Goal: Task Accomplishment & Management: Manage account settings

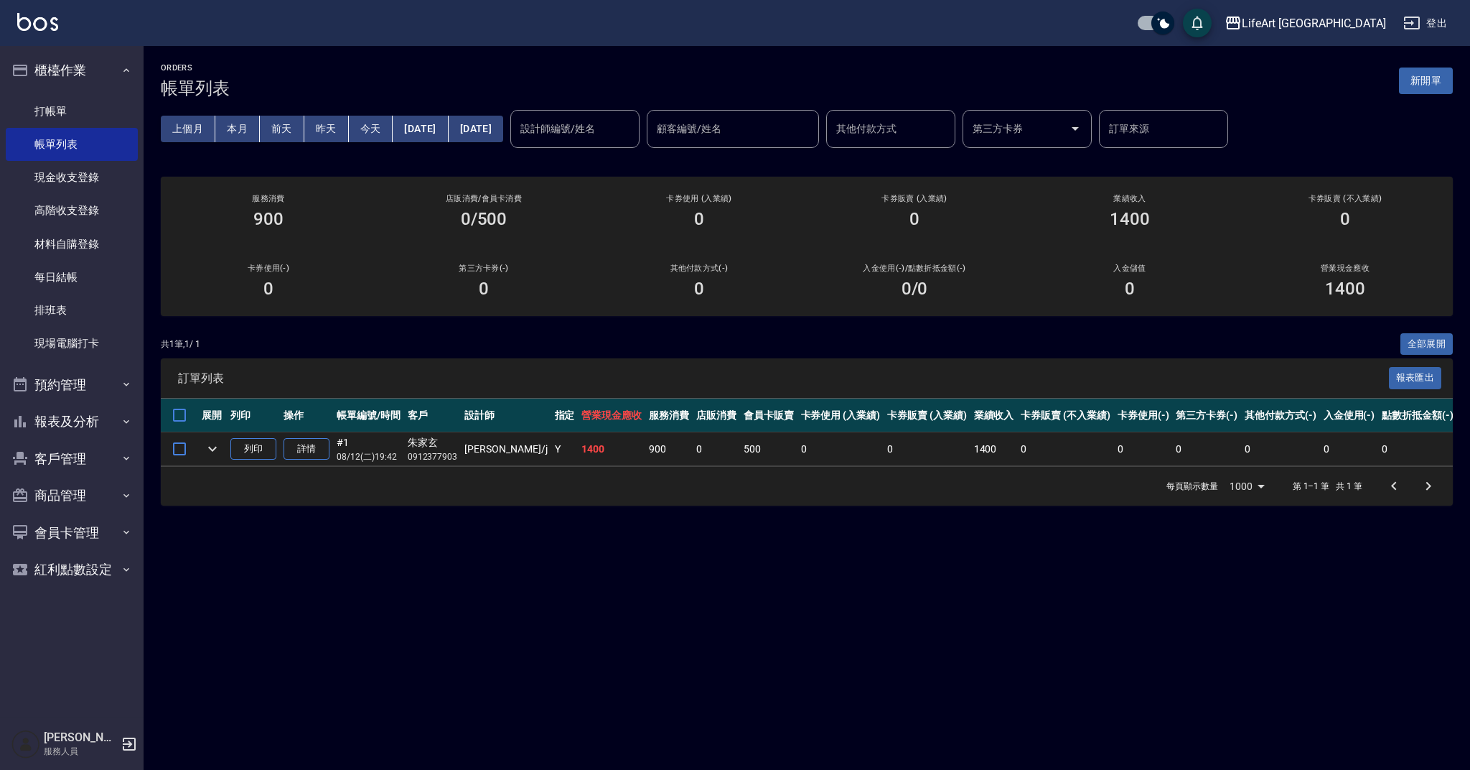
click at [79, 261] on link "每日結帳" at bounding box center [72, 277] width 132 height 33
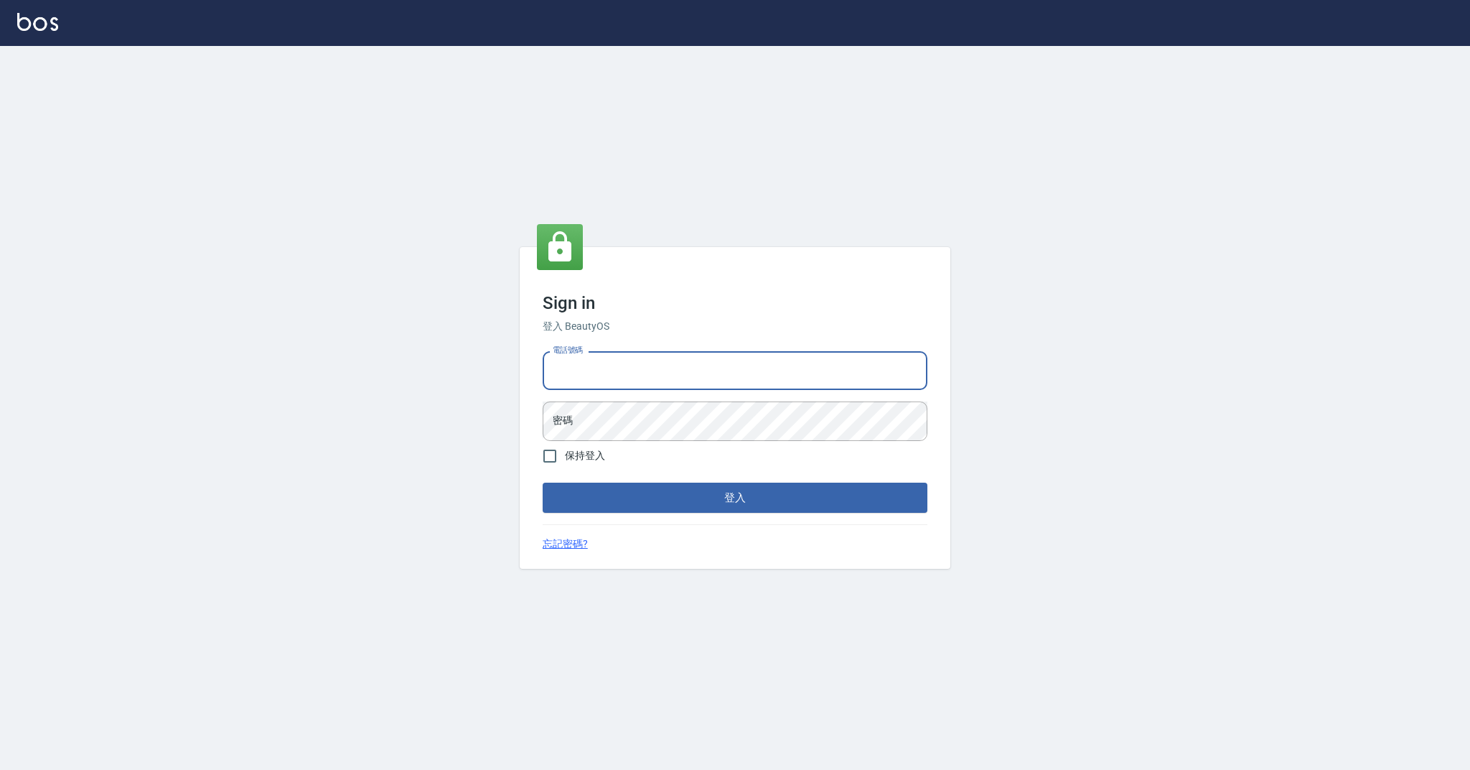
type input "0989368139"
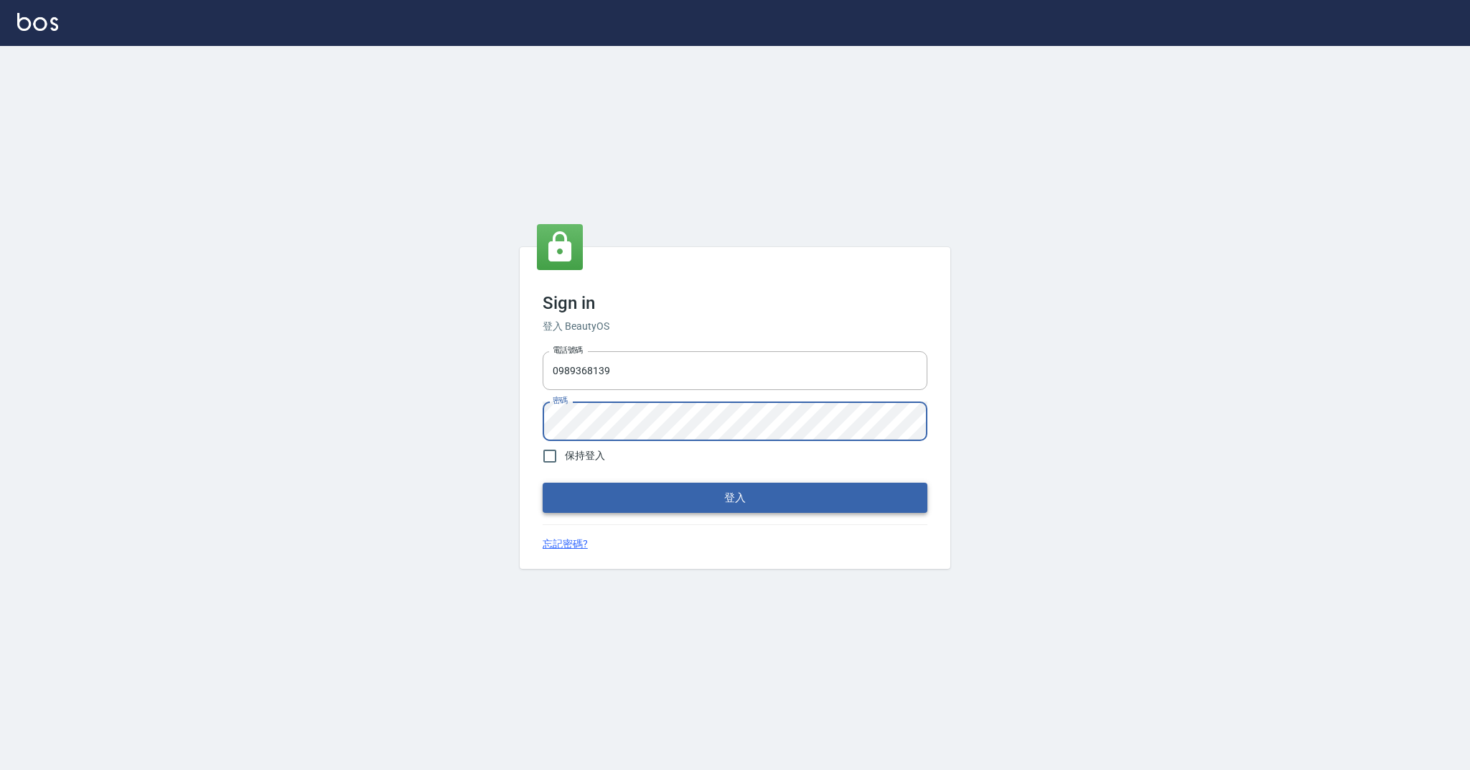
click at [685, 500] on button "登入" at bounding box center [735, 497] width 385 height 30
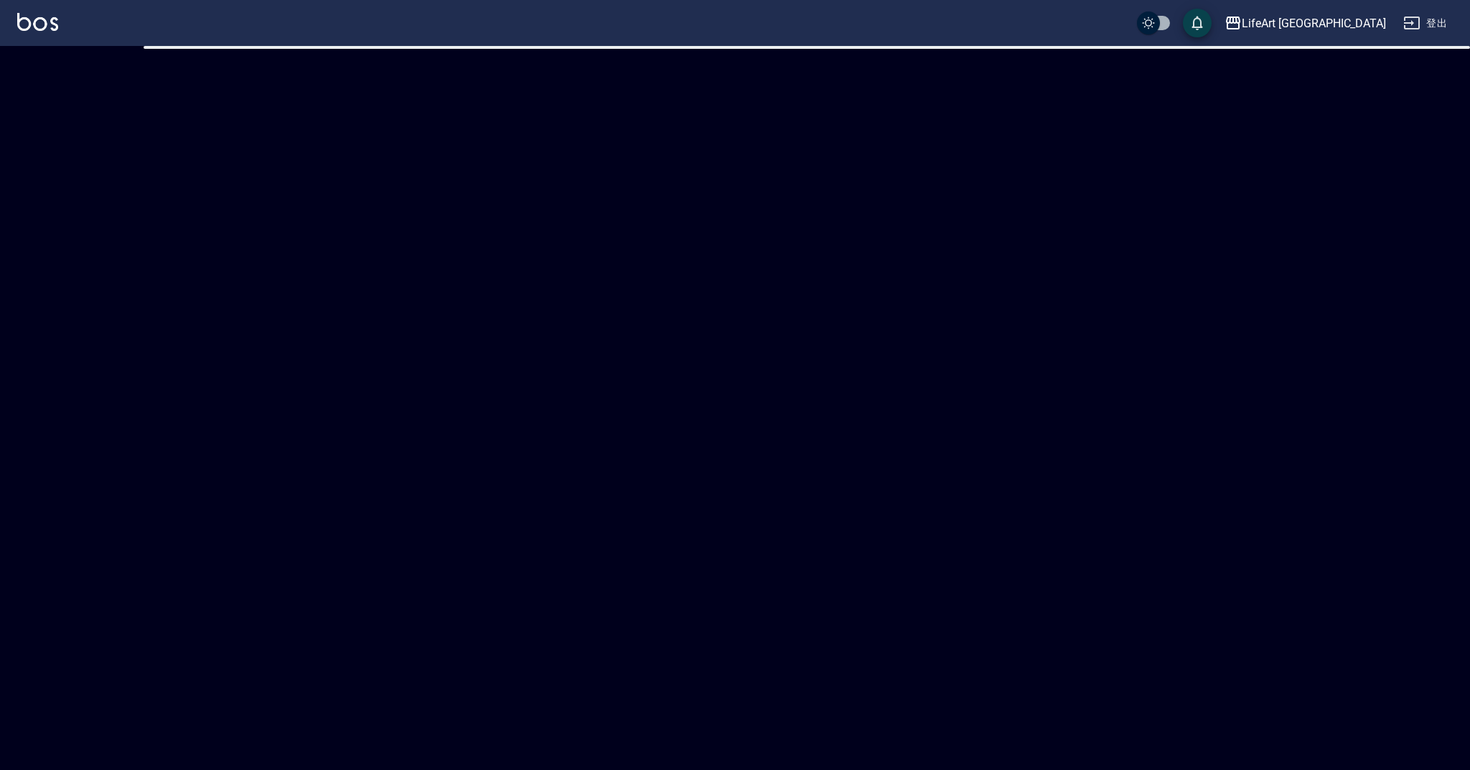
checkbox input "true"
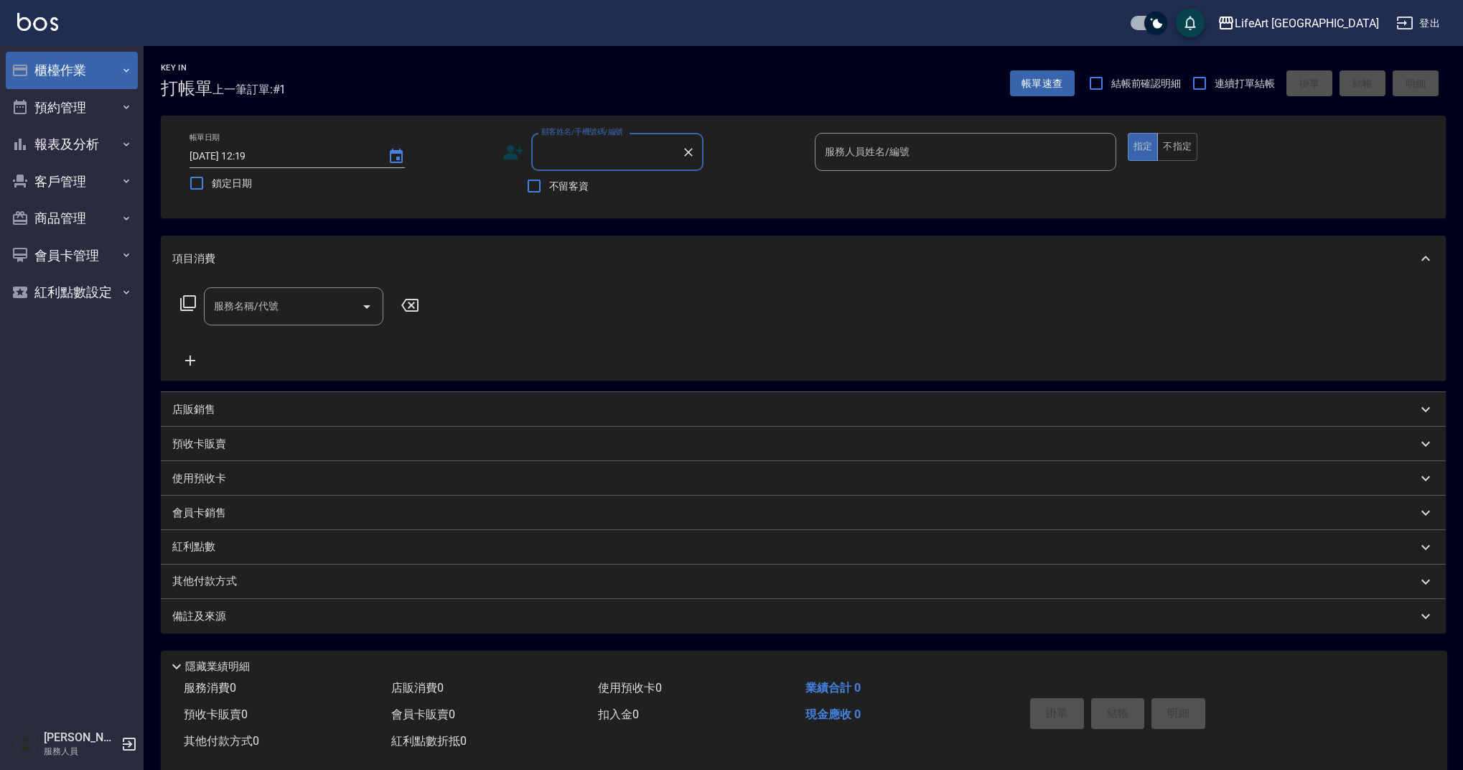
click at [93, 64] on button "櫃檯作業" at bounding box center [72, 70] width 132 height 37
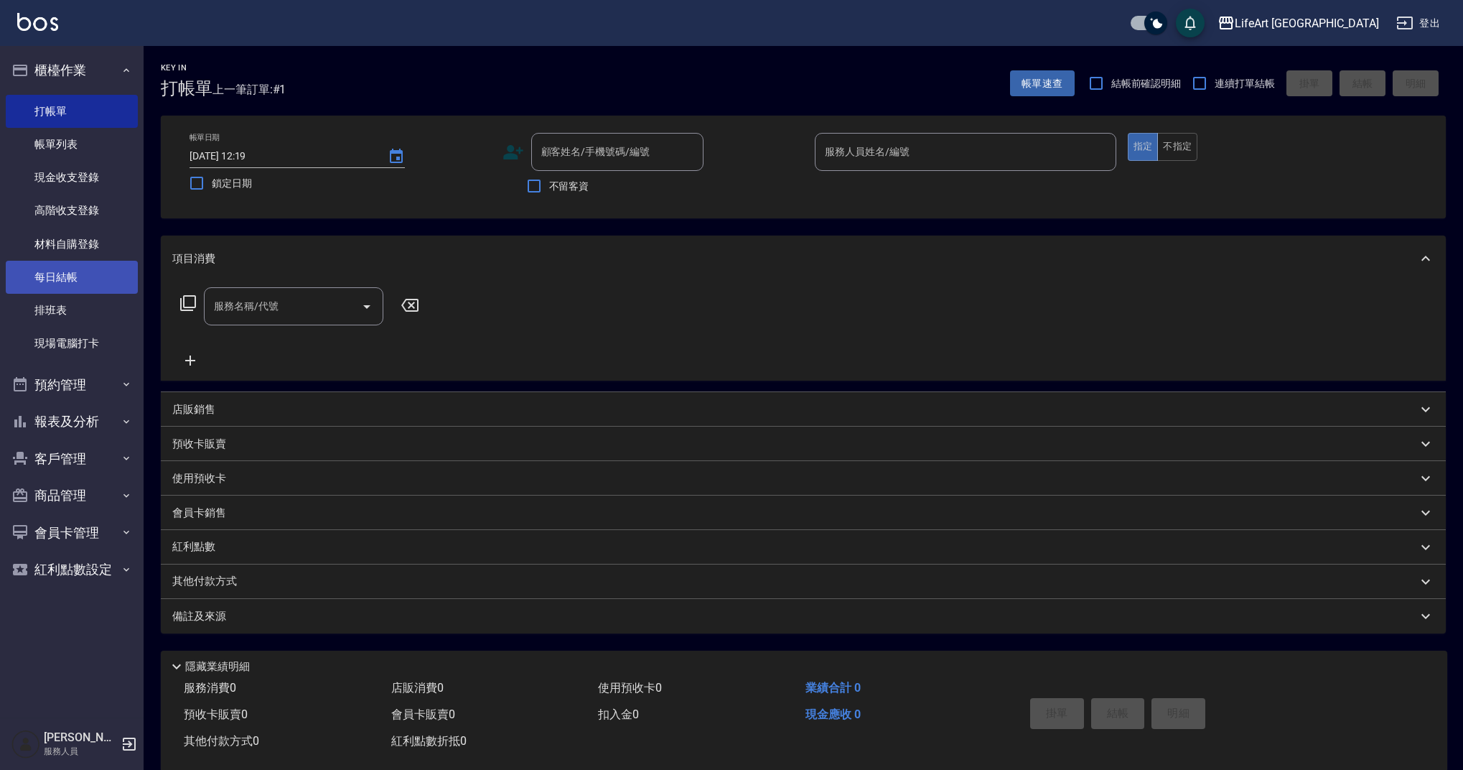
click at [84, 274] on link "每日結帳" at bounding box center [72, 277] width 132 height 33
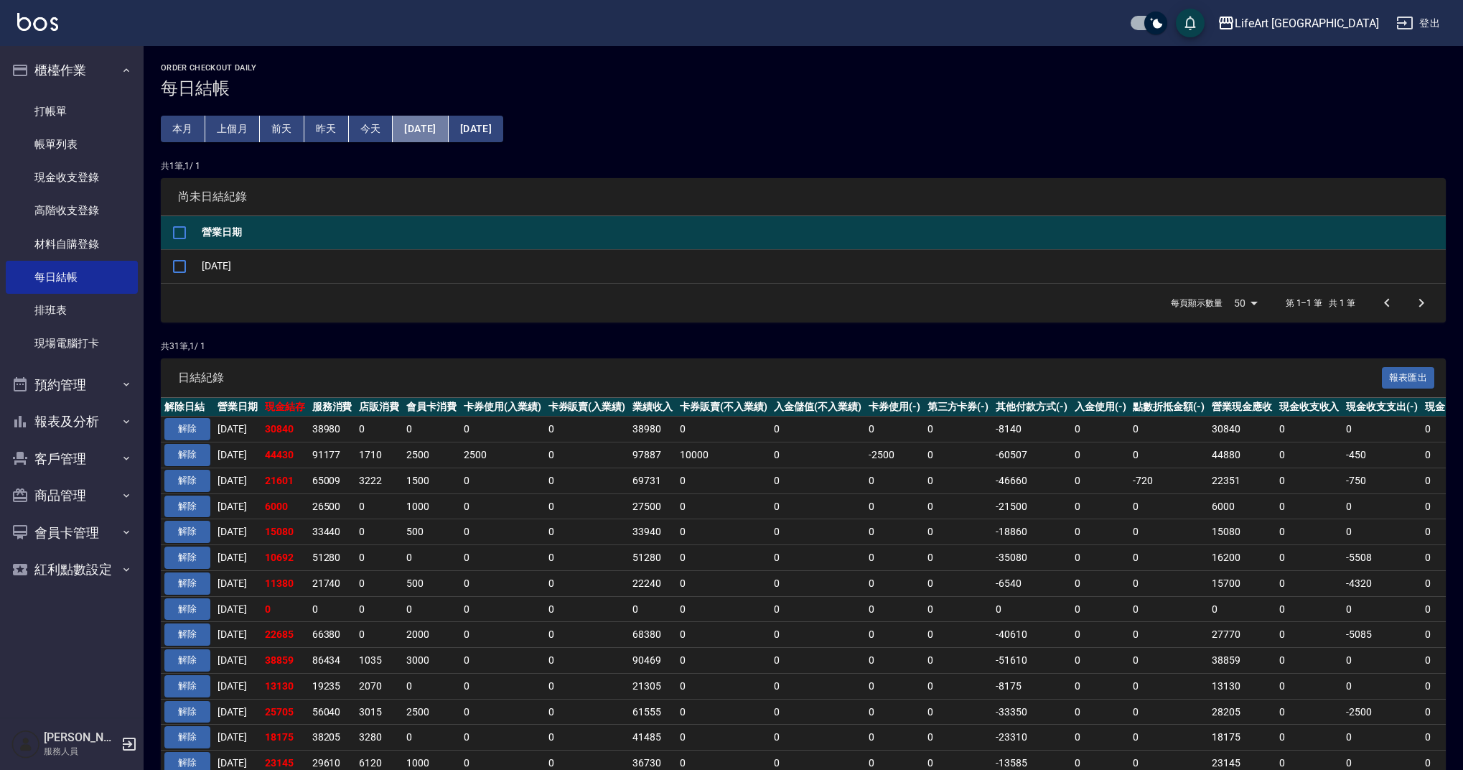
click at [416, 128] on button "[DATE]" at bounding box center [420, 129] width 55 height 27
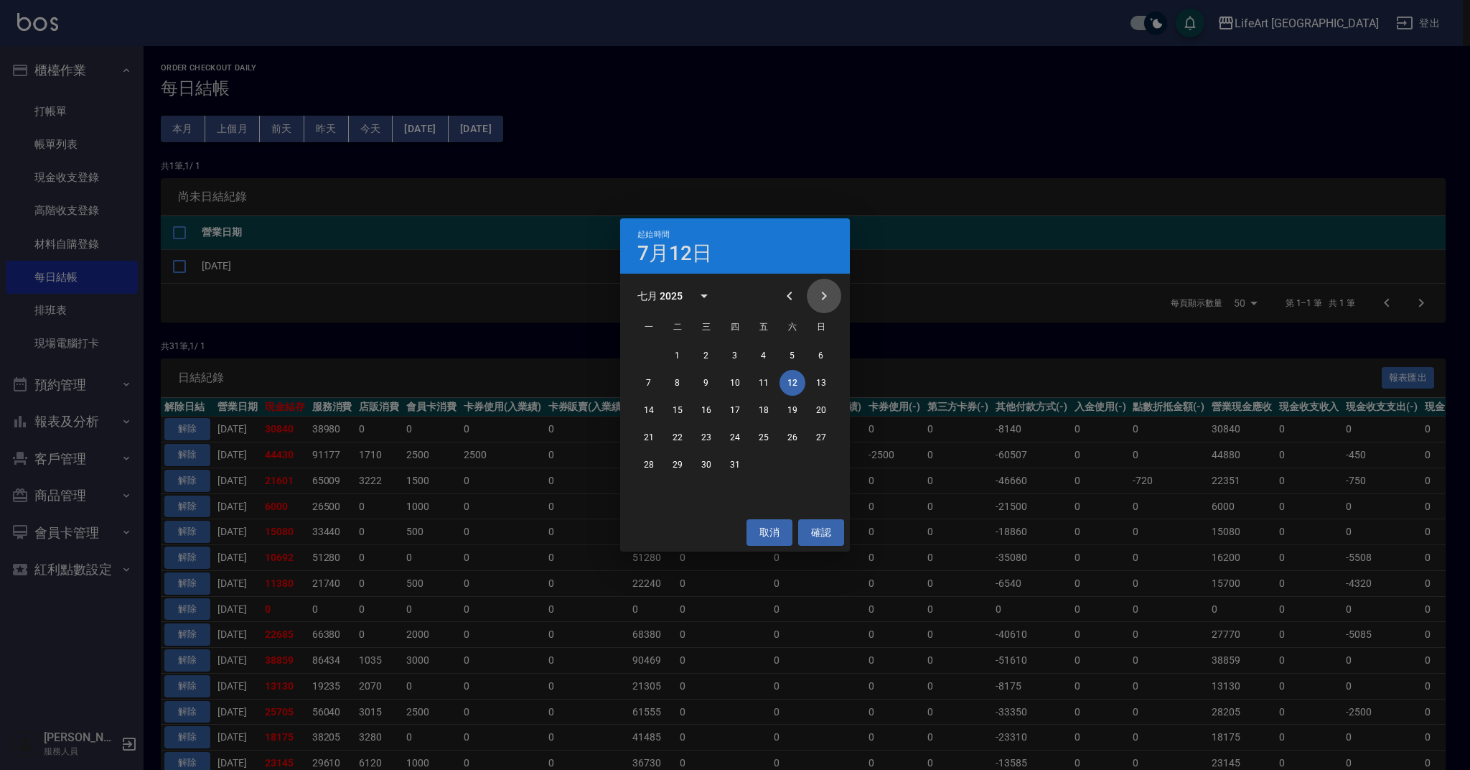
click at [821, 298] on icon "Next month" at bounding box center [824, 295] width 17 height 17
click at [819, 355] on button "3" at bounding box center [821, 355] width 26 height 26
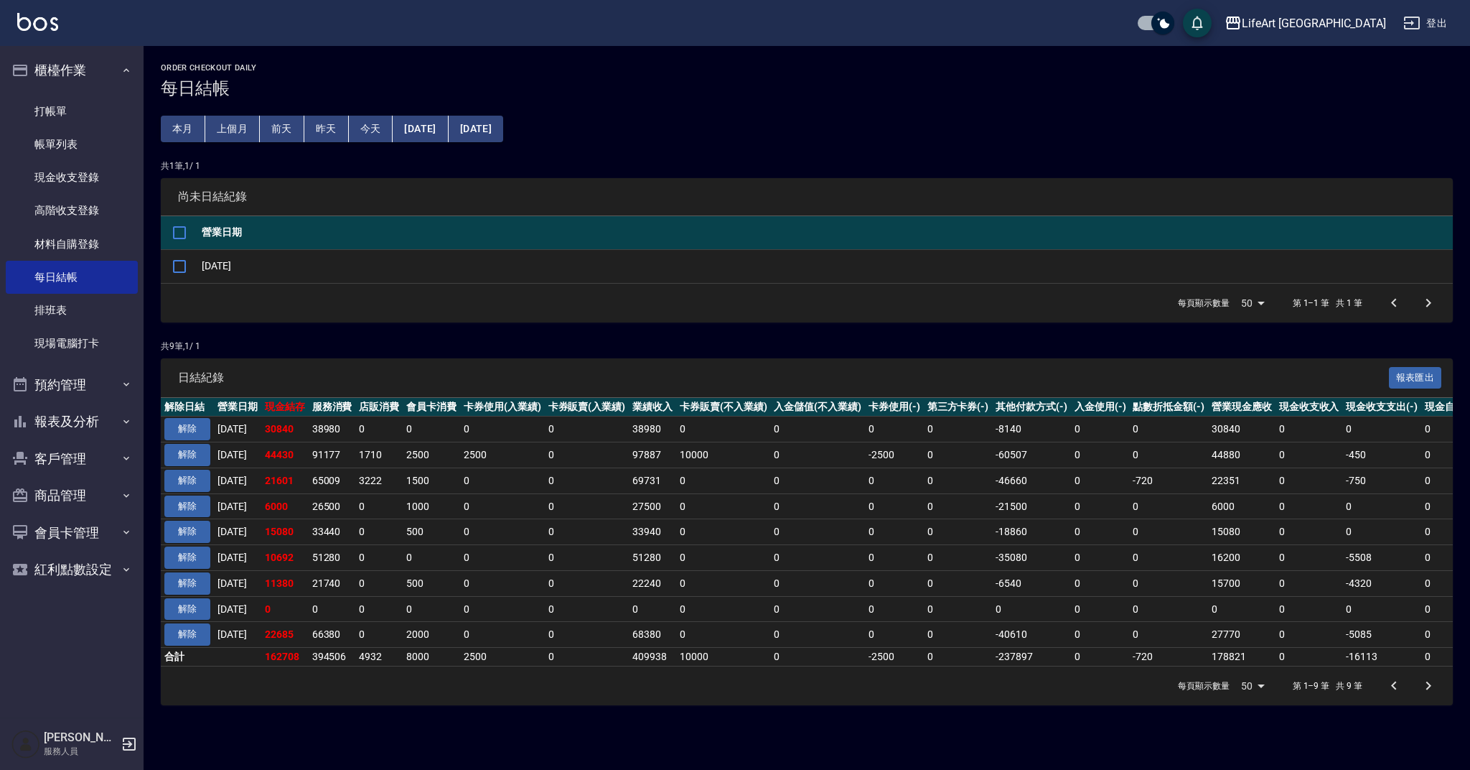
click at [520, 142] on div "Order checkout daily 每日結帳 本月 上個月 [DATE] [DATE] [DATE] [DATE] [DATE] 共 1 筆, 1 / …" at bounding box center [807, 384] width 1327 height 676
click at [503, 129] on button "[DATE]" at bounding box center [476, 129] width 55 height 27
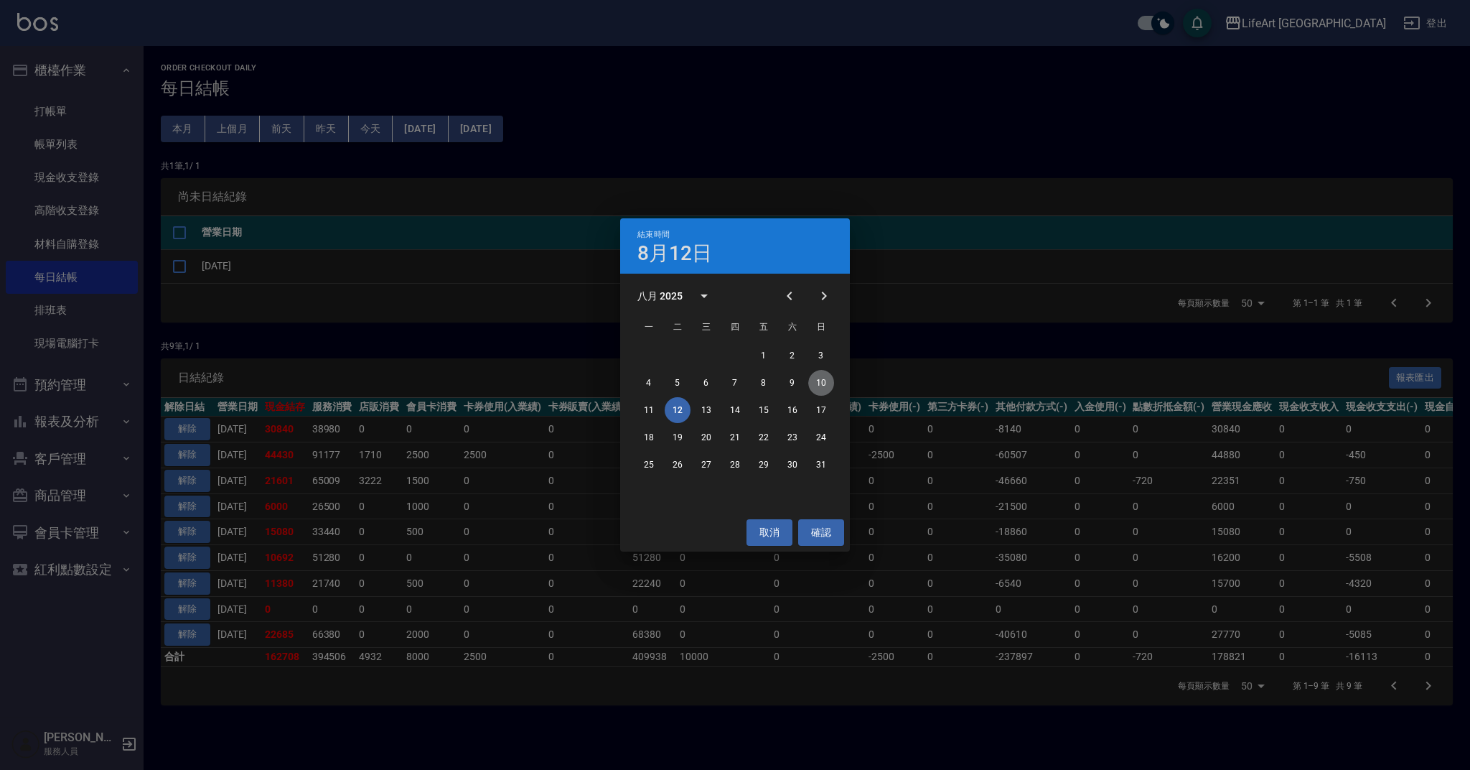
click at [828, 383] on button "10" at bounding box center [821, 383] width 26 height 26
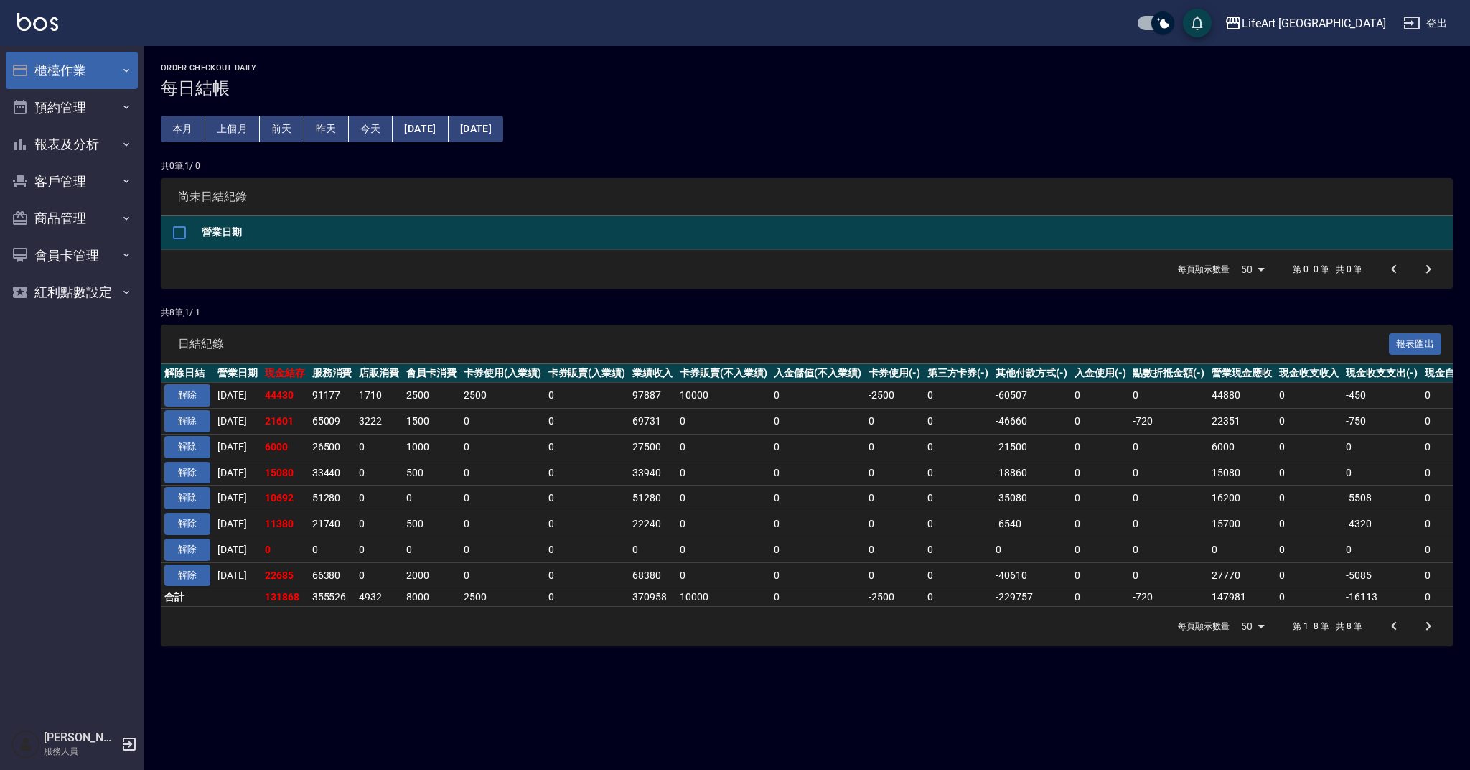
click at [61, 58] on button "櫃檯作業" at bounding box center [72, 70] width 132 height 37
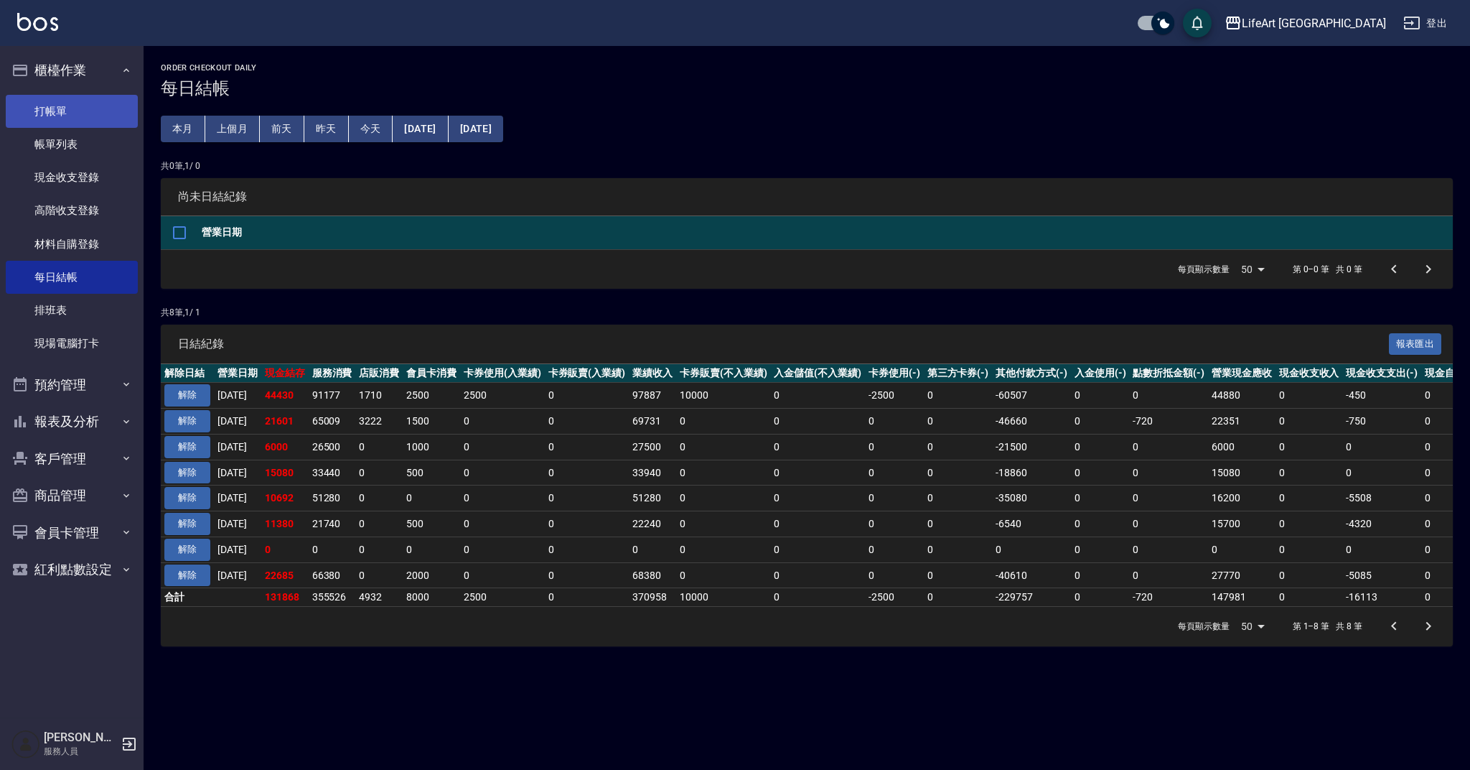
click at [65, 101] on link "打帳單" at bounding box center [72, 111] width 132 height 33
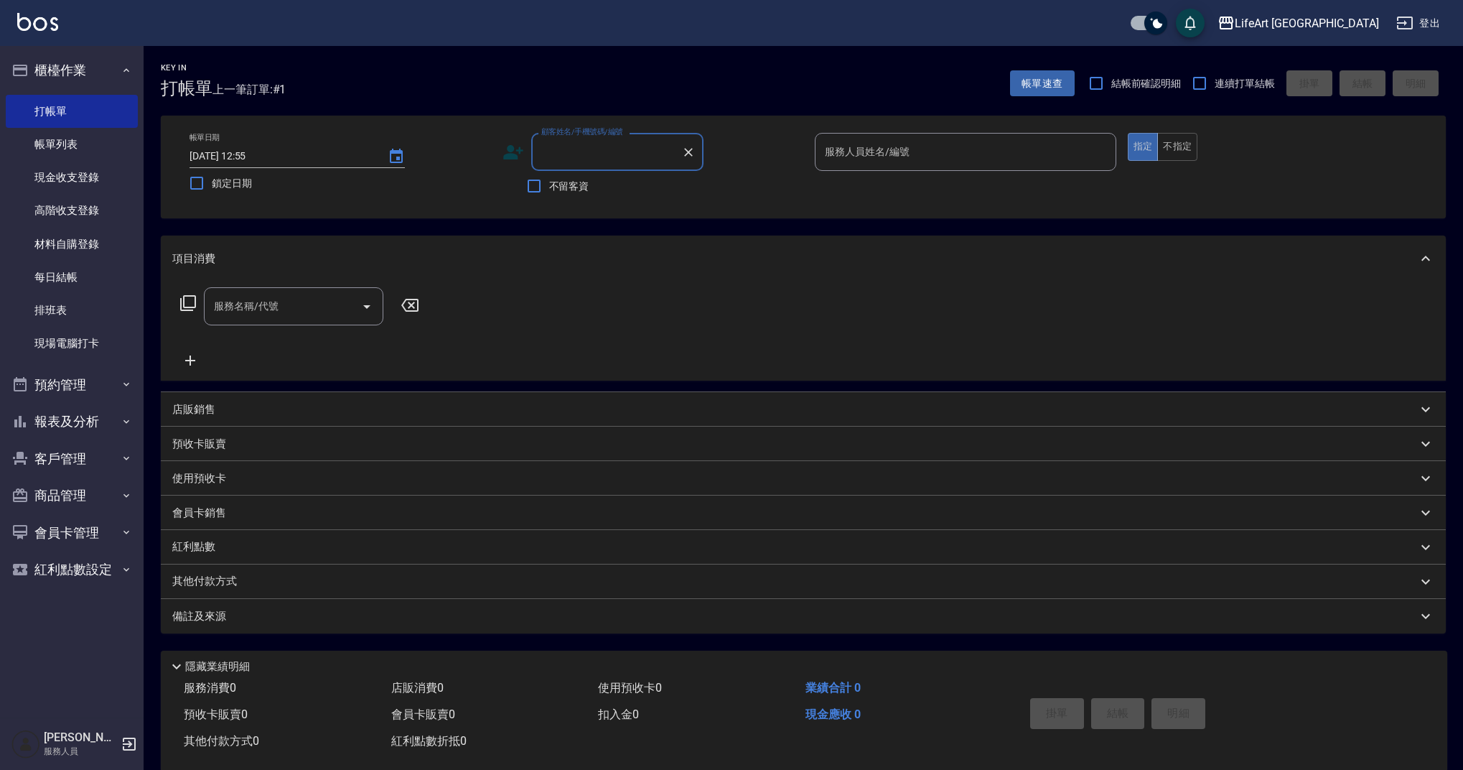
type input "5"
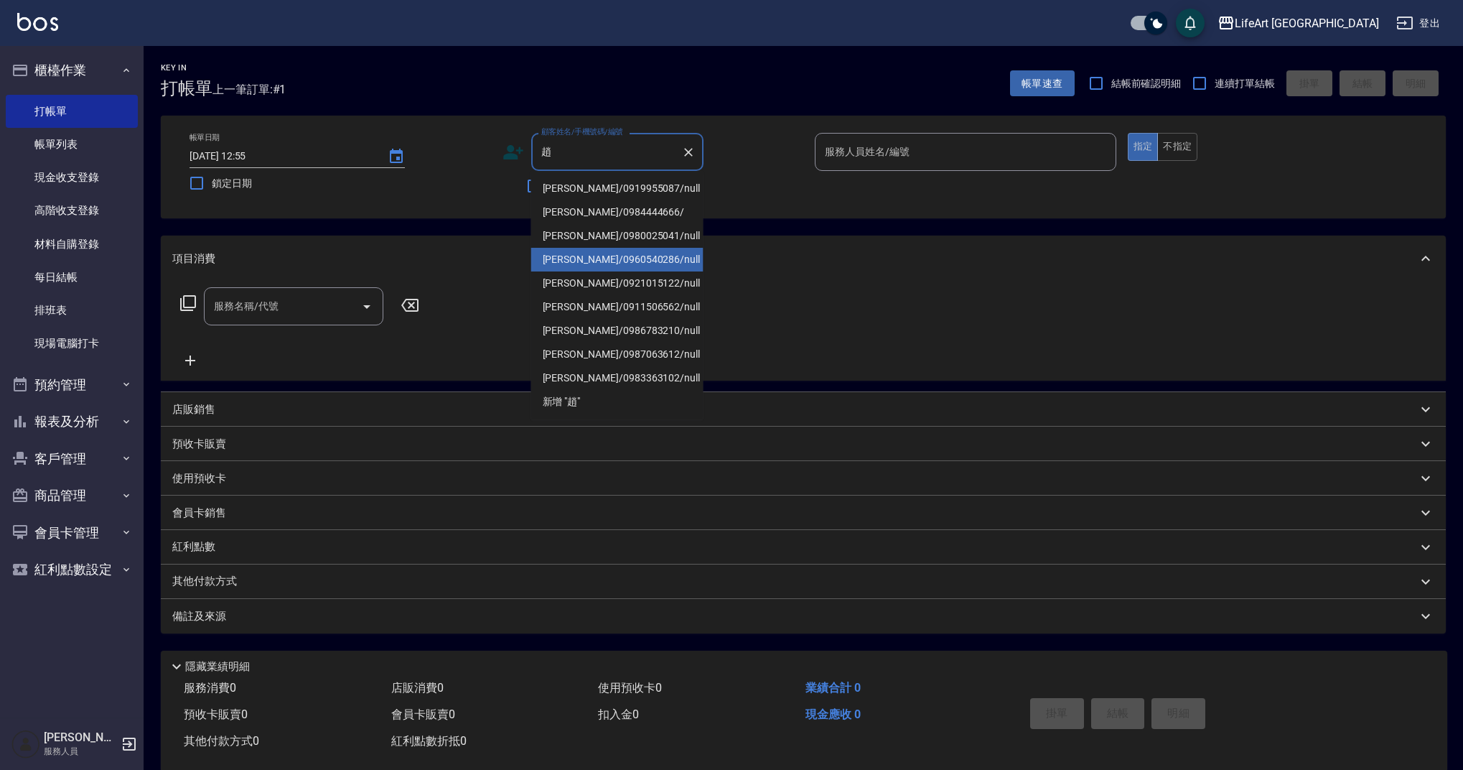
click at [630, 259] on li "趙宥安/0960540286/null" at bounding box center [617, 260] width 172 height 24
type input "趙宥安/0960540286/null"
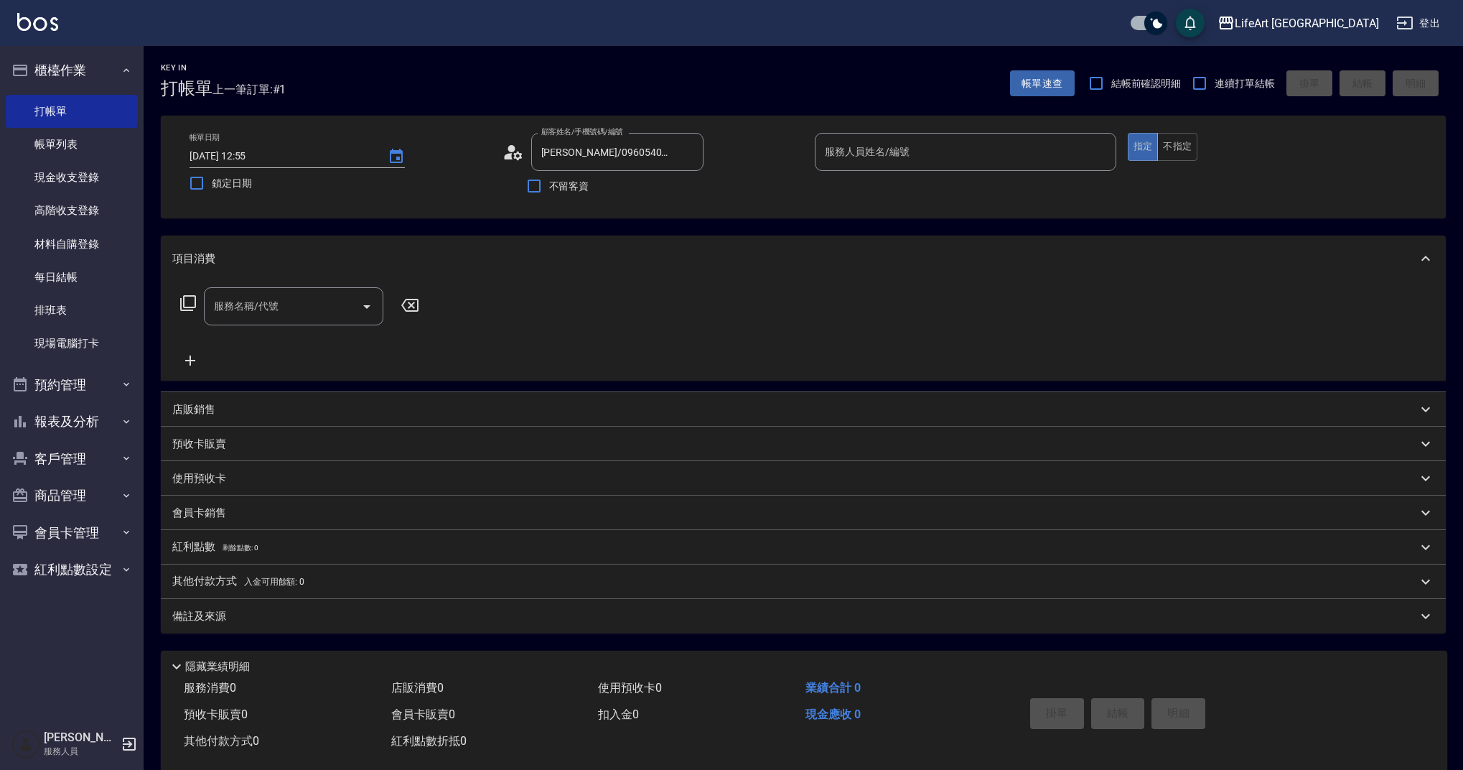
click at [521, 166] on div "顧客姓名/手機號碼/編號 趙宥安/0960540286/null 顧客姓名/手機號碼/編號" at bounding box center [654, 152] width 302 height 38
click at [521, 164] on div "顧客姓名/手機號碼/編號 趙宥安/0960540286/null 顧客姓名/手機號碼/編號" at bounding box center [654, 152] width 302 height 38
click at [520, 156] on icon at bounding box center [517, 155] width 9 height 9
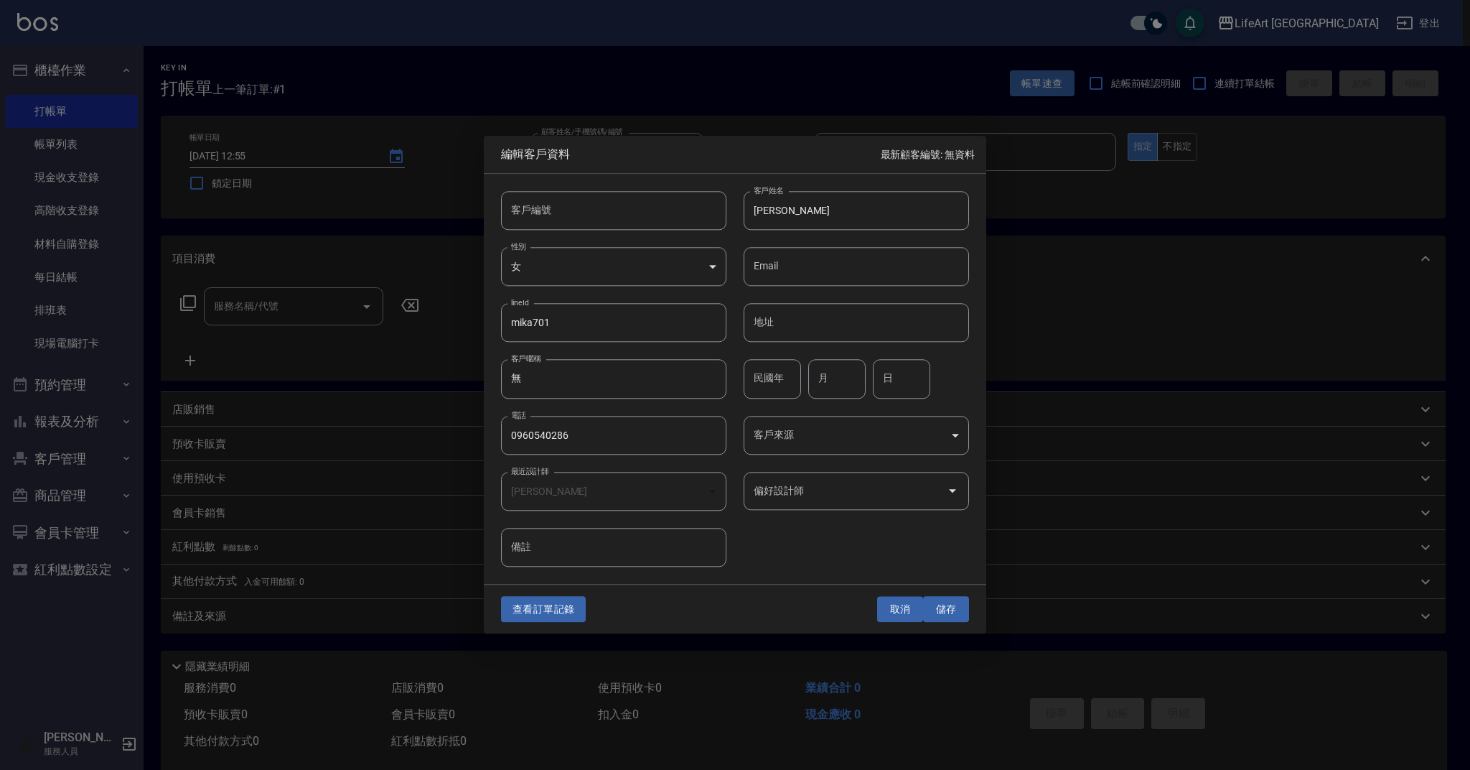
click at [906, 602] on button "取消" at bounding box center [900, 609] width 46 height 27
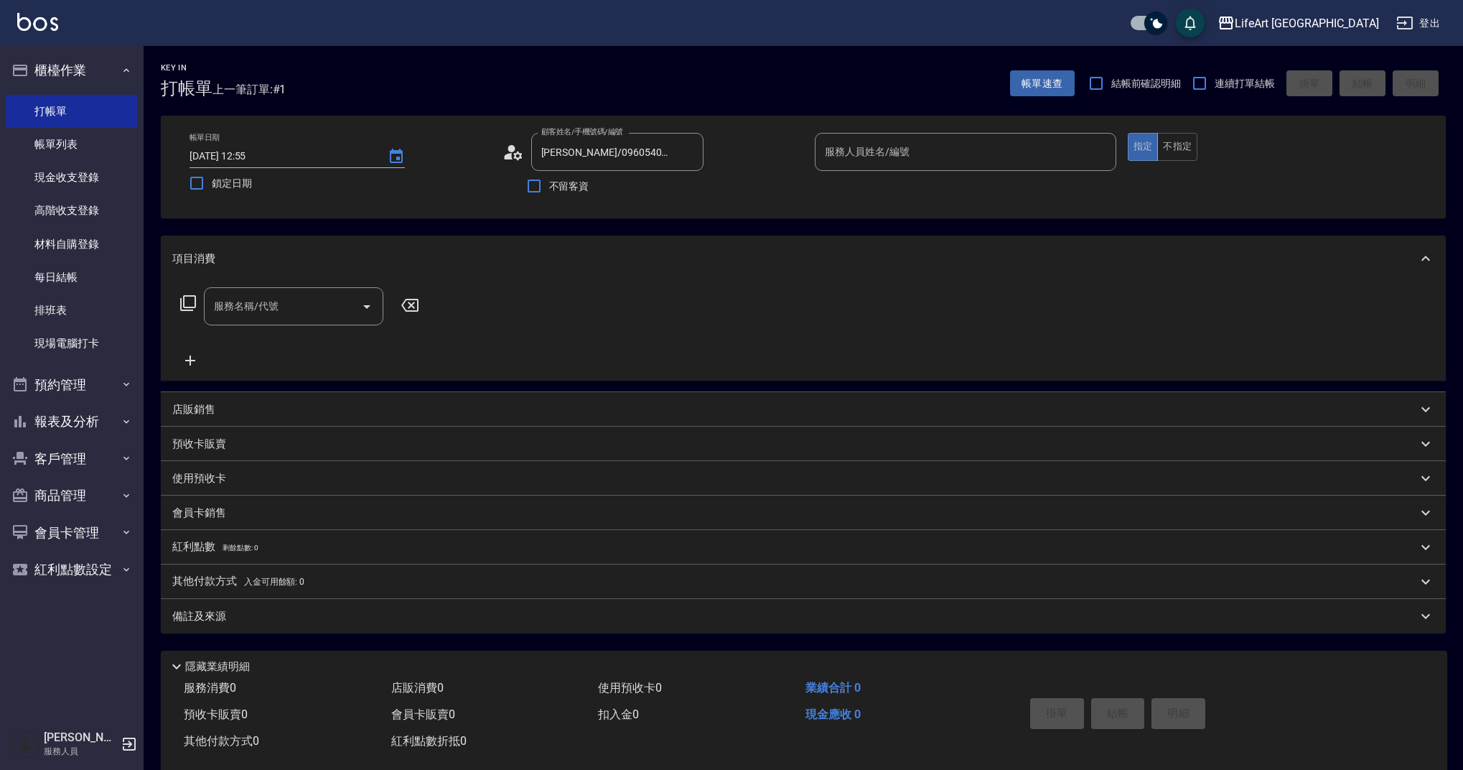
click at [1062, 159] on input "服務人員姓名/編號" at bounding box center [965, 151] width 289 height 25
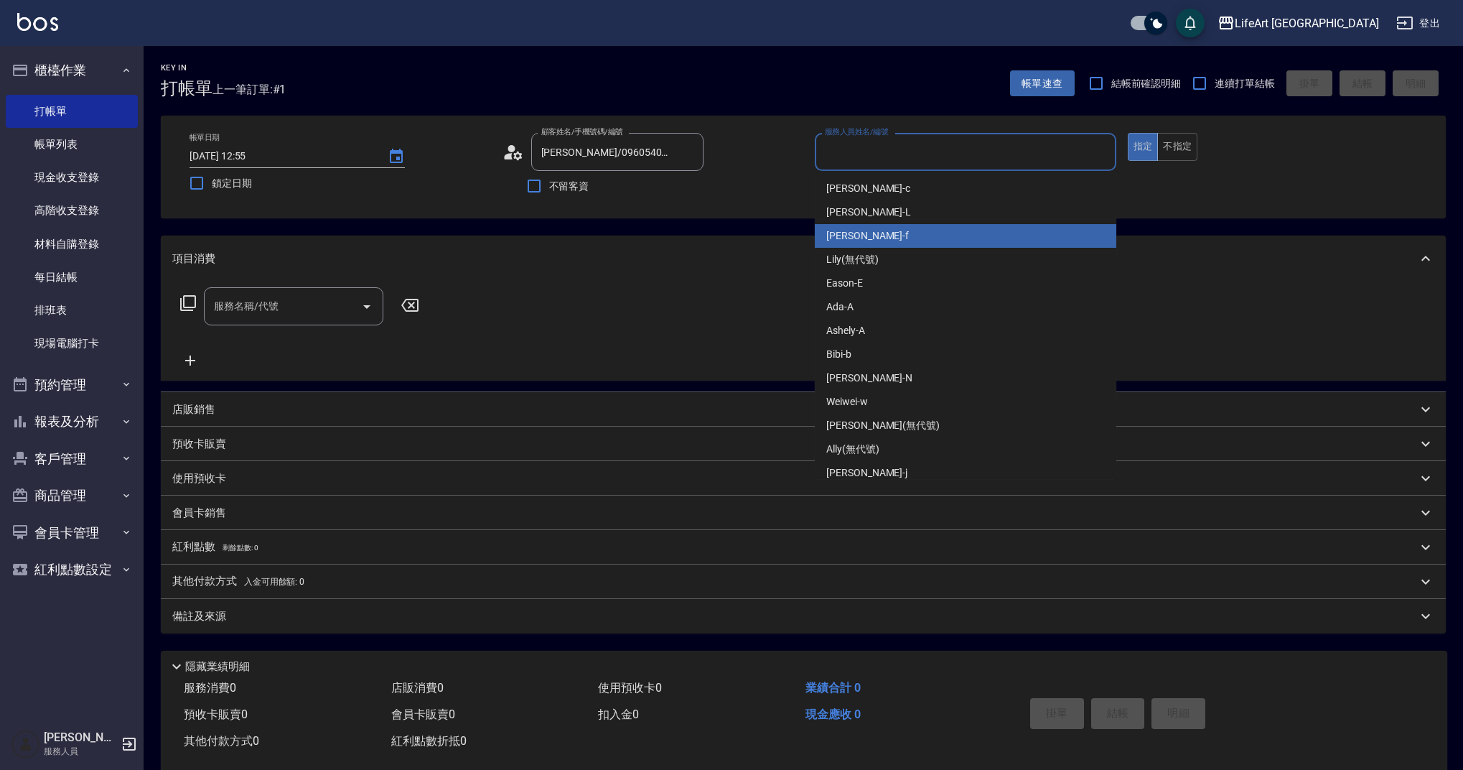
click at [915, 233] on div "Finney -f" at bounding box center [966, 236] width 302 height 24
type input "Finney-f"
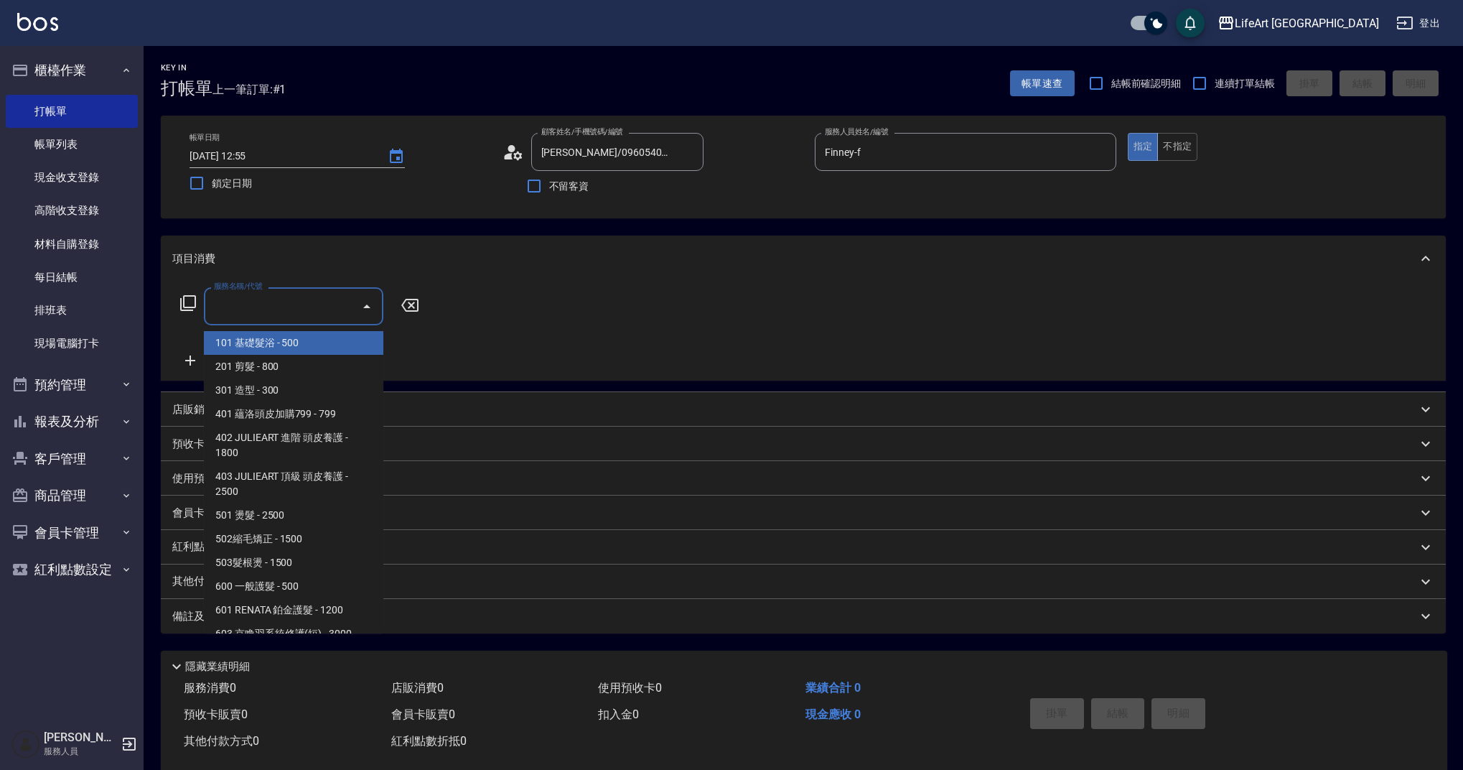
drag, startPoint x: 253, startPoint y: 309, endPoint x: 267, endPoint y: 338, distance: 32.1
click at [253, 309] on input "服務名稱/代號" at bounding box center [282, 306] width 145 height 25
click at [268, 355] on span "201 剪髮 - 800" at bounding box center [293, 367] width 179 height 24
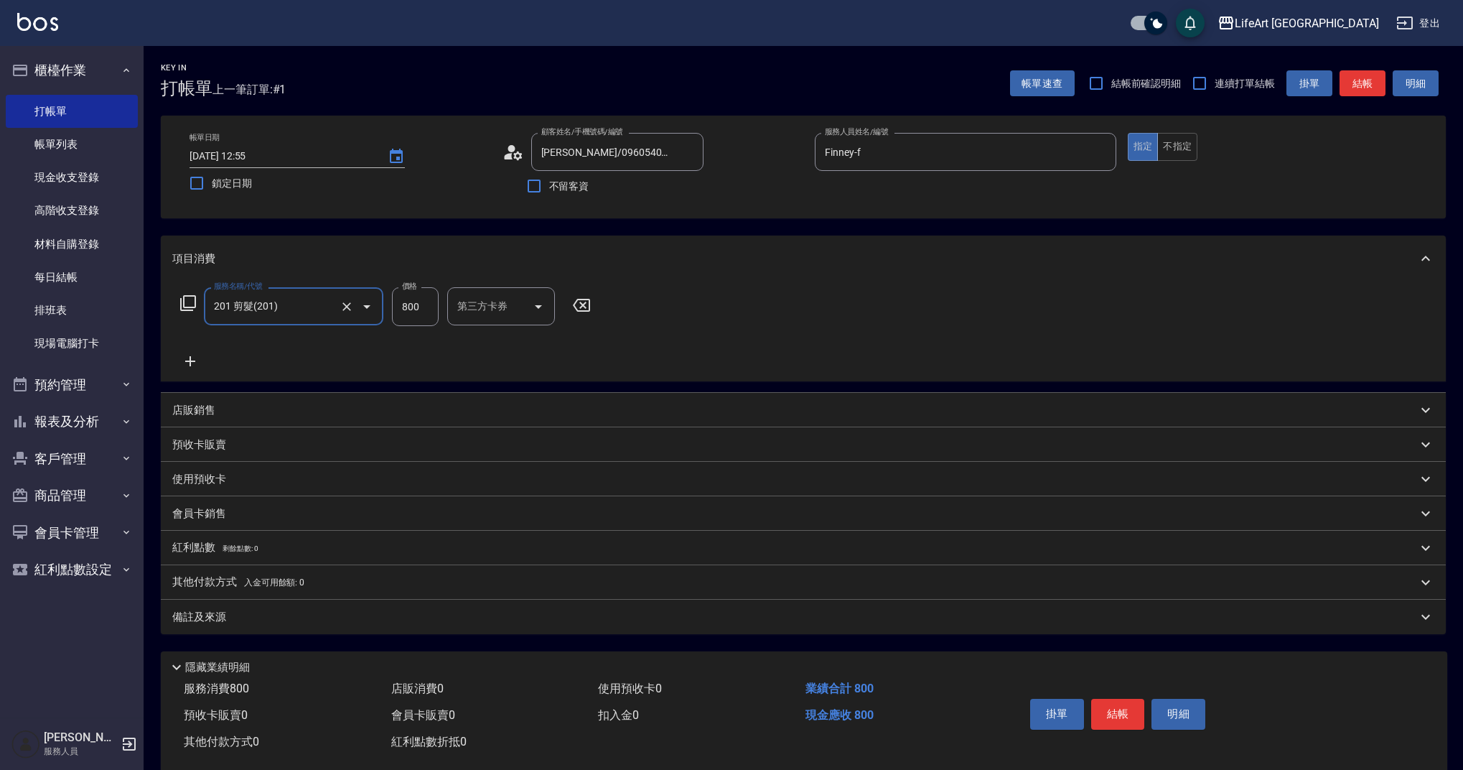
type input "201 剪髮(201)"
drag, startPoint x: 437, startPoint y: 304, endPoint x: 373, endPoint y: 304, distance: 63.9
click at [373, 304] on div "服務名稱/代號 201 剪髮(201) 服務名稱/代號 價格 800 價格 洗-1 洗-1 第三方卡券 第三方卡券" at bounding box center [433, 306] width 522 height 39
type input "1000"
click at [369, 605] on div "備註及來源" at bounding box center [803, 616] width 1285 height 34
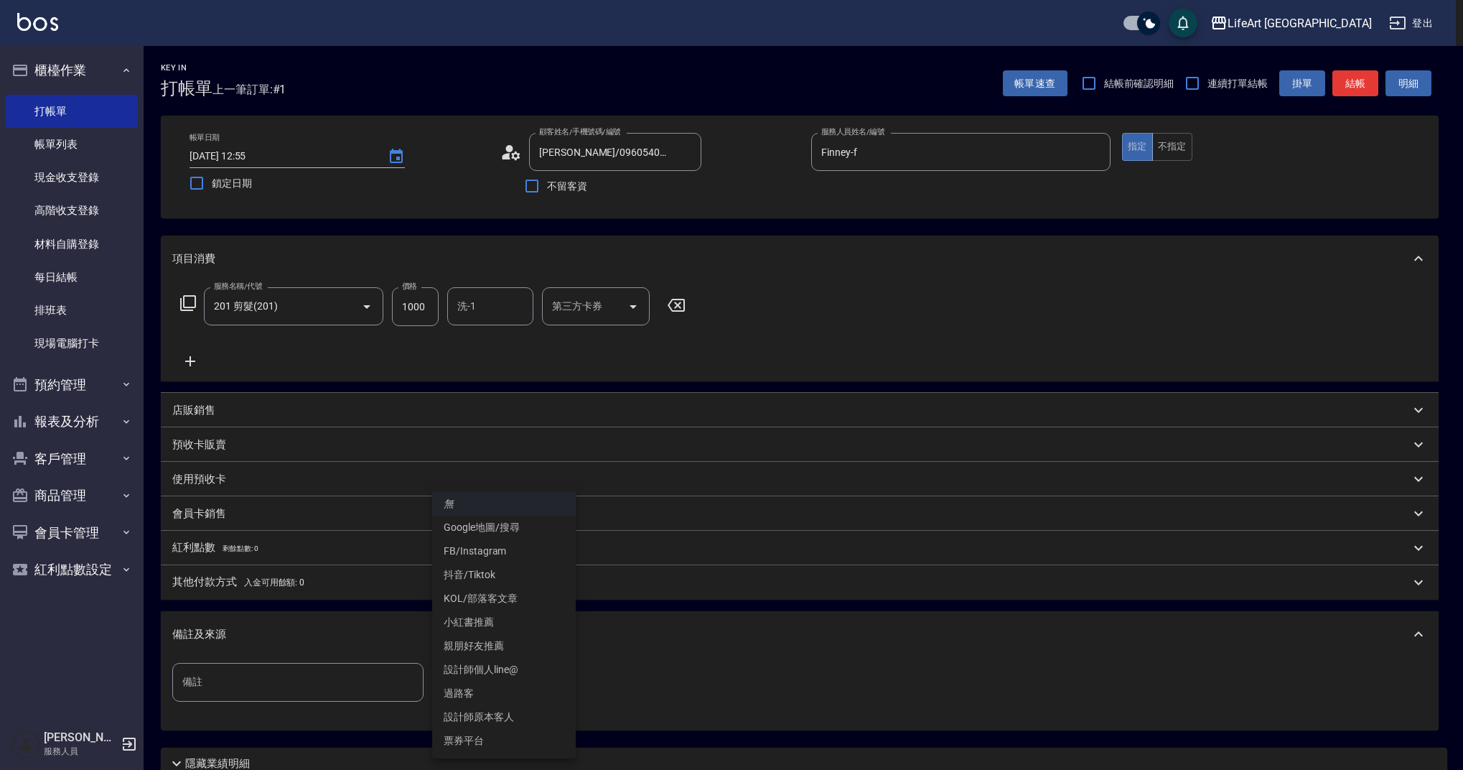
drag, startPoint x: 505, startPoint y: 666, endPoint x: 504, endPoint y: 696, distance: 29.5
click at [504, 689] on body "LifeArt 蘆洲 登出 櫃檯作業 打帳單 帳單列表 現金收支登錄 高階收支登錄 材料自購登錄 每日結帳 排班表 現場電腦打卡 預約管理 預約管理 單日預約…" at bounding box center [731, 443] width 1463 height 886
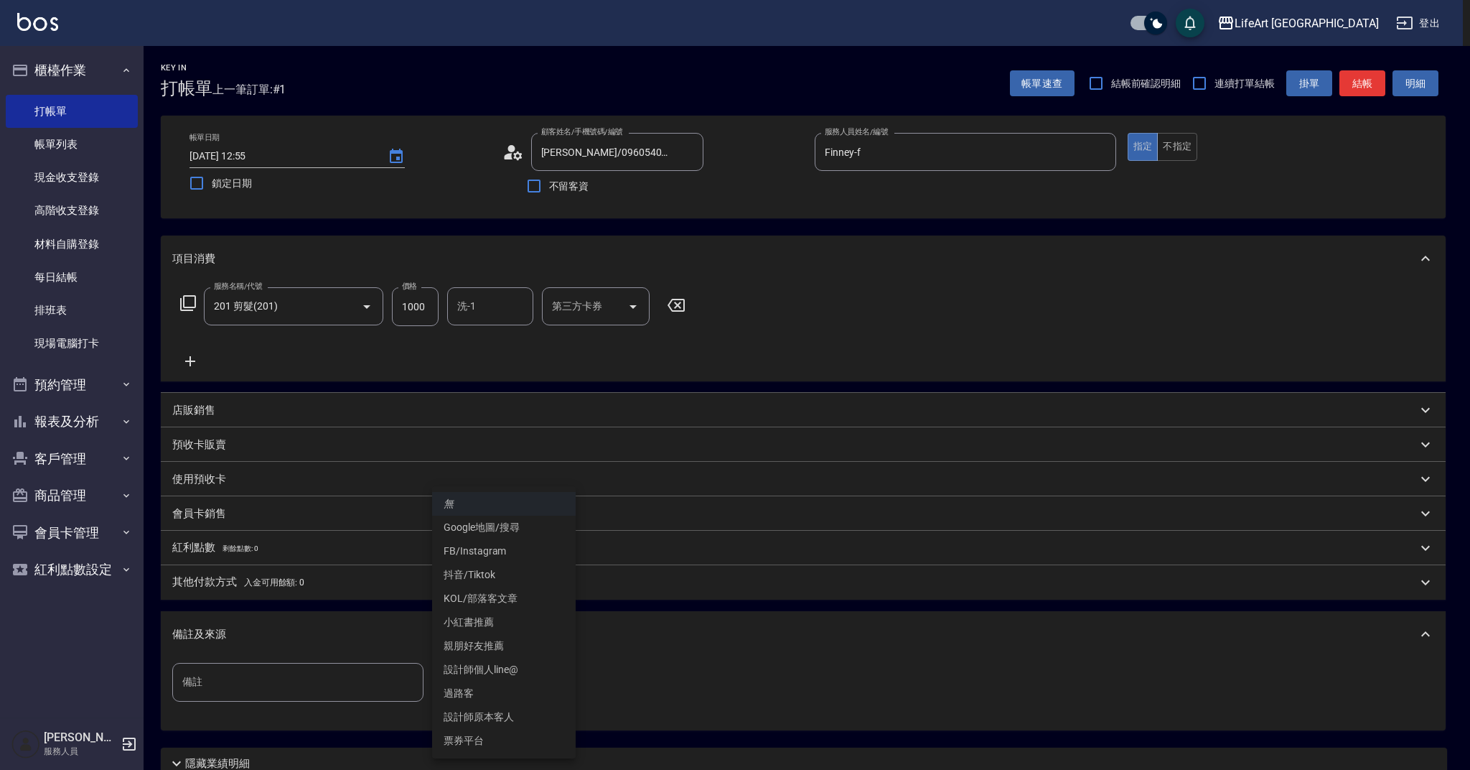
click at [505, 711] on li "設計師原本客人" at bounding box center [504, 717] width 144 height 24
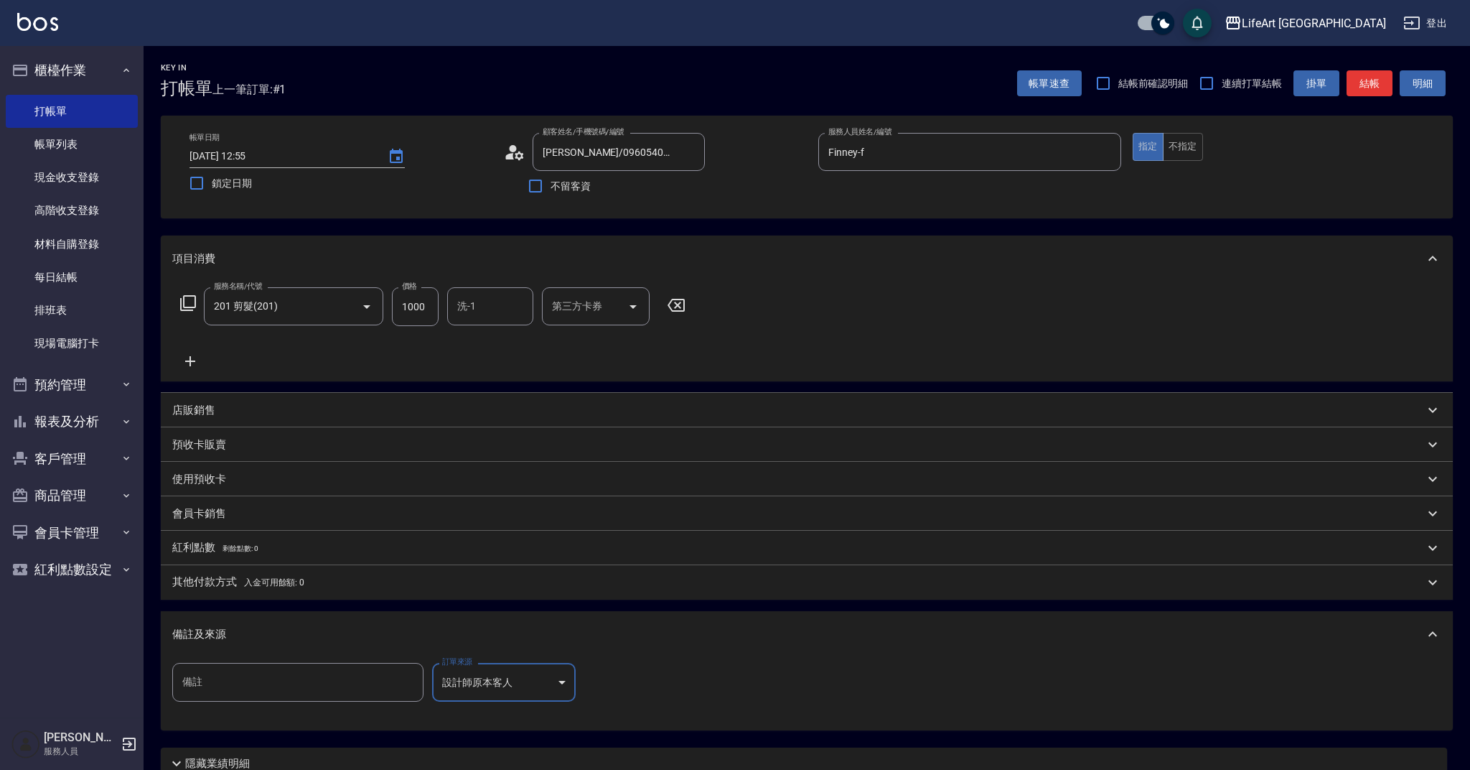
type input "設計師原本客人"
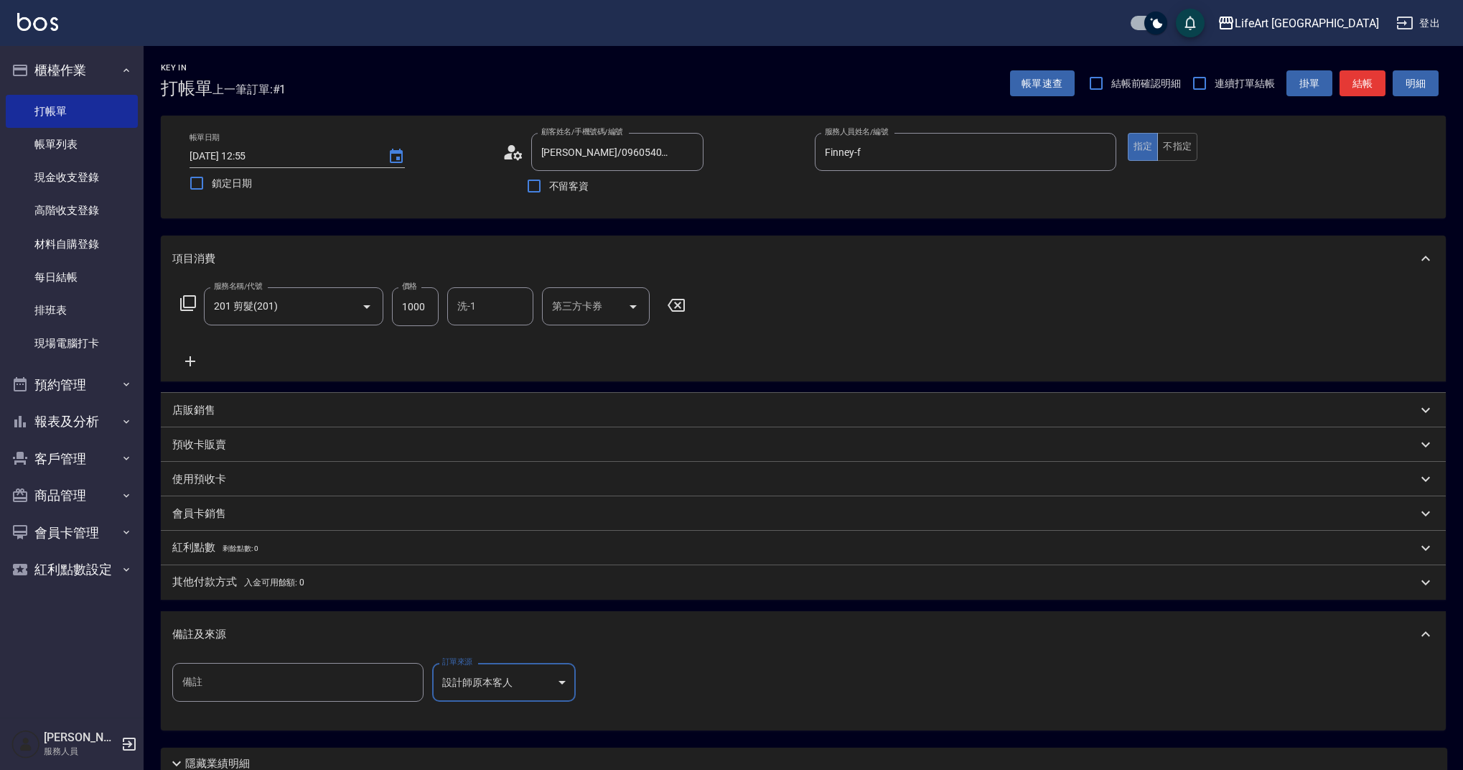
click at [623, 637] on div "備註及來源" at bounding box center [794, 634] width 1245 height 15
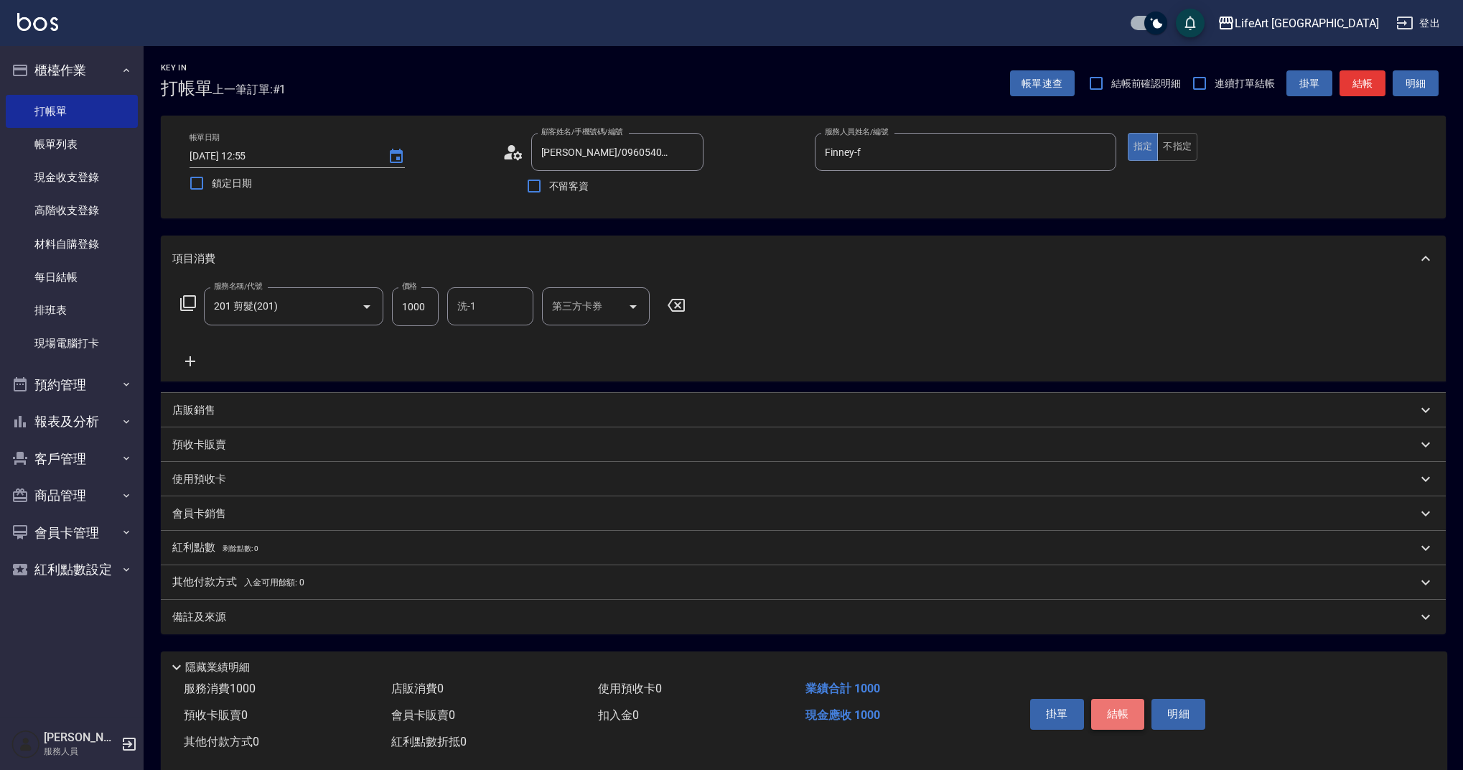
click at [1106, 711] on button "結帳" at bounding box center [1118, 713] width 54 height 30
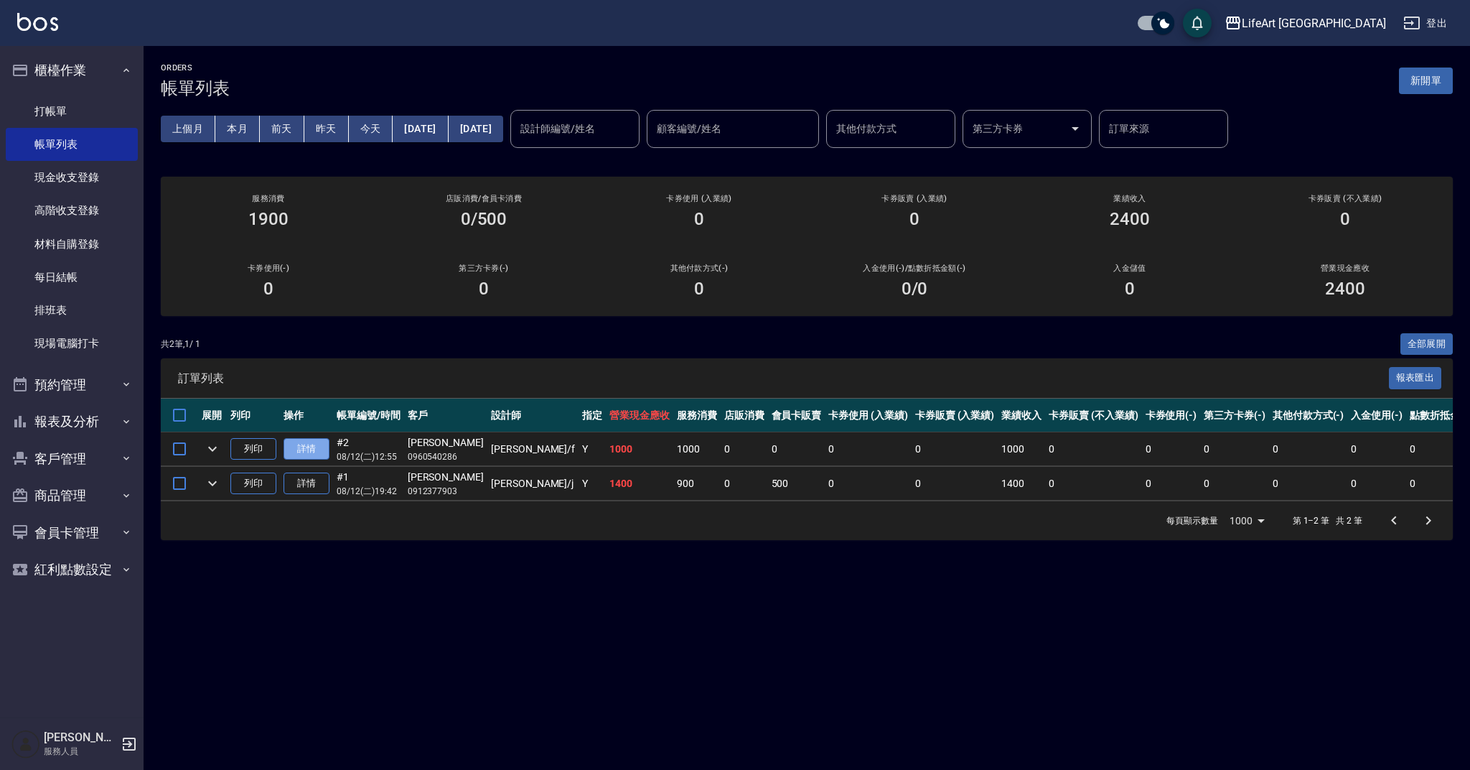
click at [301, 447] on link "詳情" at bounding box center [307, 449] width 46 height 22
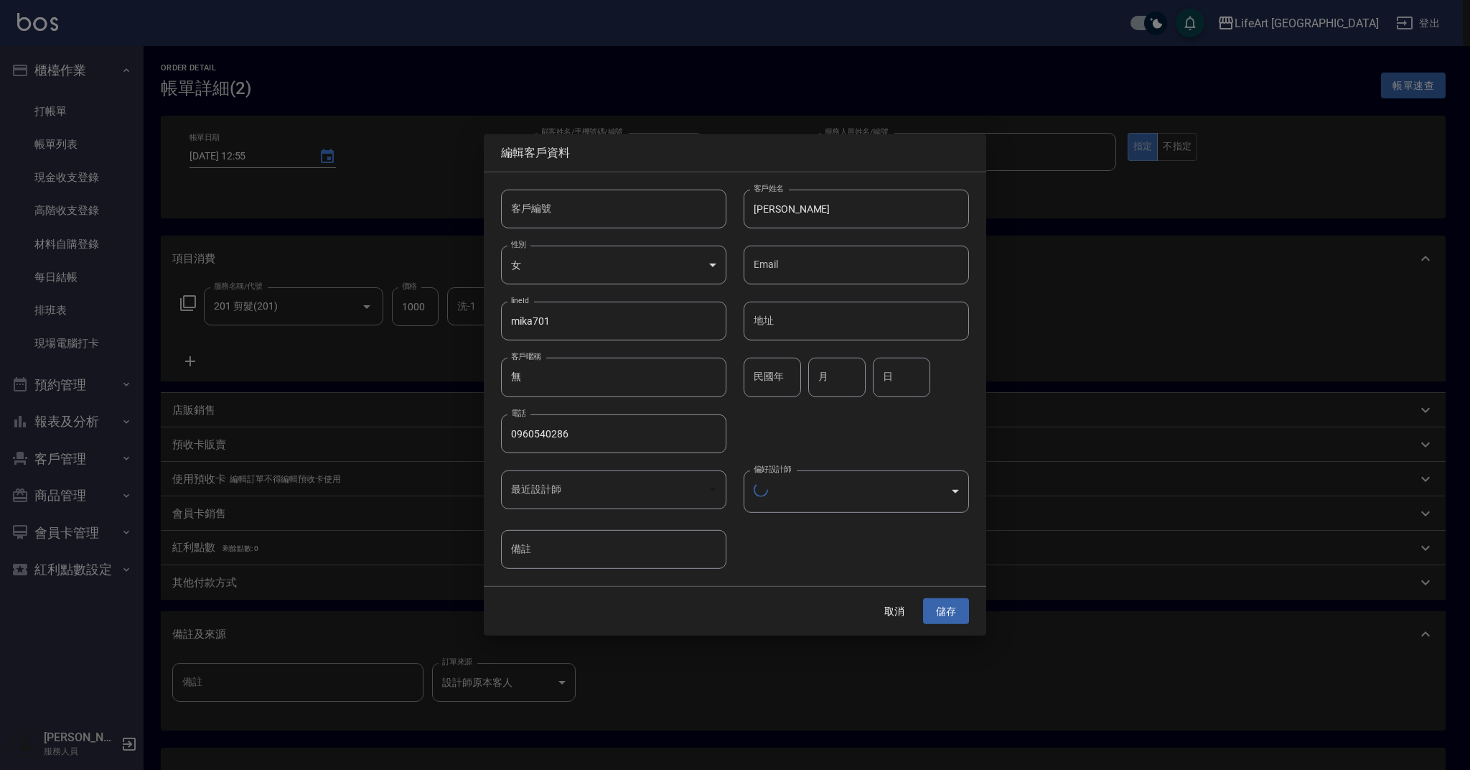
type input "2025/08/12 12:55"
type input "趙宥安/0960540286/null"
type input "Finney-f"
click at [902, 604] on button "取消" at bounding box center [895, 609] width 46 height 27
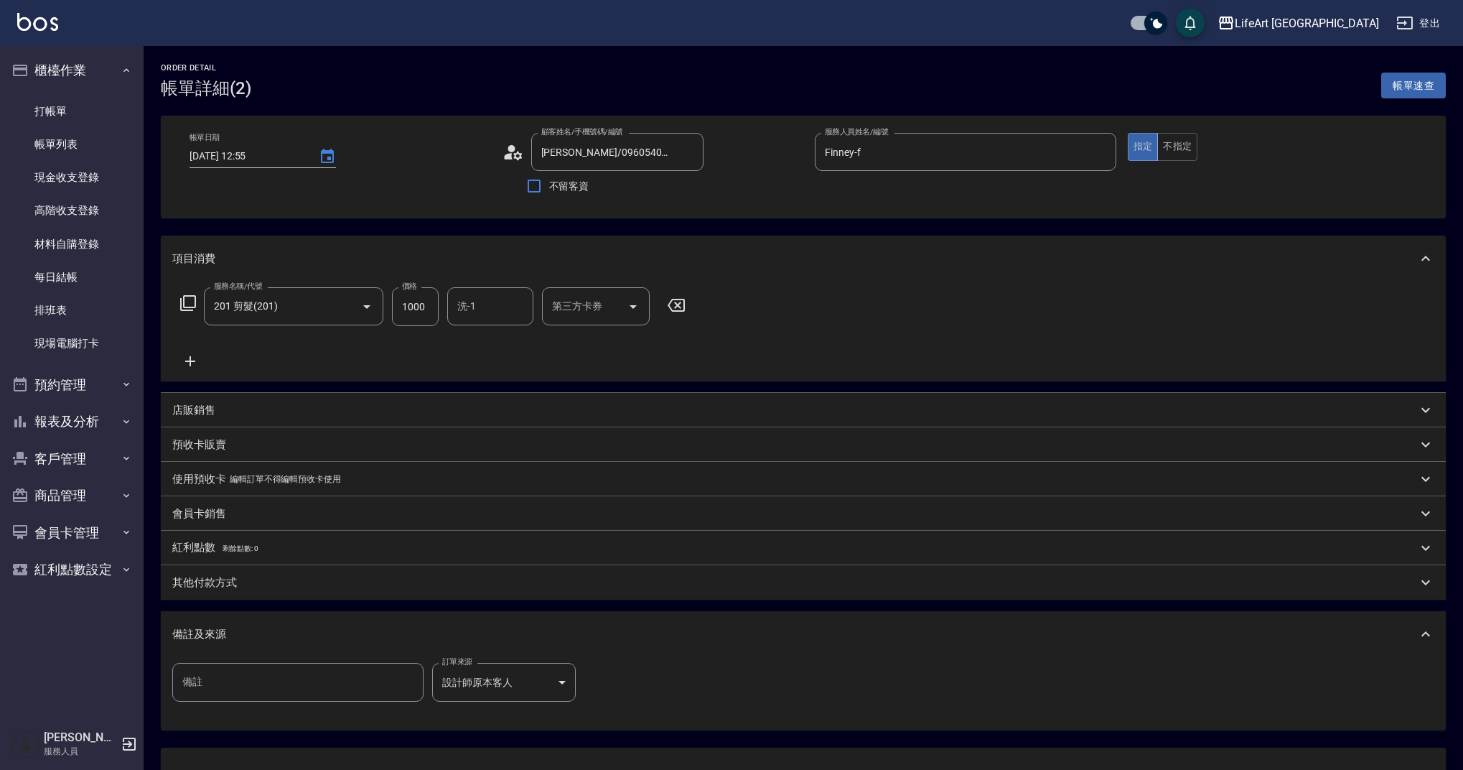
click at [501, 156] on div "帳單日期 2025/08/12 12:55 顧客姓名/手機號碼/編號 趙宥安/0960540286/null 顧客姓名/手機號碼/編號 不留客資 服務人員姓名…" at bounding box center [803, 167] width 1251 height 68
click at [505, 154] on icon at bounding box center [514, 152] width 22 height 22
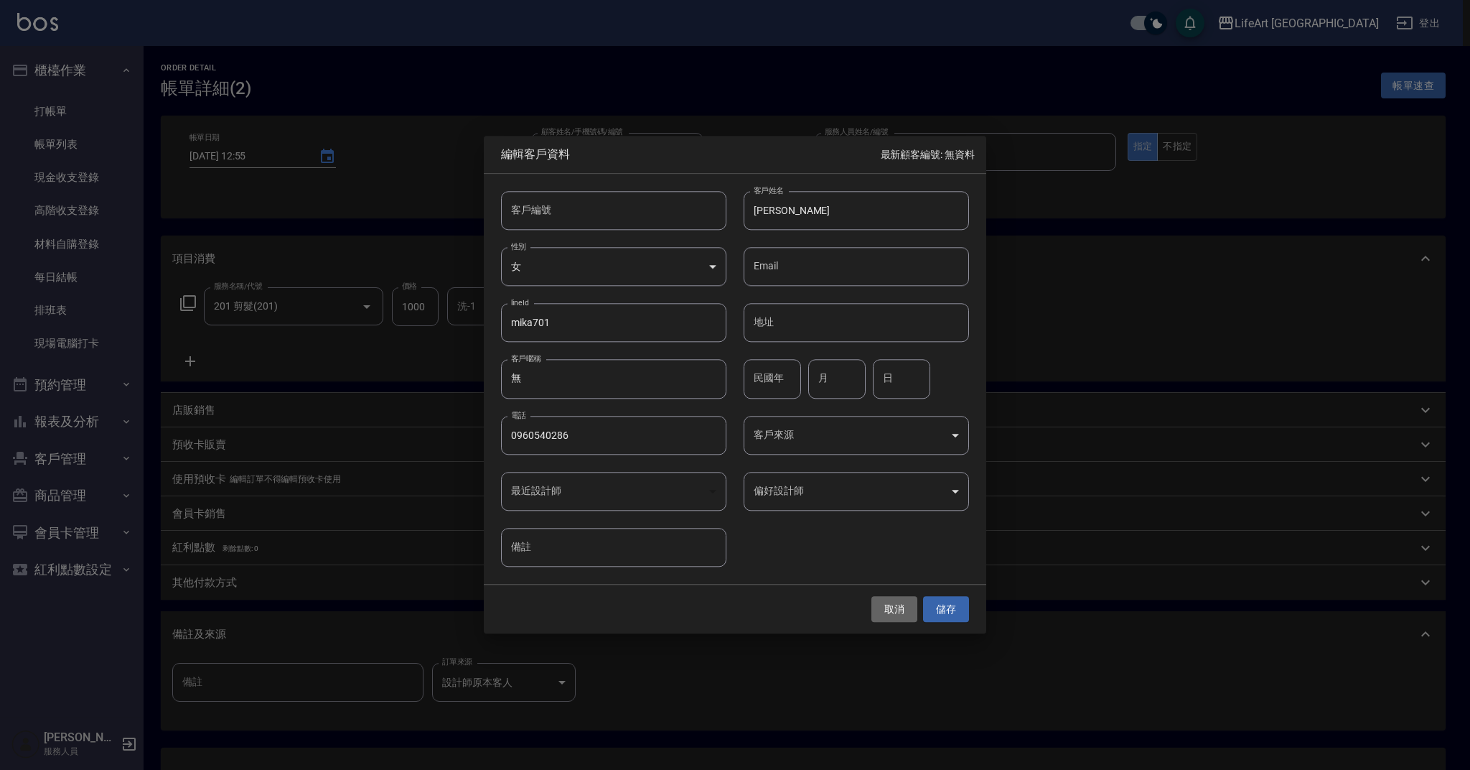
drag, startPoint x: 895, startPoint y: 601, endPoint x: 872, endPoint y: 580, distance: 31.0
click at [893, 601] on button "取消" at bounding box center [895, 609] width 46 height 27
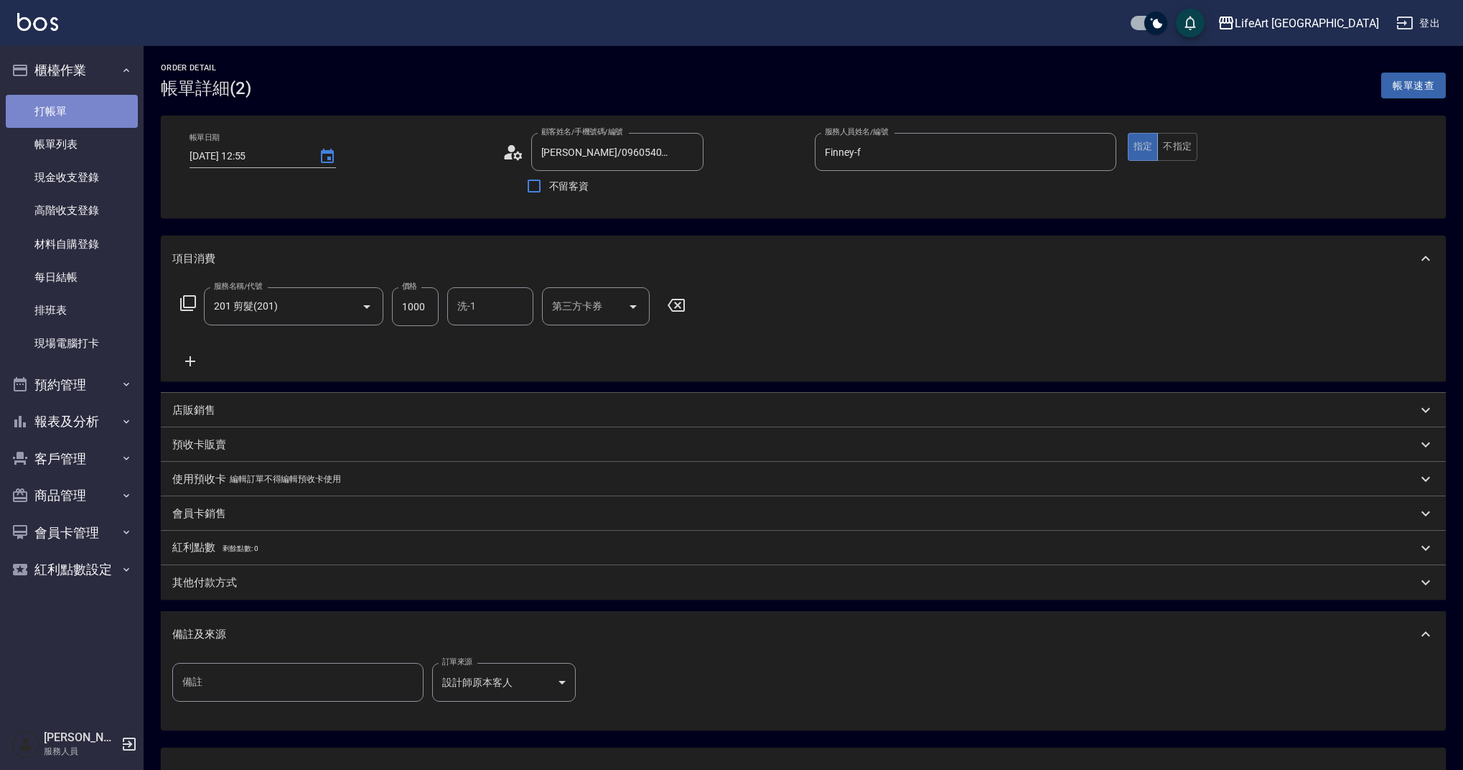
click at [66, 113] on link "打帳單" at bounding box center [72, 111] width 132 height 33
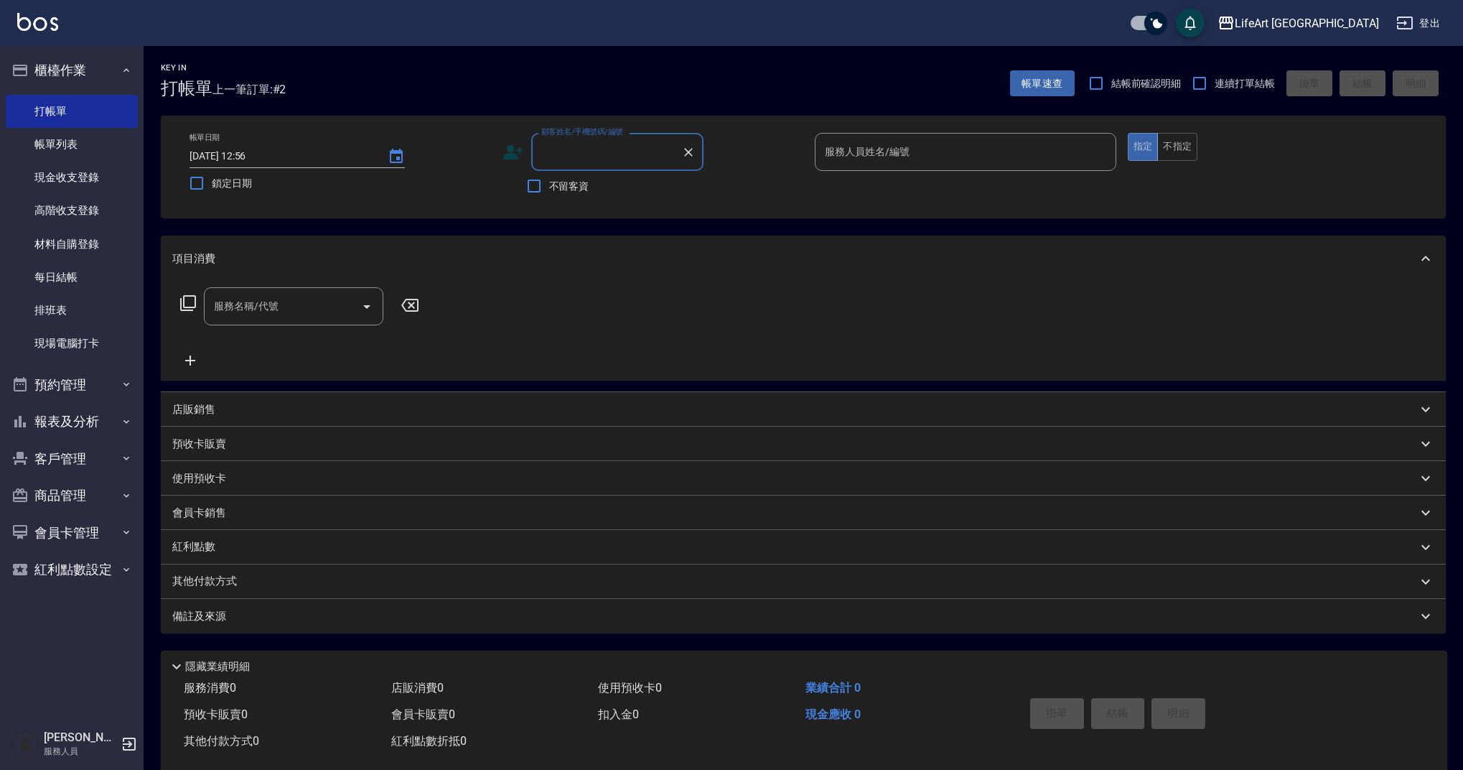
click at [571, 138] on div "顧客姓名/手機號碼/編號" at bounding box center [617, 152] width 172 height 38
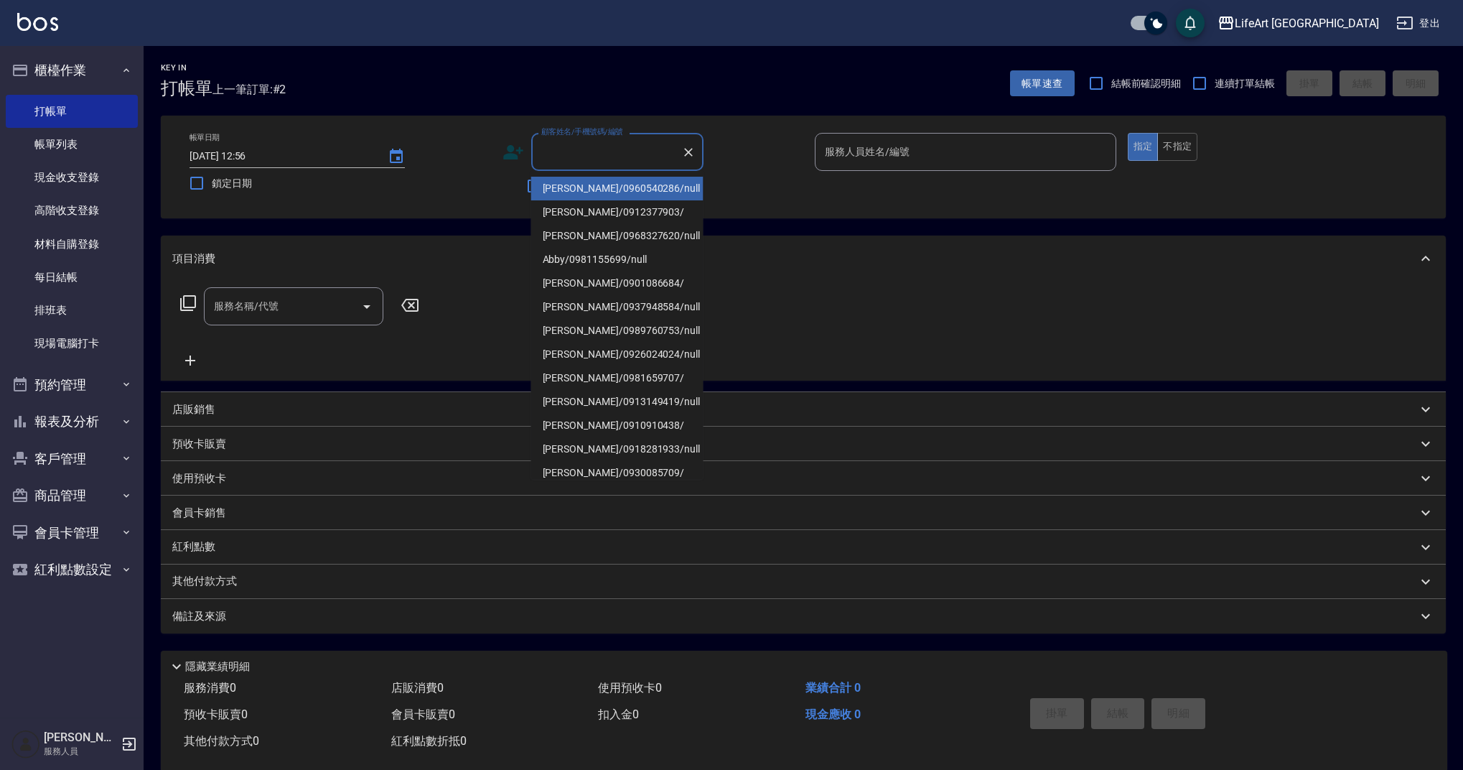
click at [594, 195] on li "趙宥安/0960540286/null" at bounding box center [617, 189] width 172 height 24
type input "趙宥安/0960540286/null"
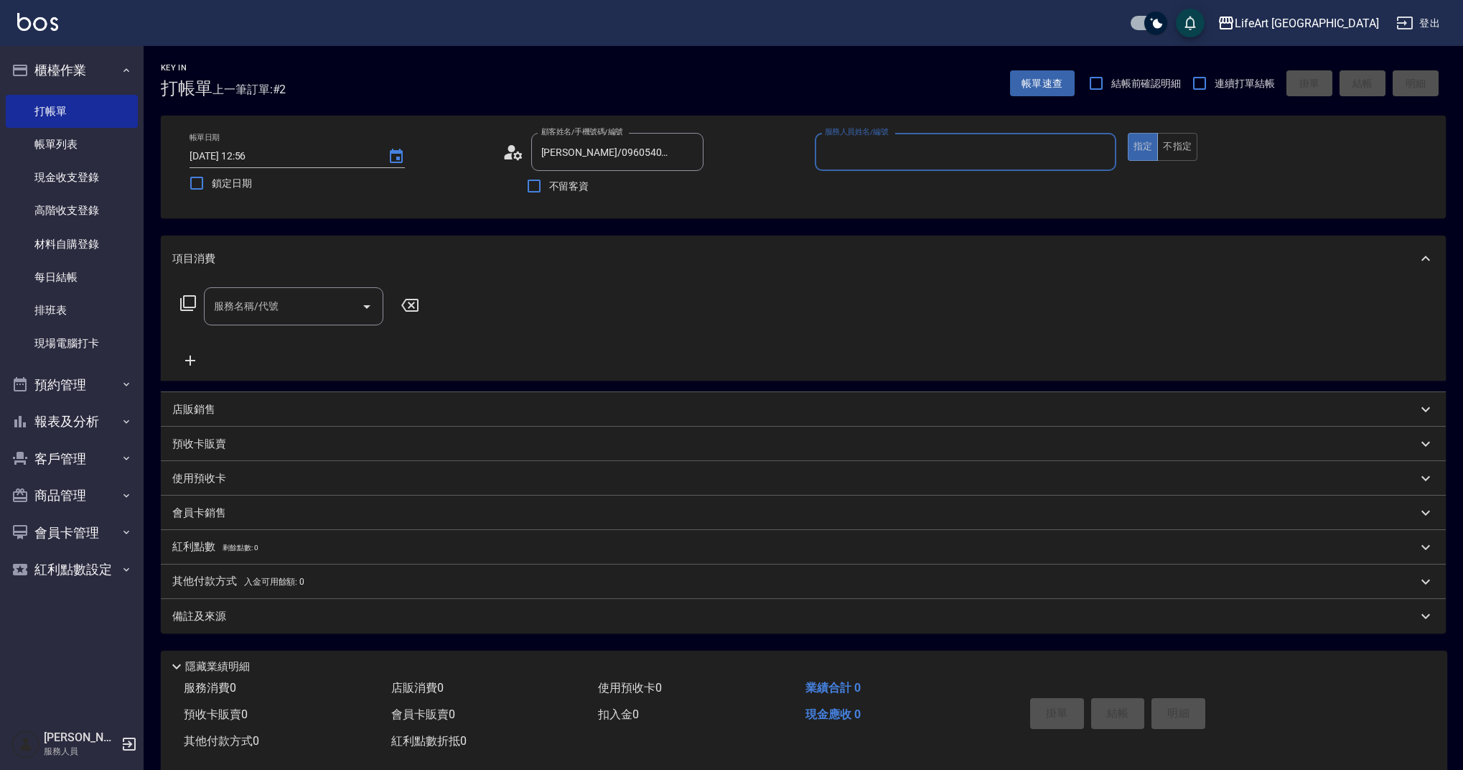
click at [510, 149] on circle at bounding box center [511, 148] width 7 height 7
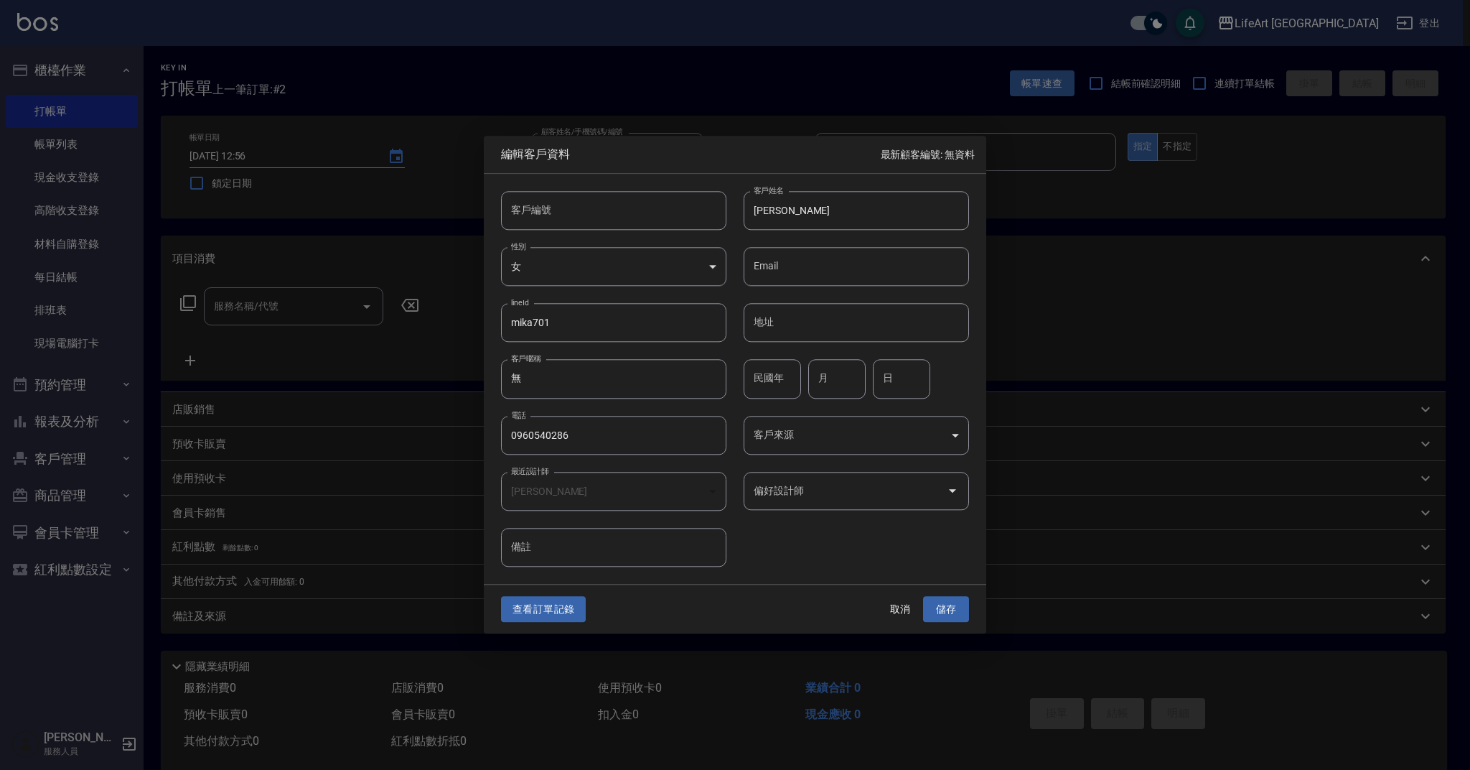
click at [559, 604] on button "查看訂單記錄" at bounding box center [543, 609] width 85 height 27
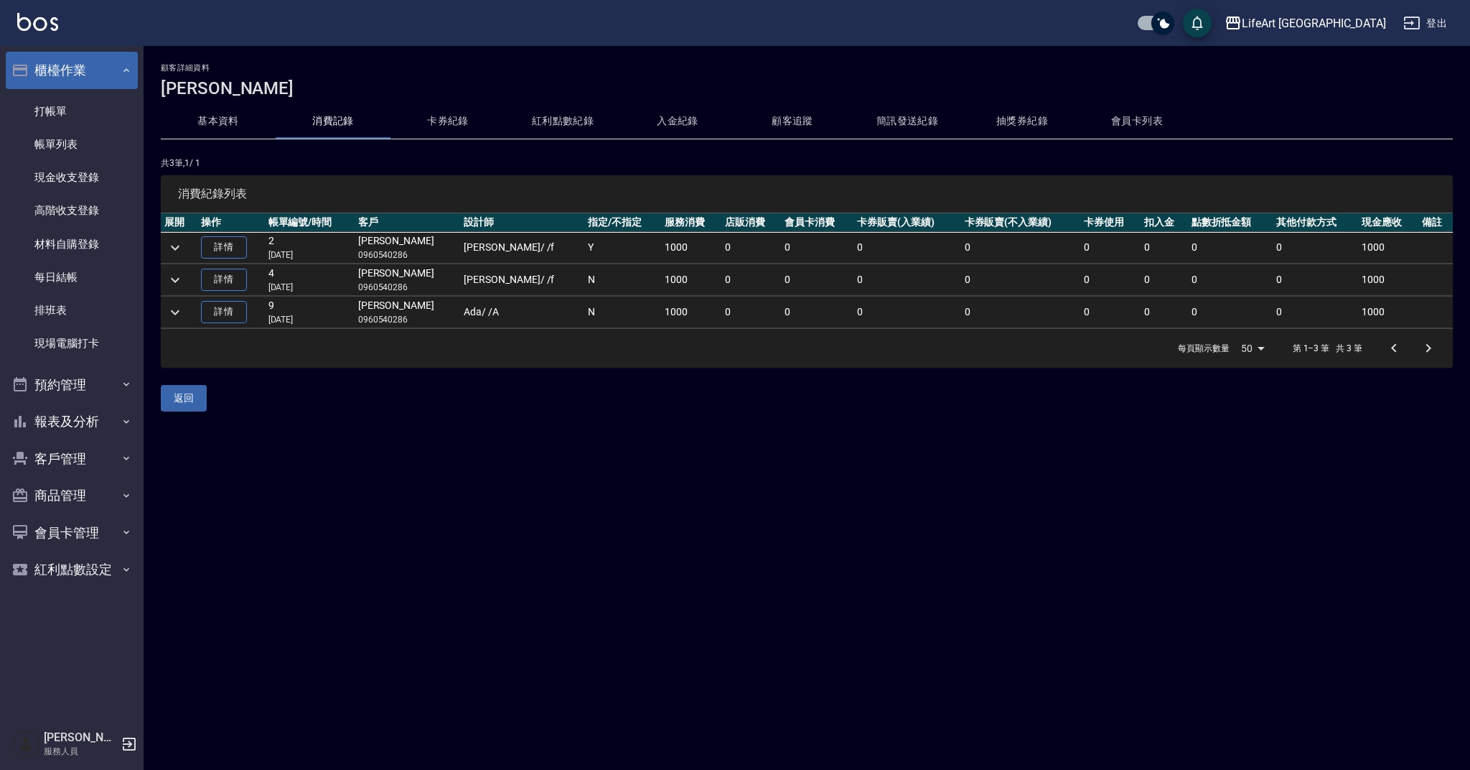
drag, startPoint x: 14, startPoint y: 106, endPoint x: 128, endPoint y: 83, distance: 115.7
click at [14, 106] on link "打帳單" at bounding box center [72, 111] width 132 height 33
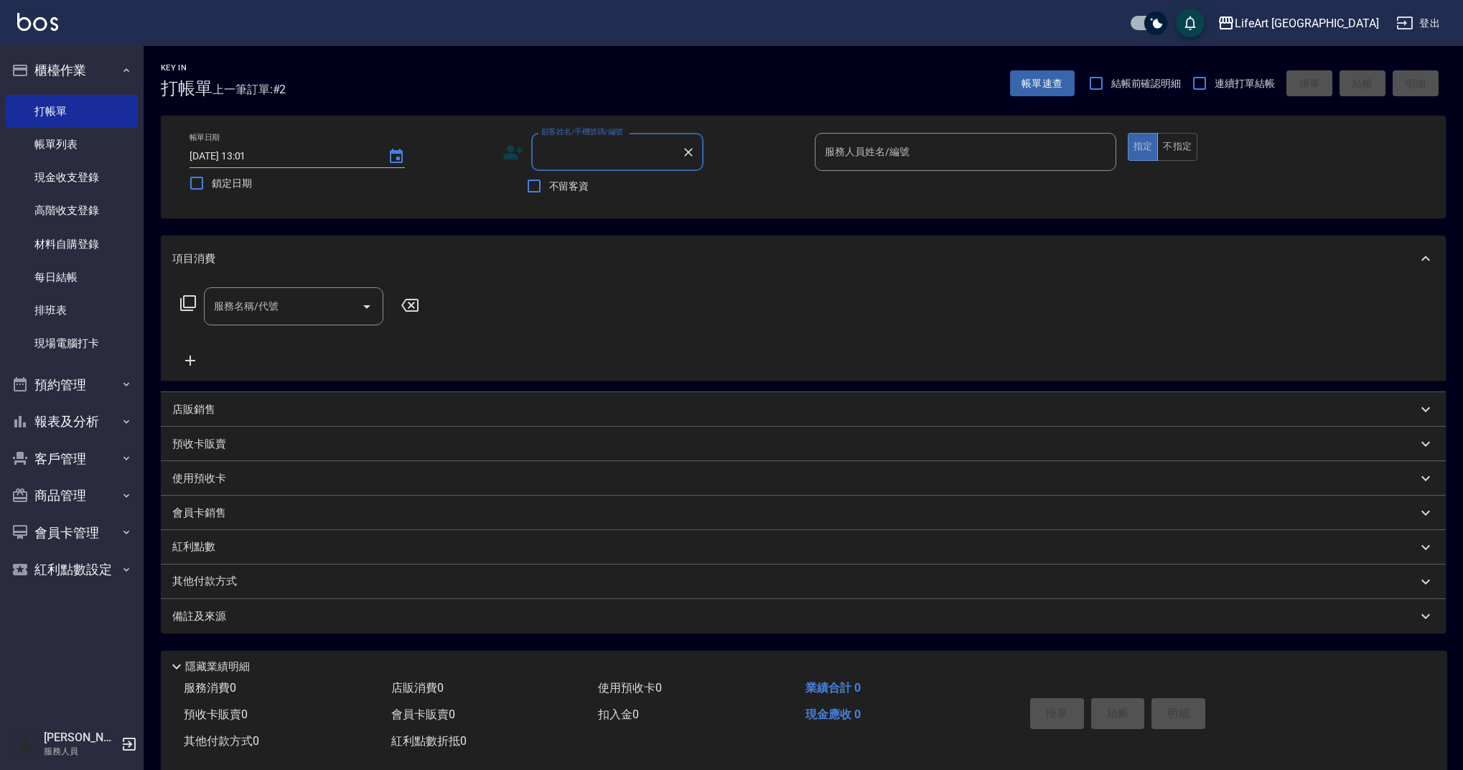
click at [193, 406] on p "店販銷售" at bounding box center [193, 409] width 43 height 15
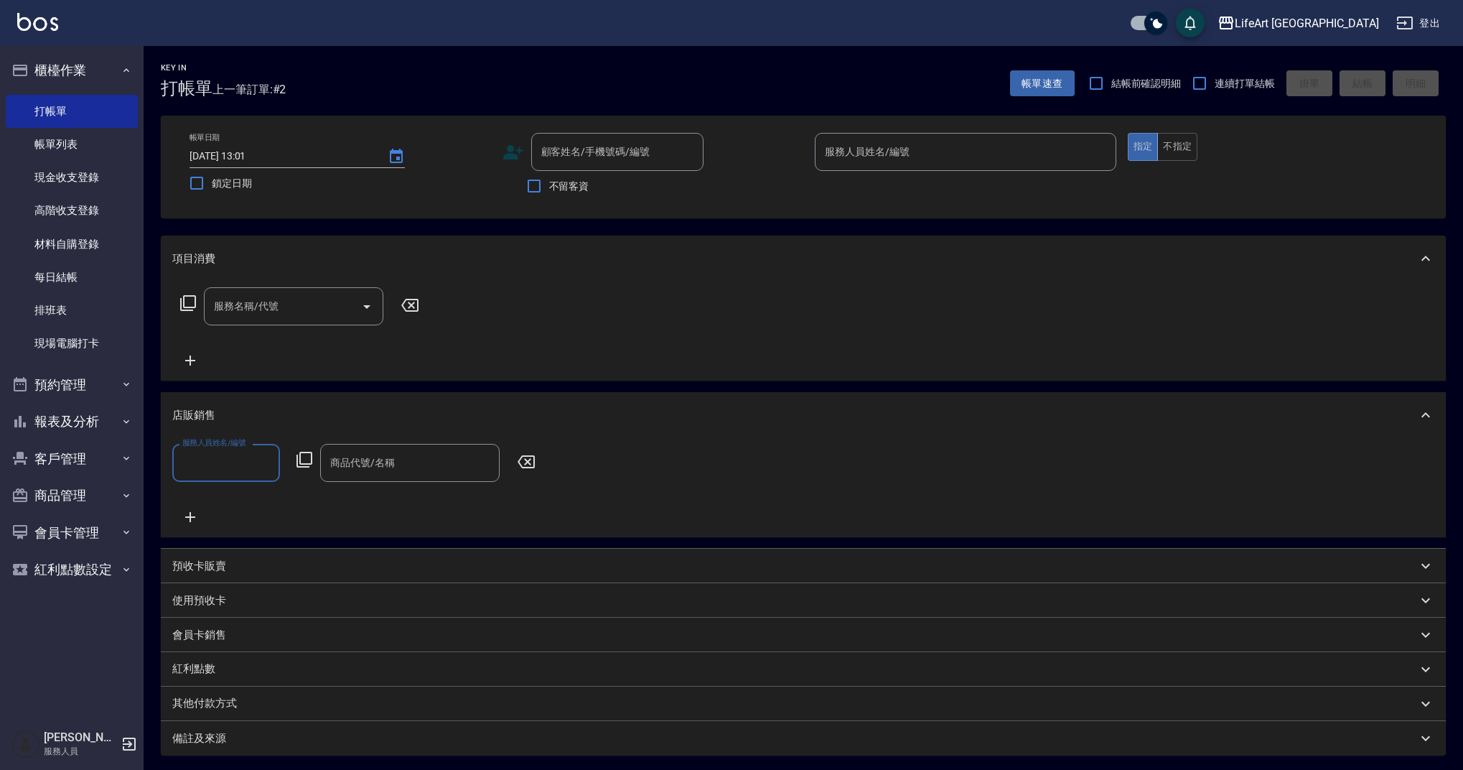
click at [253, 457] on input "服務人員姓名/編號" at bounding box center [226, 462] width 95 height 25
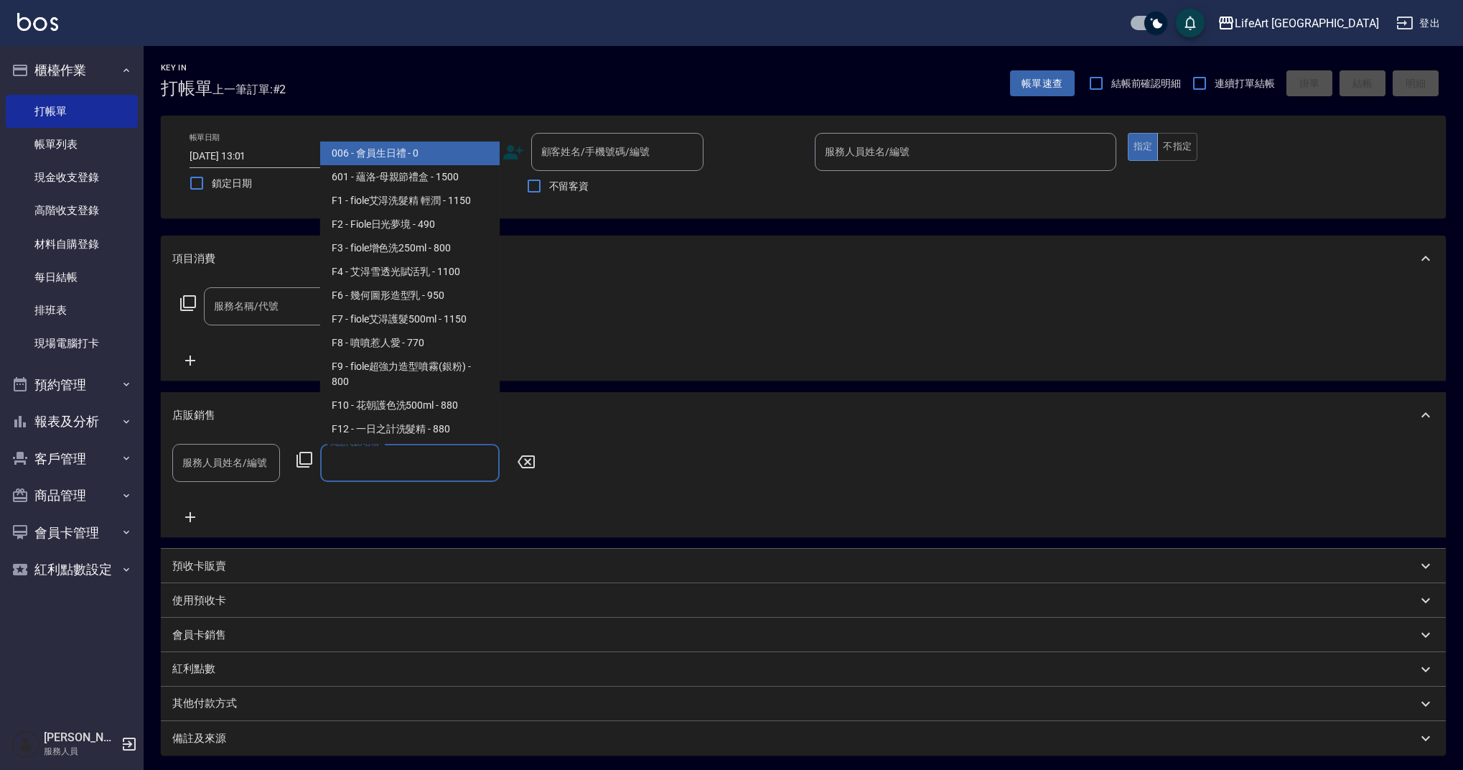
drag, startPoint x: 363, startPoint y: 472, endPoint x: 352, endPoint y: 460, distance: 15.3
click at [358, 469] on input "商品代號/名稱" at bounding box center [410, 462] width 167 height 25
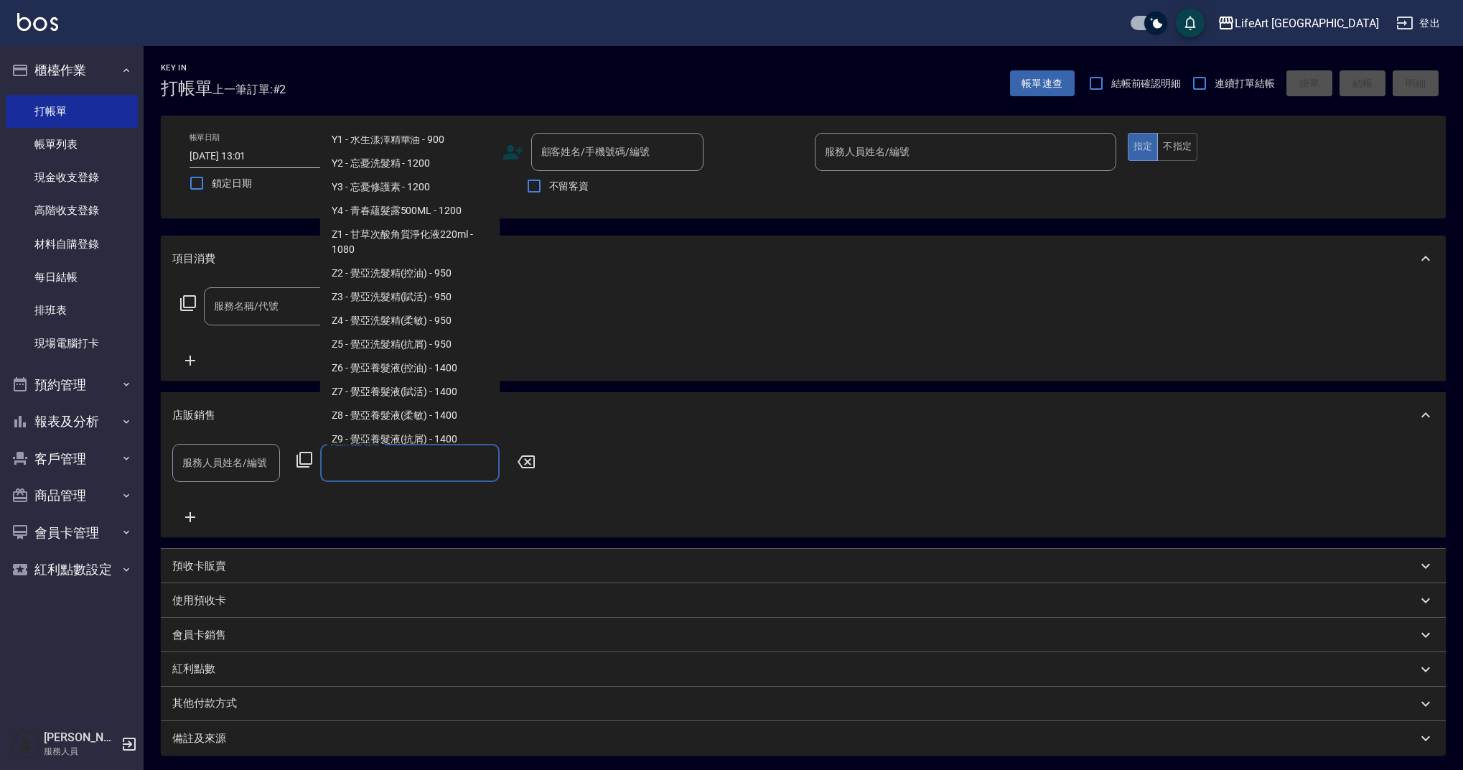
scroll to position [1543, 0]
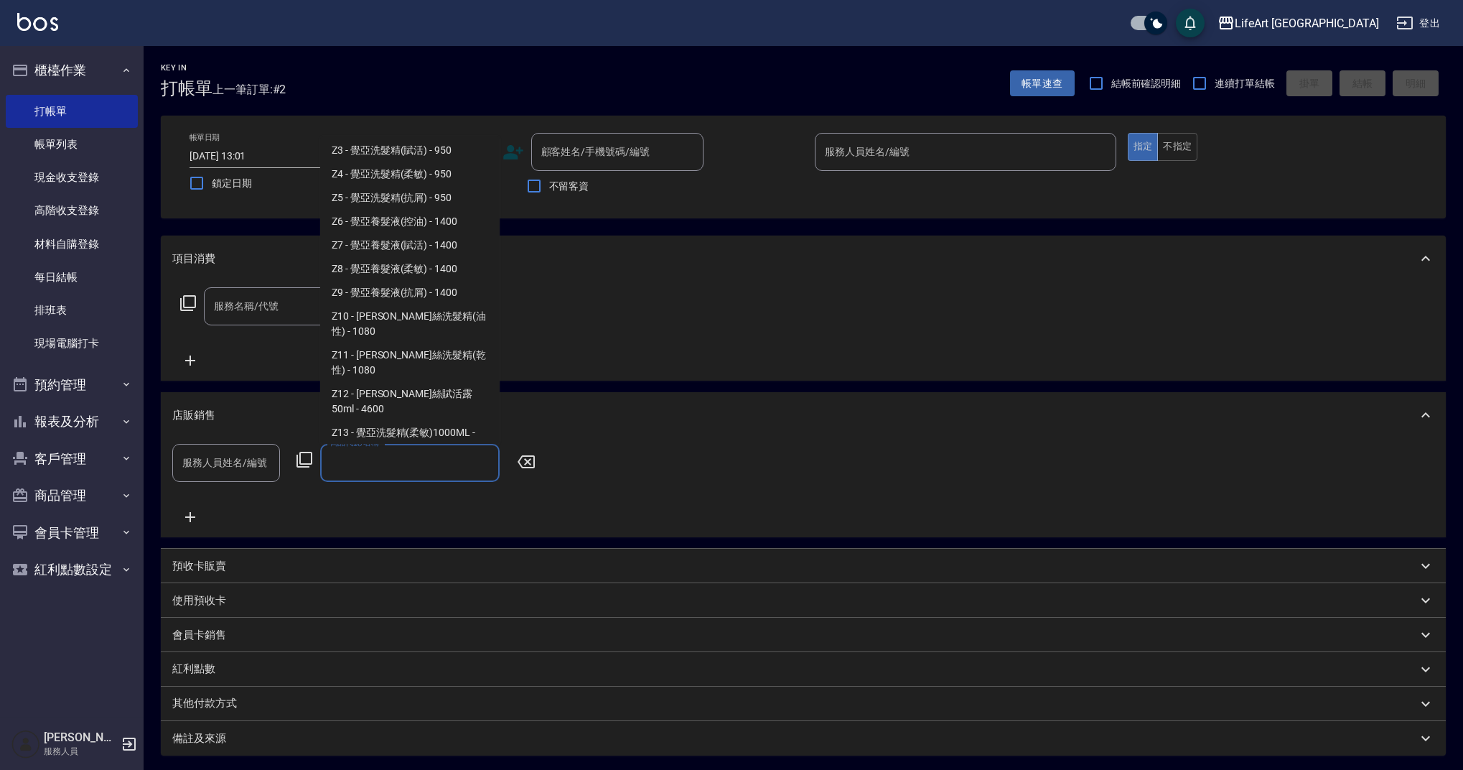
click at [419, 472] on input "商品代號/名稱" at bounding box center [410, 462] width 167 height 25
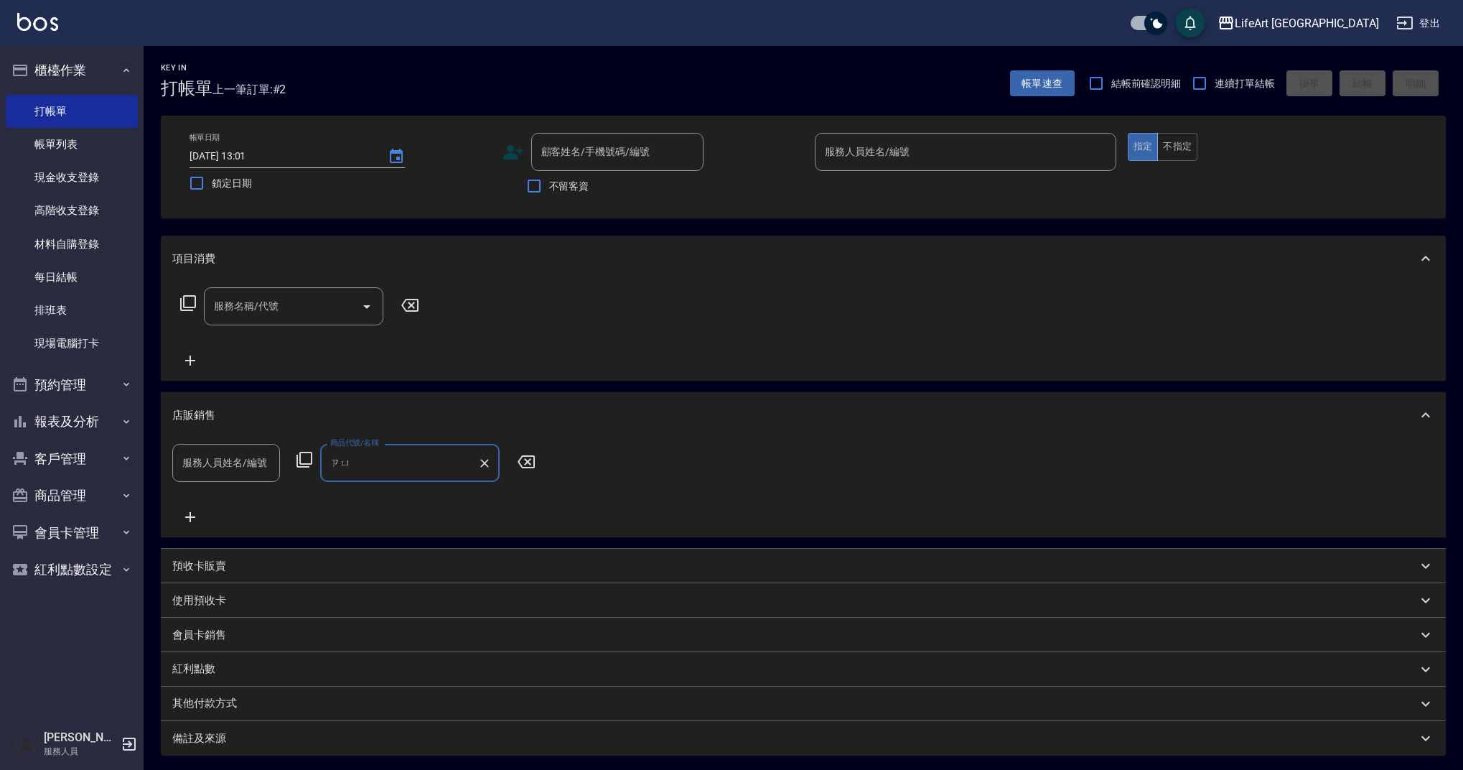
type input "ㄗ"
type input "m"
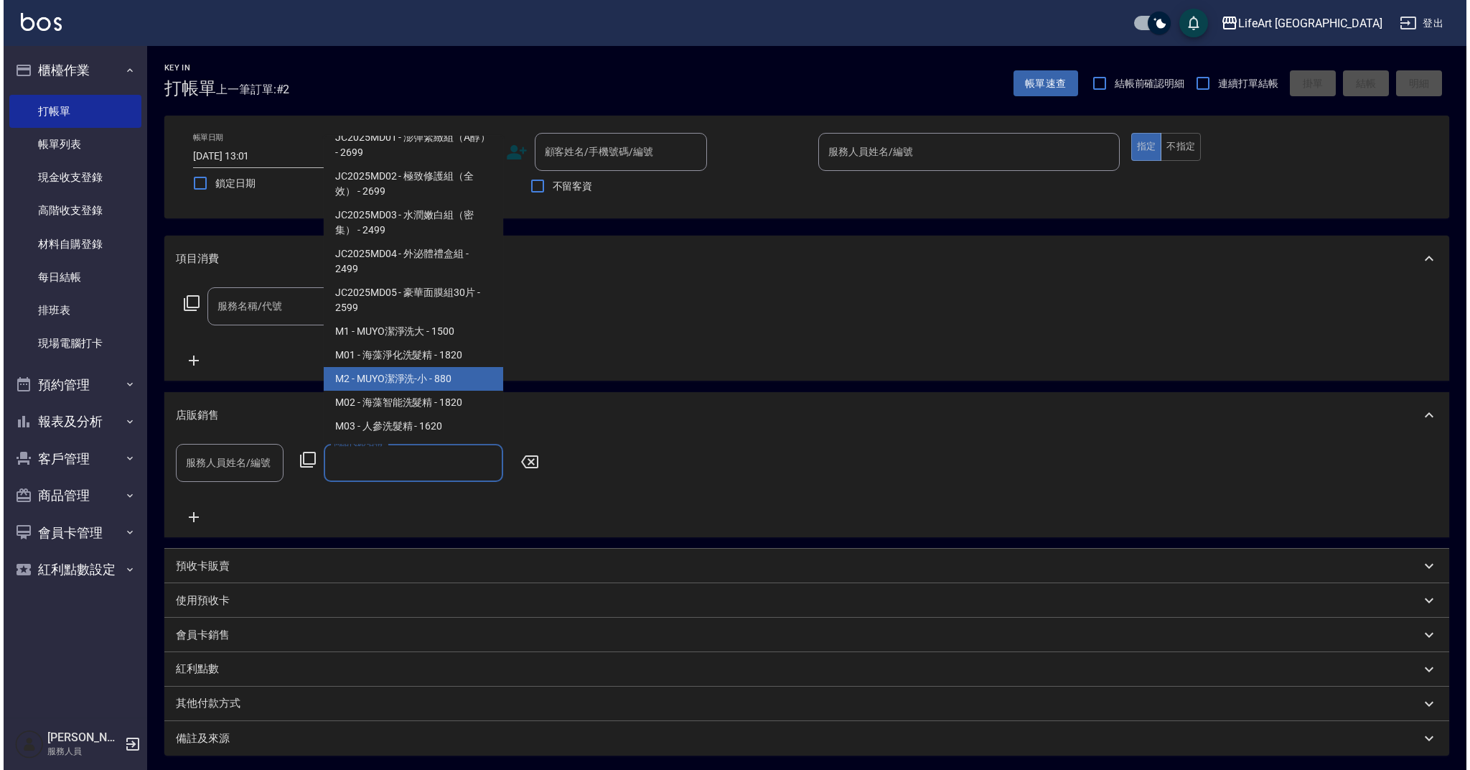
scroll to position [838, 0]
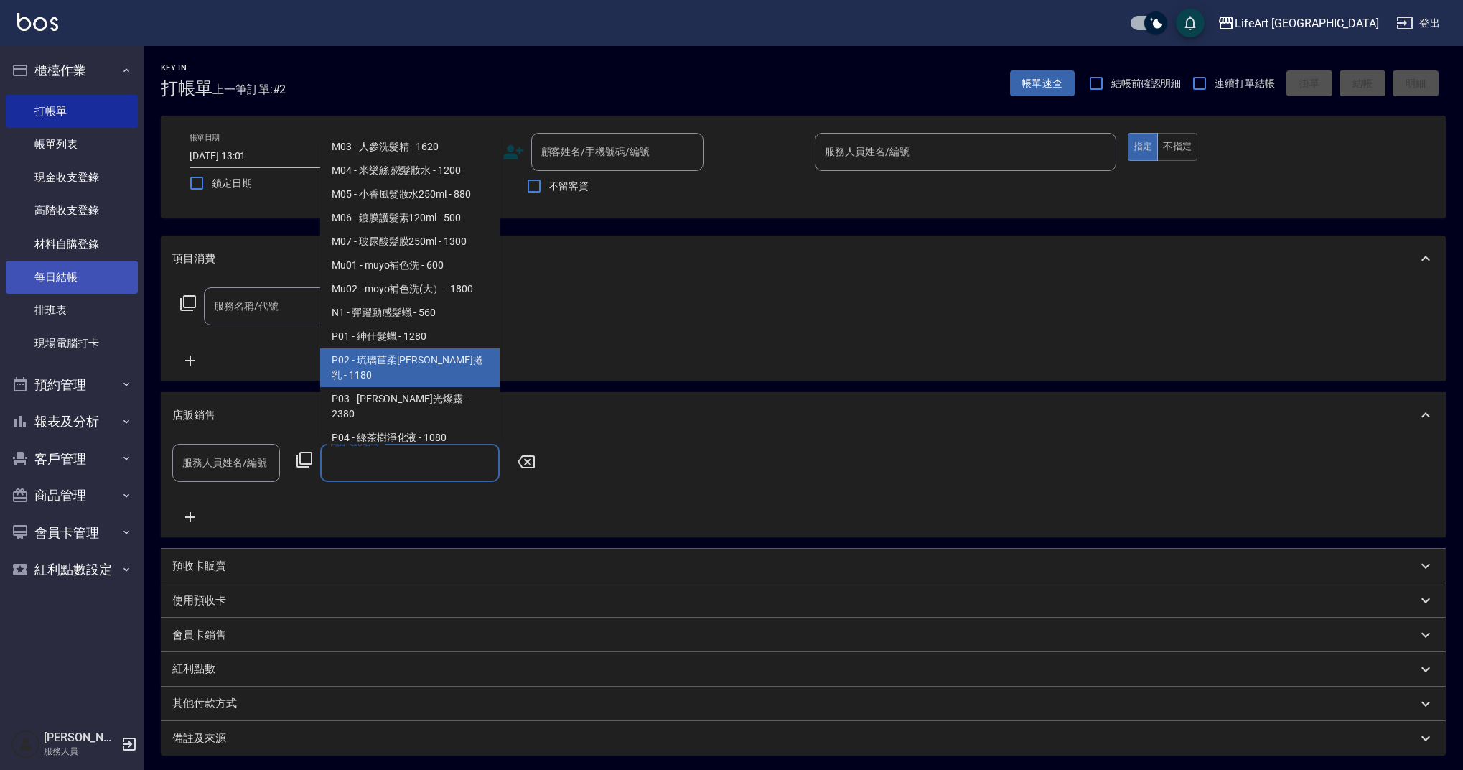
click at [116, 275] on link "每日結帳" at bounding box center [72, 277] width 132 height 33
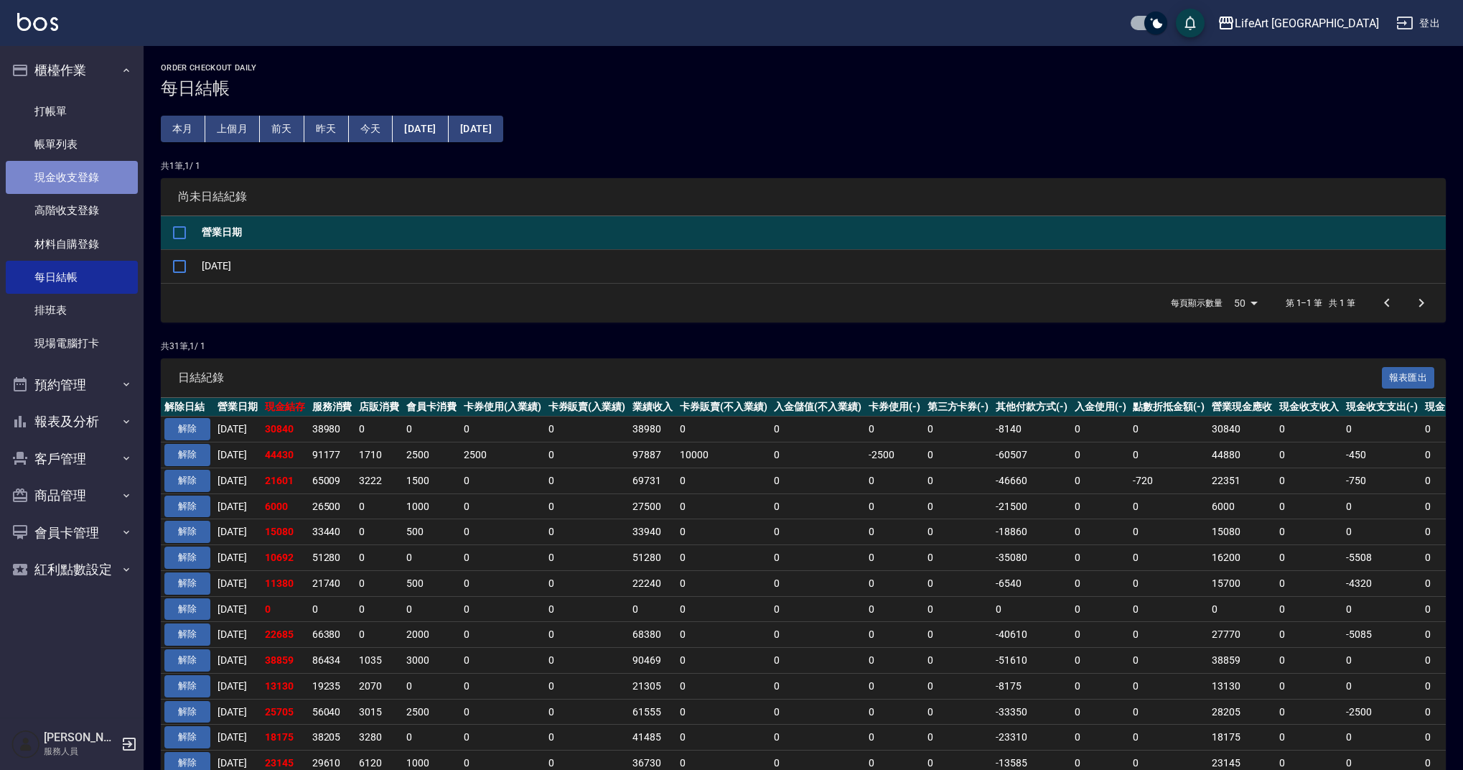
click at [99, 187] on link "現金收支登錄" at bounding box center [72, 177] width 132 height 33
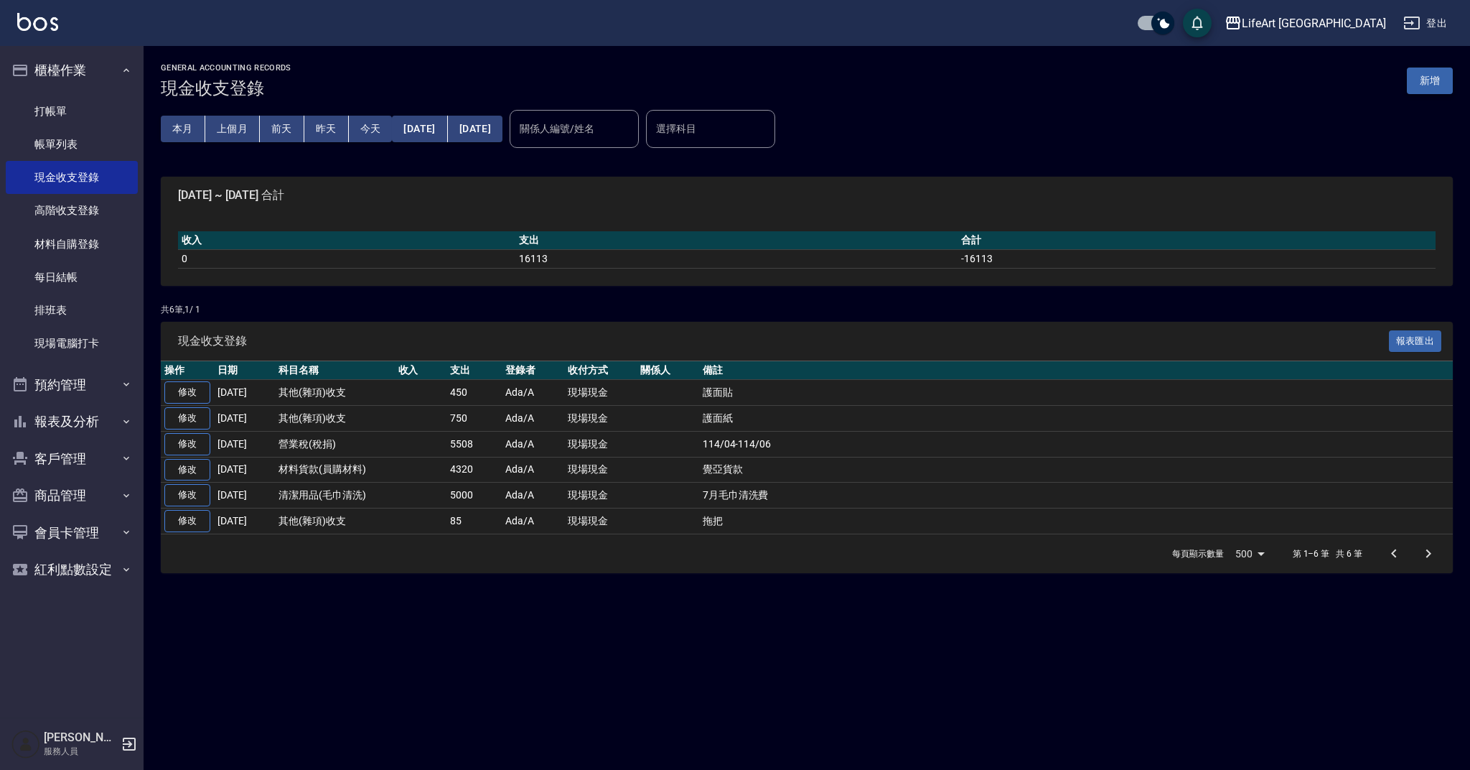
click at [1427, 88] on button "新增" at bounding box center [1430, 80] width 46 height 27
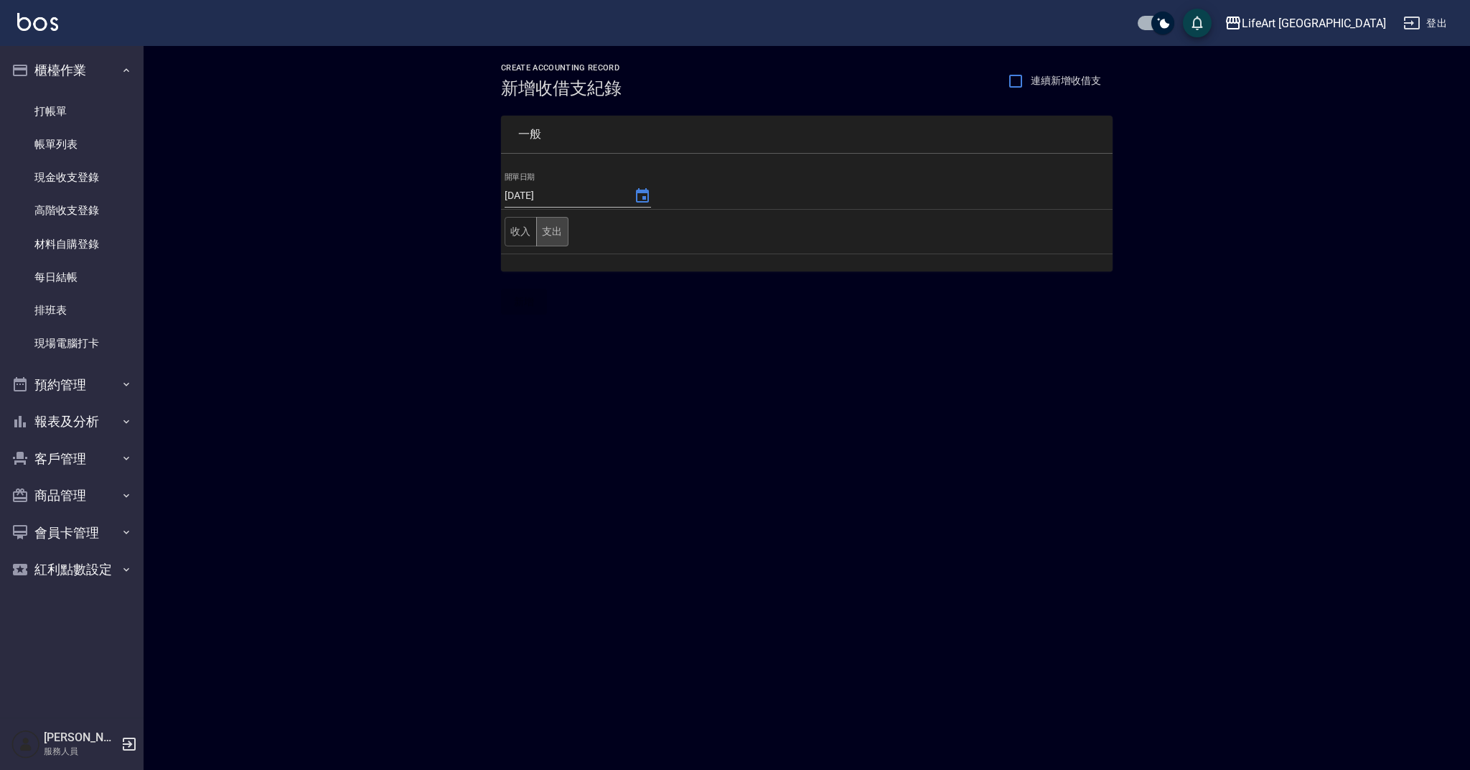
click at [551, 235] on button "支出" at bounding box center [552, 231] width 32 height 29
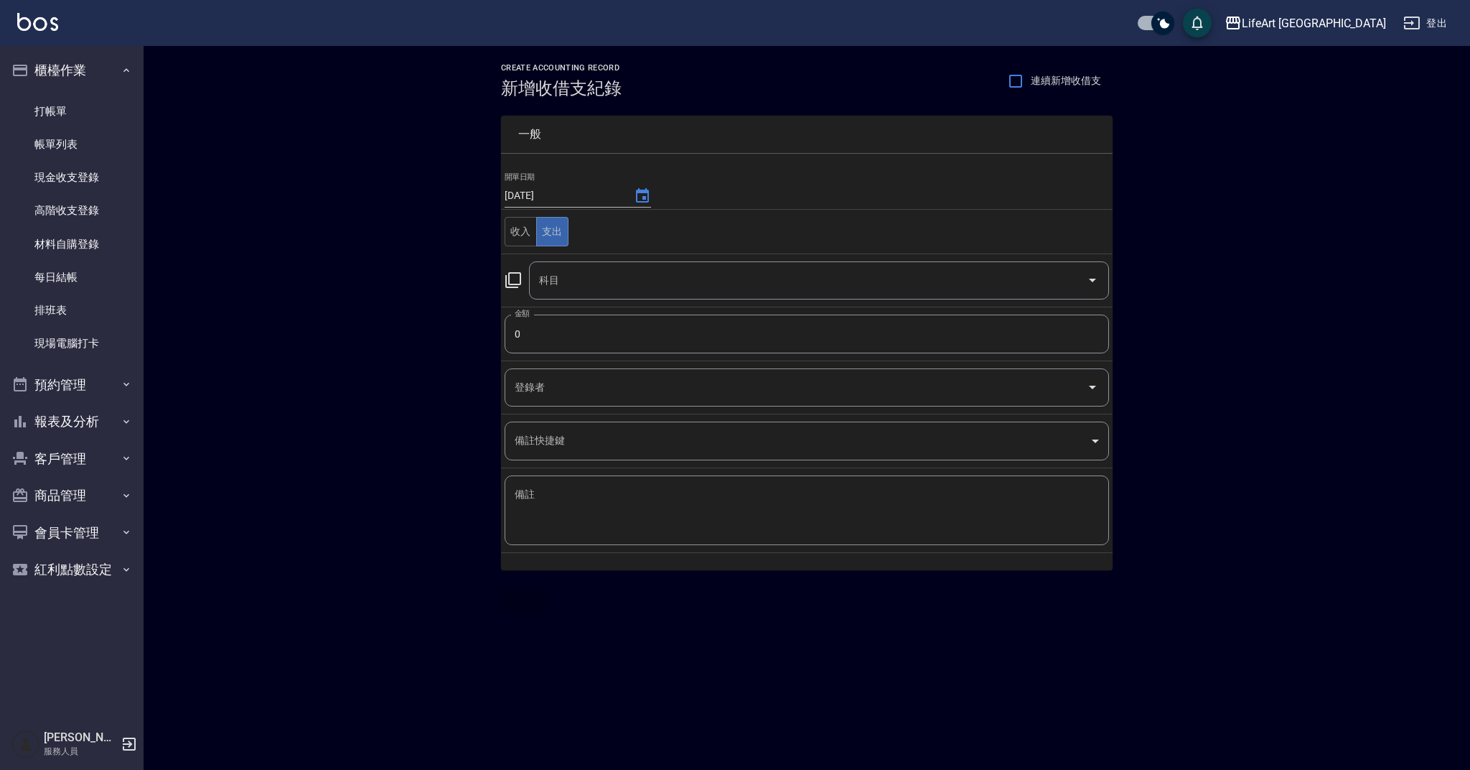
click at [584, 287] on input "科目" at bounding box center [809, 280] width 546 height 25
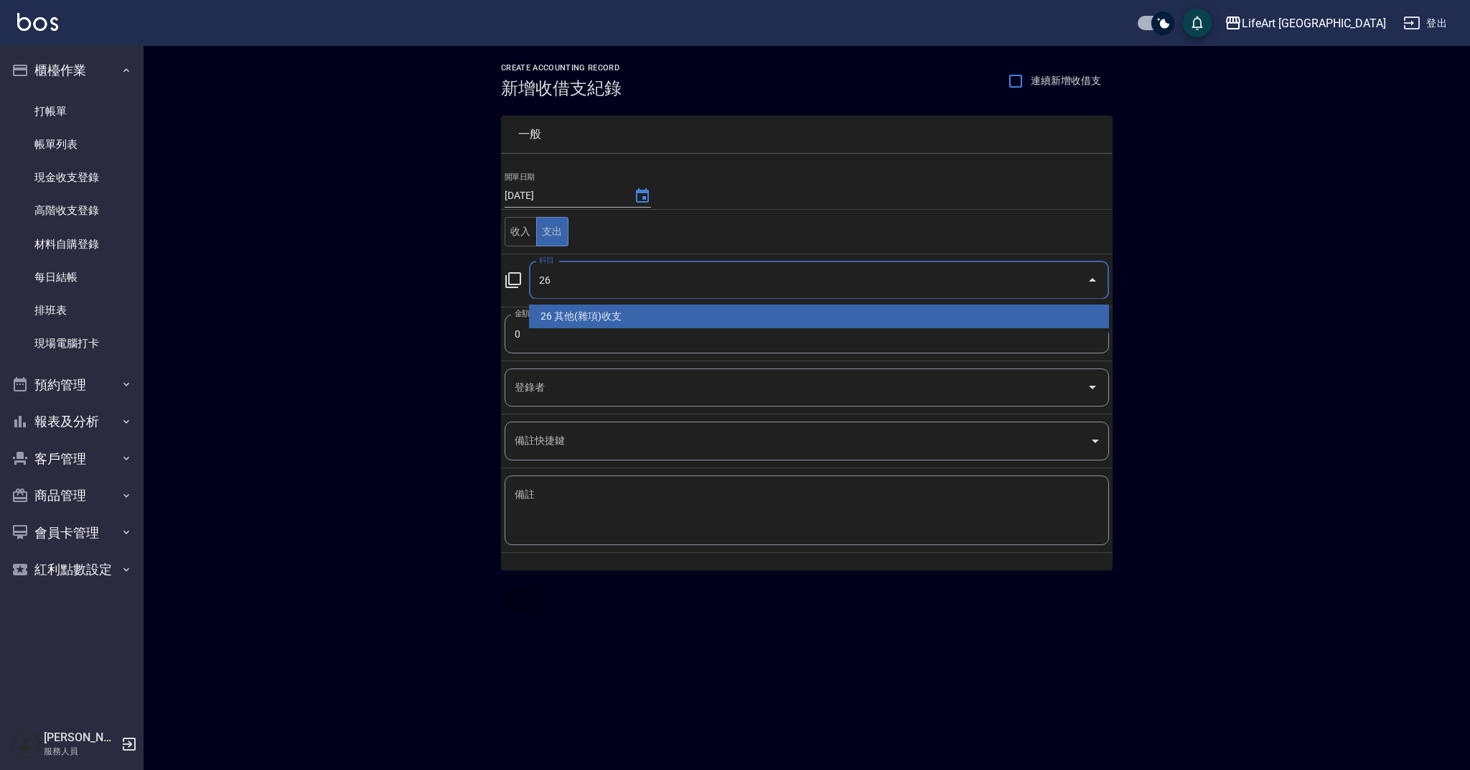
click at [605, 327] on li "26 其他(雜項)收支" at bounding box center [819, 316] width 580 height 24
type input "26 其他(雜項)收支"
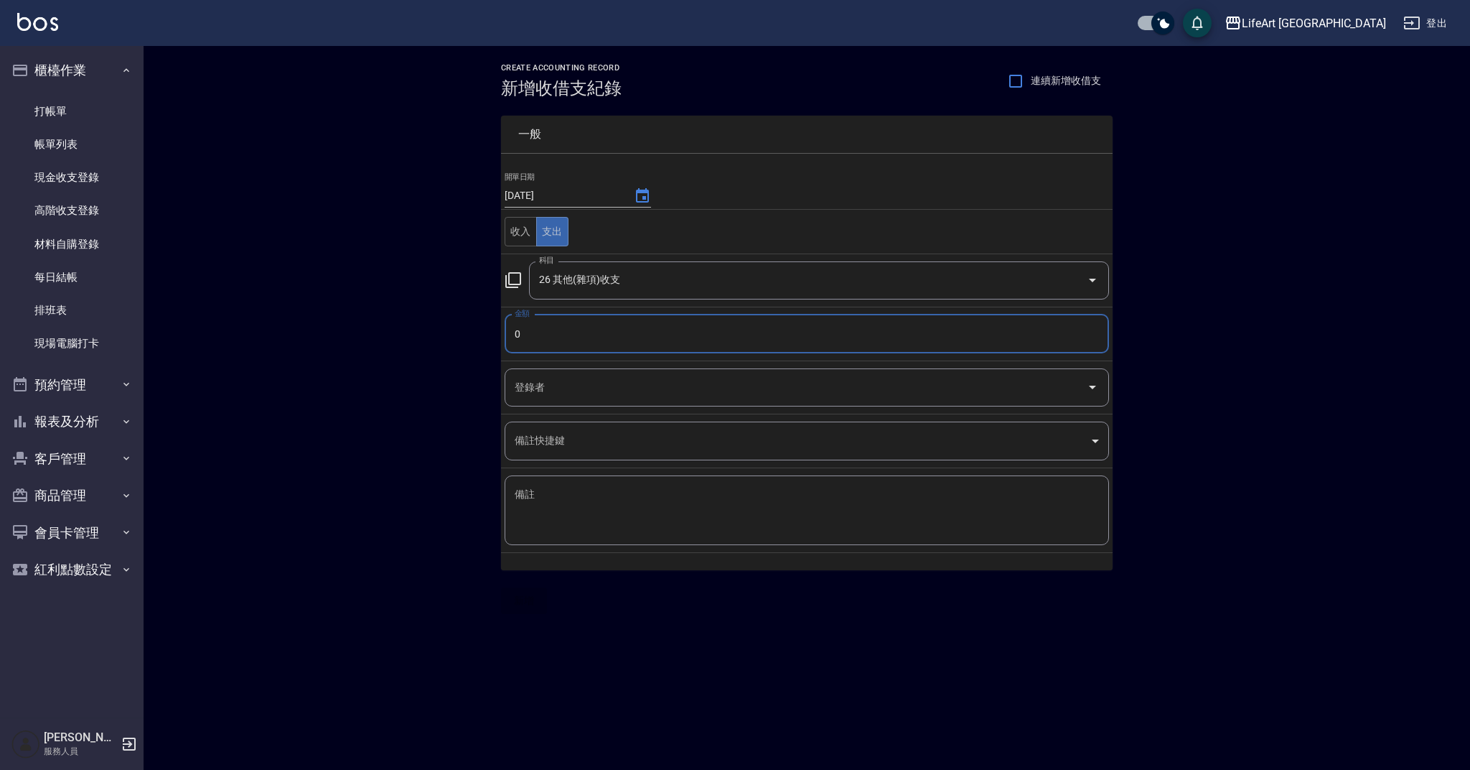
click at [612, 347] on input "0" at bounding box center [807, 333] width 604 height 39
drag, startPoint x: 522, startPoint y: 335, endPoint x: 502, endPoint y: 335, distance: 20.1
click at [502, 335] on td "金額 0198 金額" at bounding box center [807, 334] width 612 height 54
type input "198"
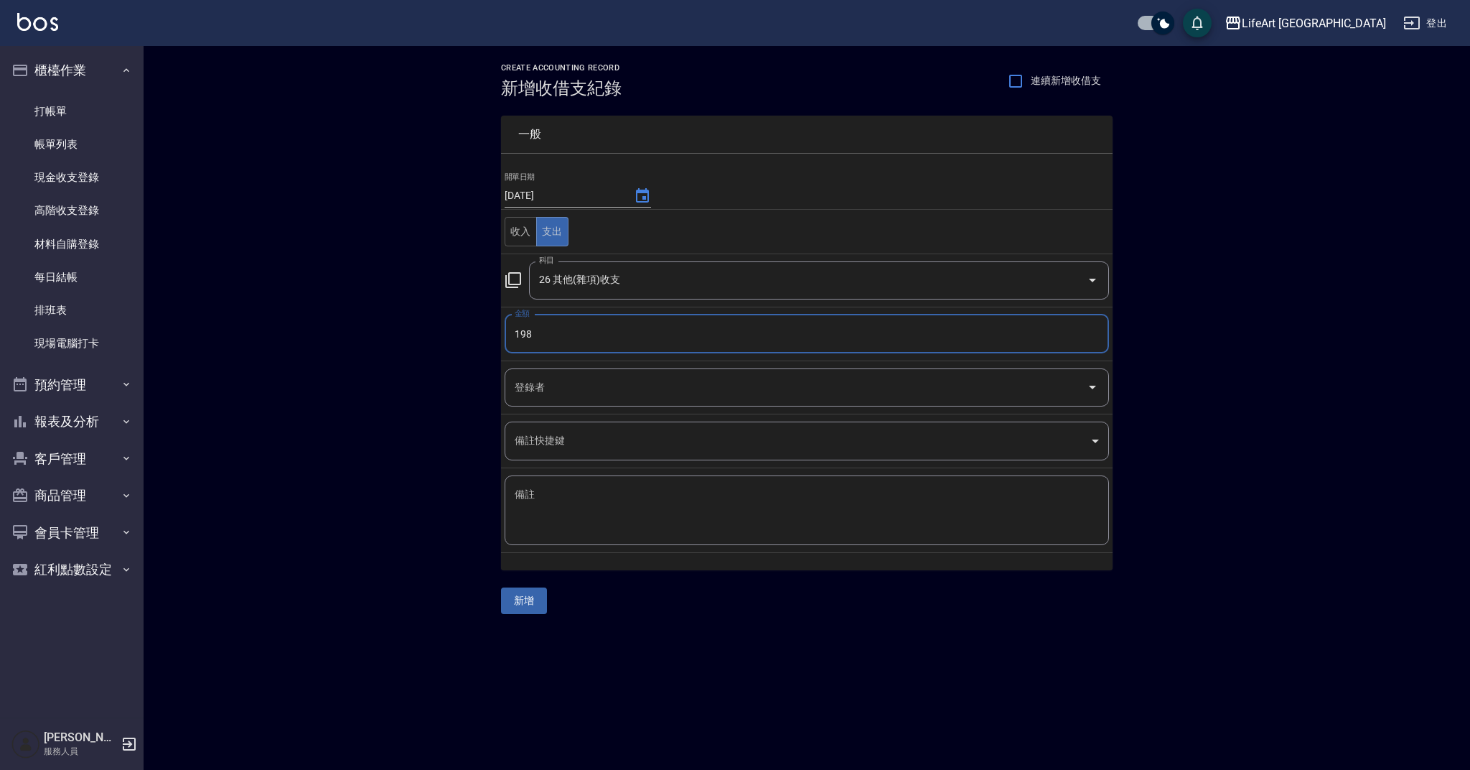
click at [546, 375] on input "登錄者" at bounding box center [796, 387] width 570 height 25
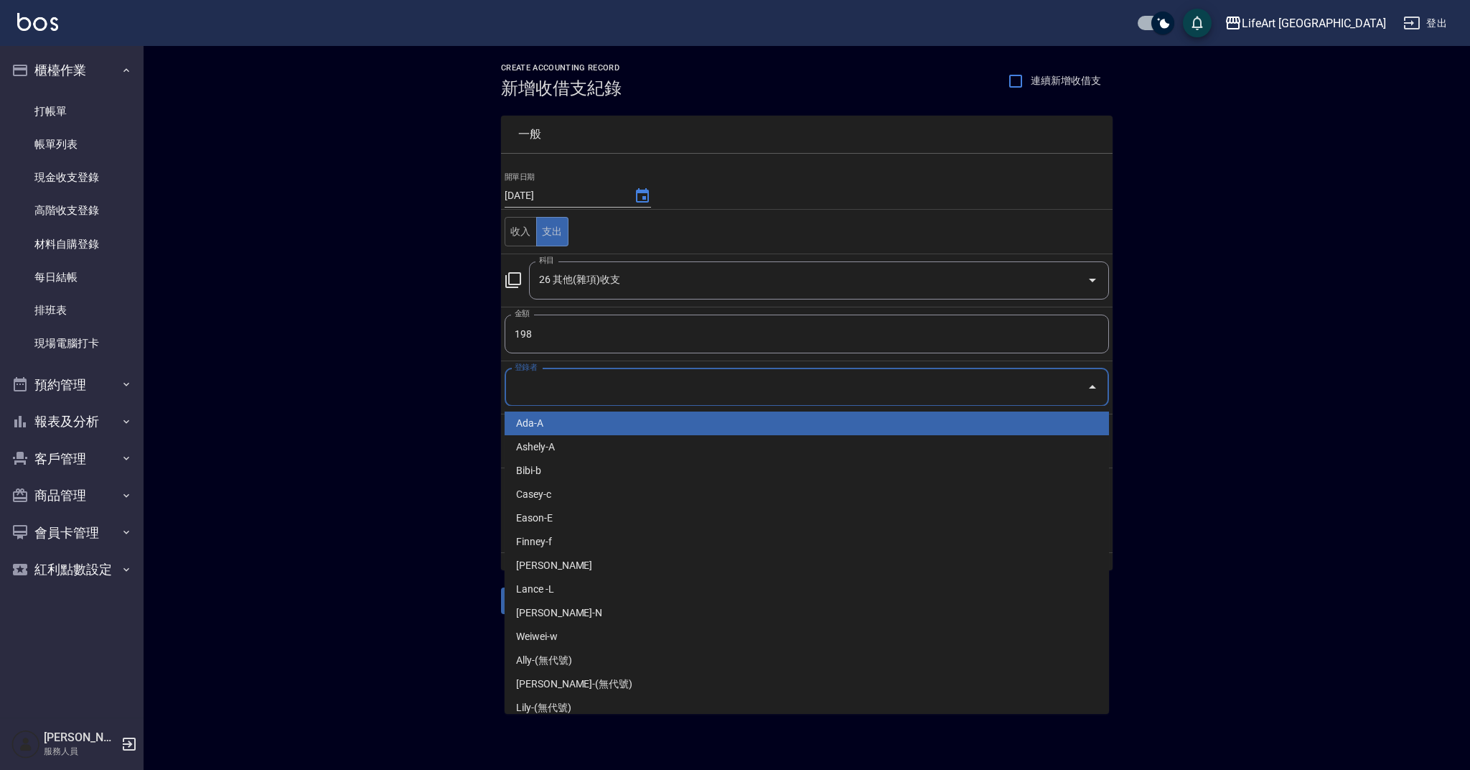
click at [572, 422] on li "Ada-A" at bounding box center [807, 423] width 604 height 24
type input "Ada-A"
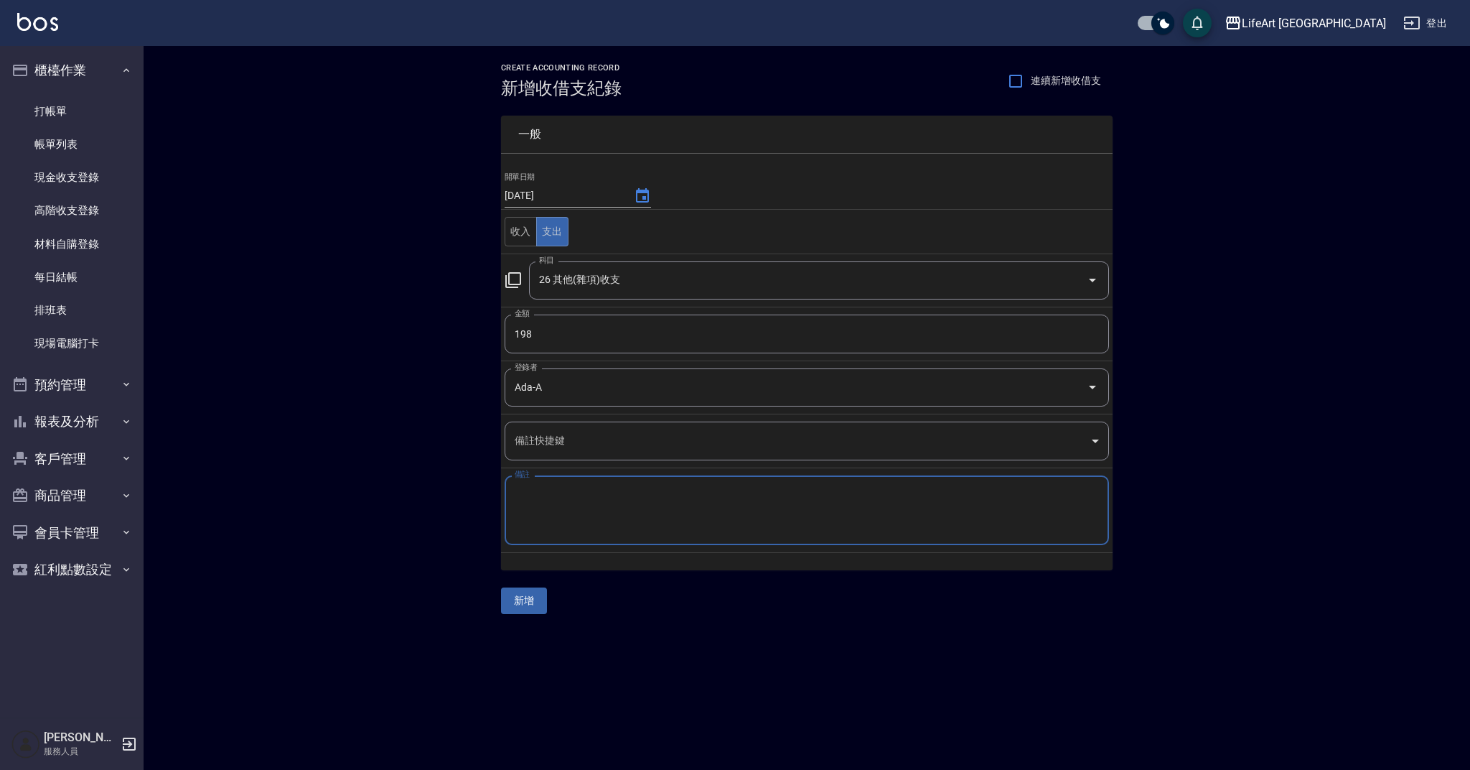
click at [587, 503] on textarea "備註" at bounding box center [807, 510] width 584 height 46
type textarea "v"
type textarea "電池"
click at [535, 593] on button "新增" at bounding box center [524, 600] width 46 height 27
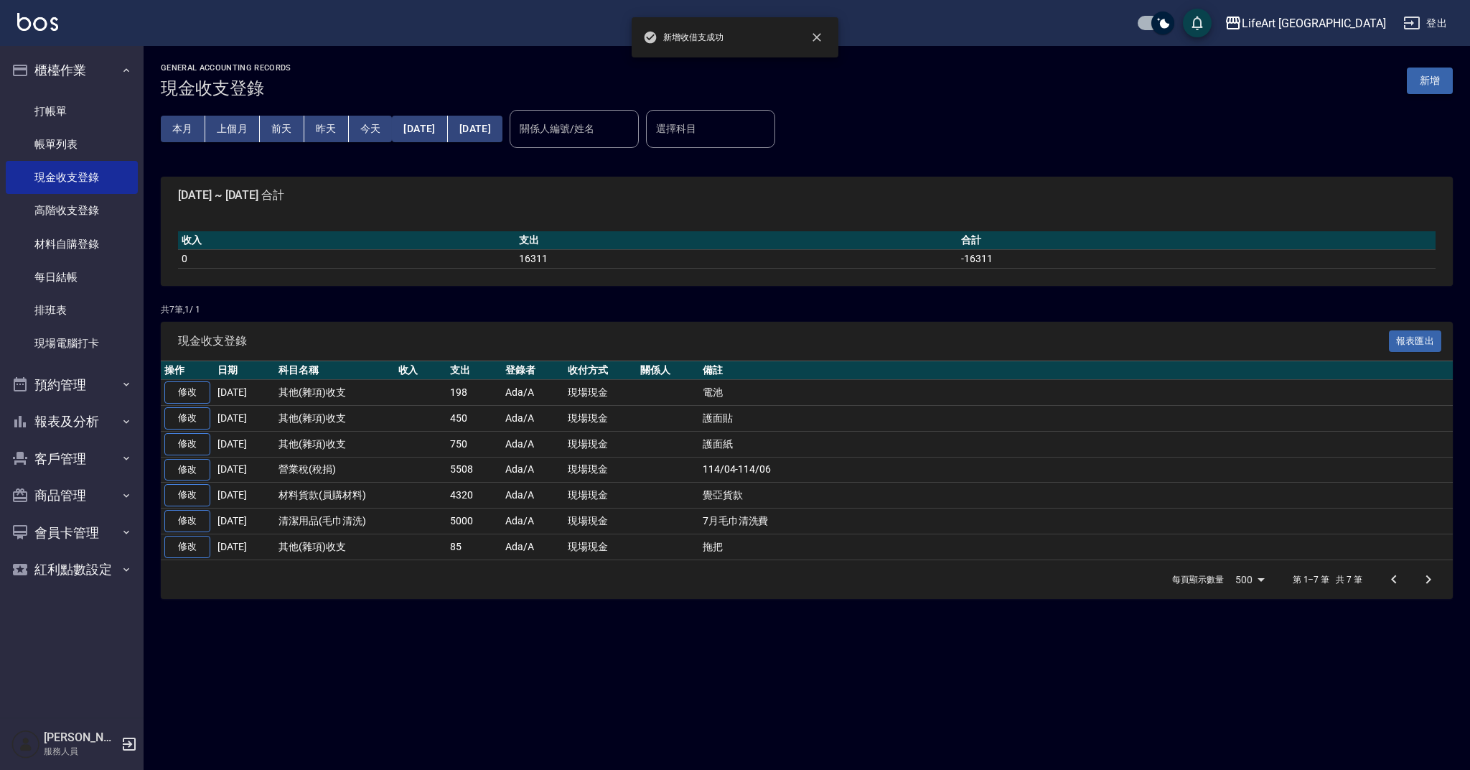
click at [1438, 84] on button "新增" at bounding box center [1430, 80] width 46 height 27
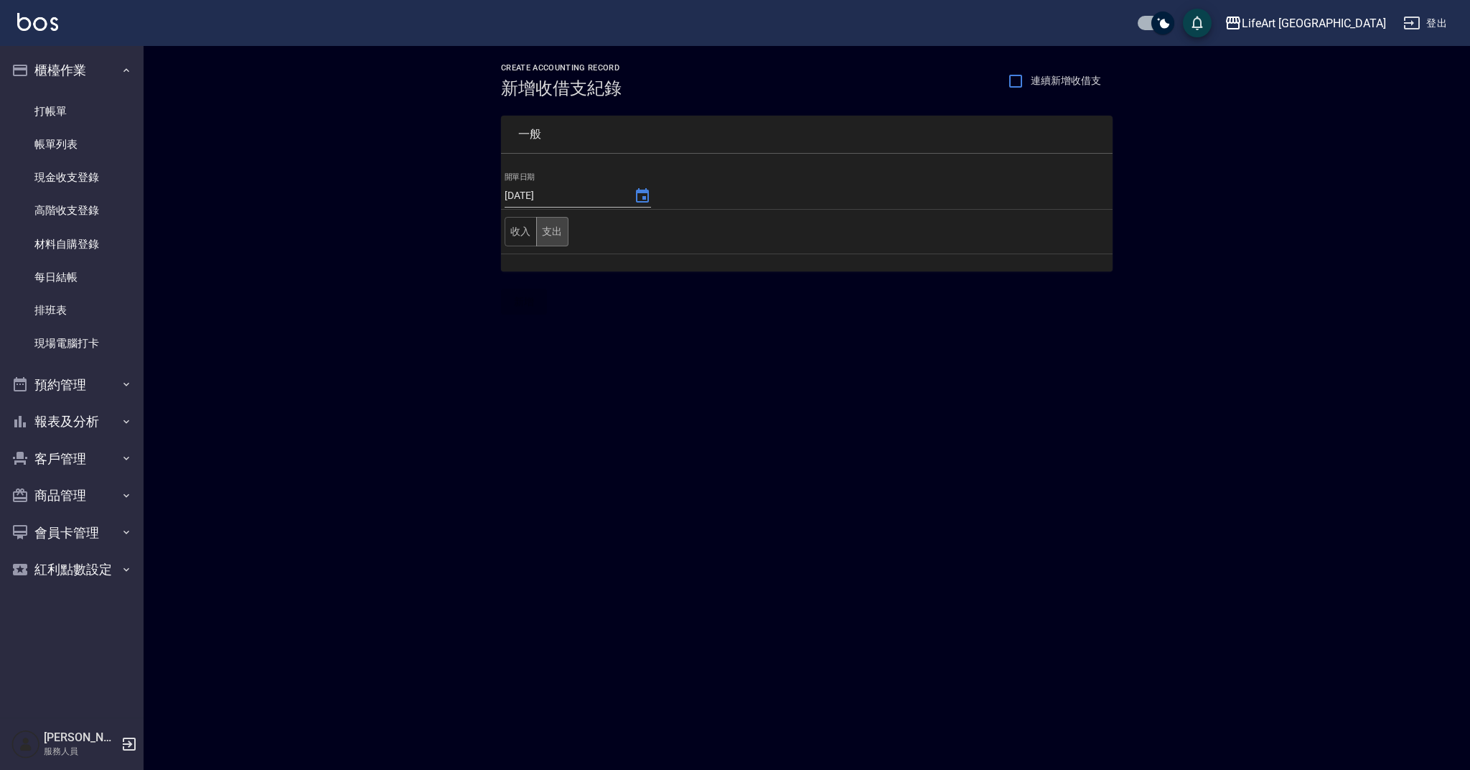
click at [551, 233] on button "支出" at bounding box center [552, 231] width 32 height 29
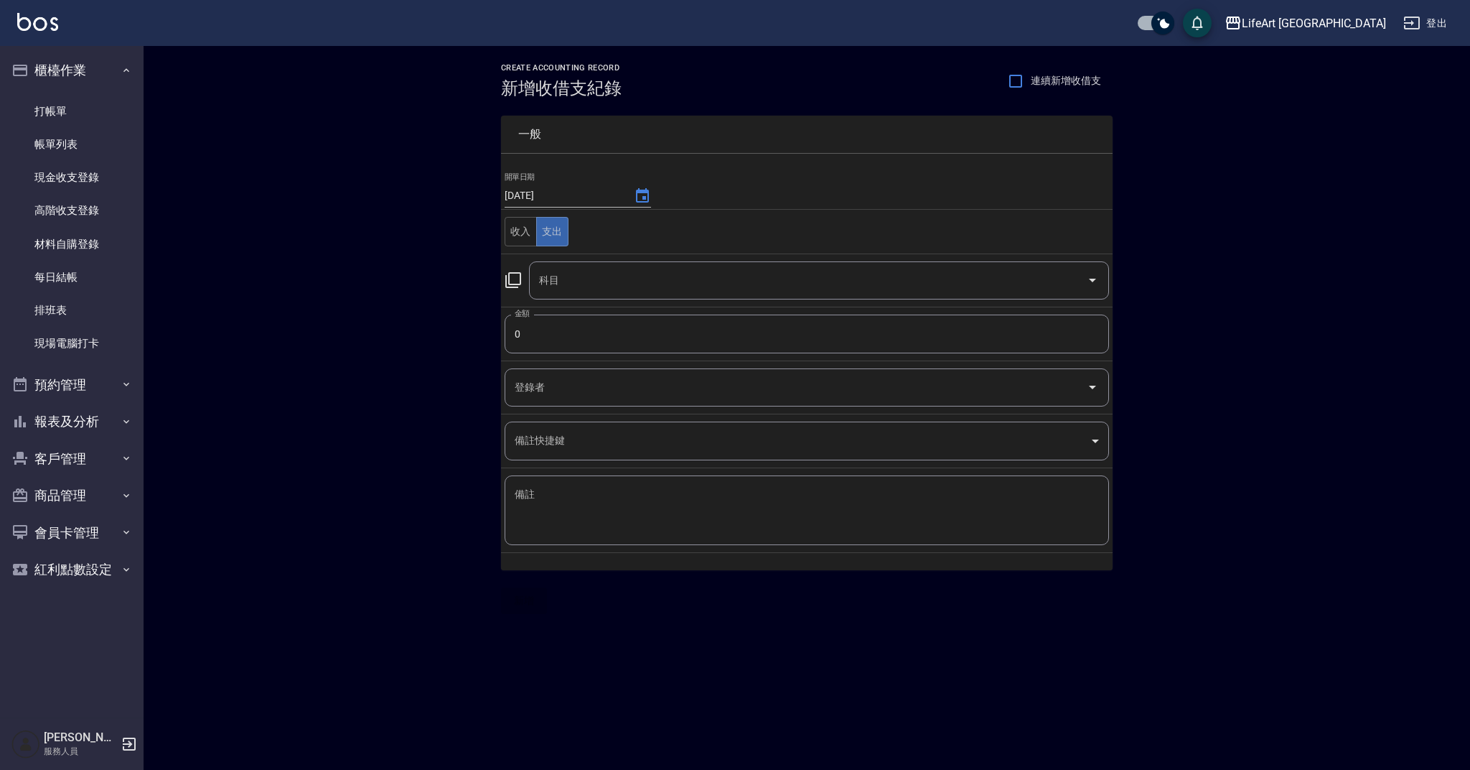
click at [691, 284] on input "科目" at bounding box center [809, 280] width 546 height 25
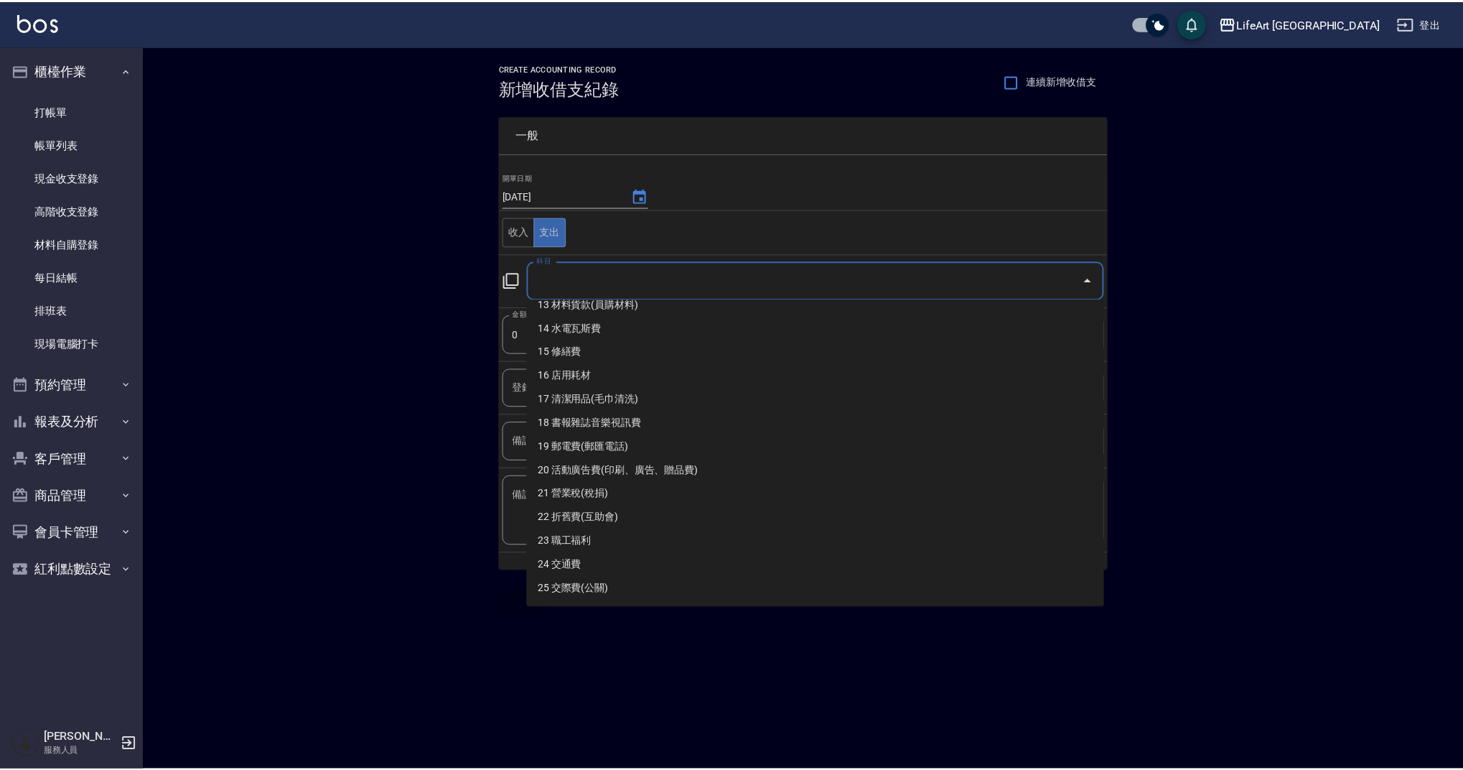
scroll to position [316, 0]
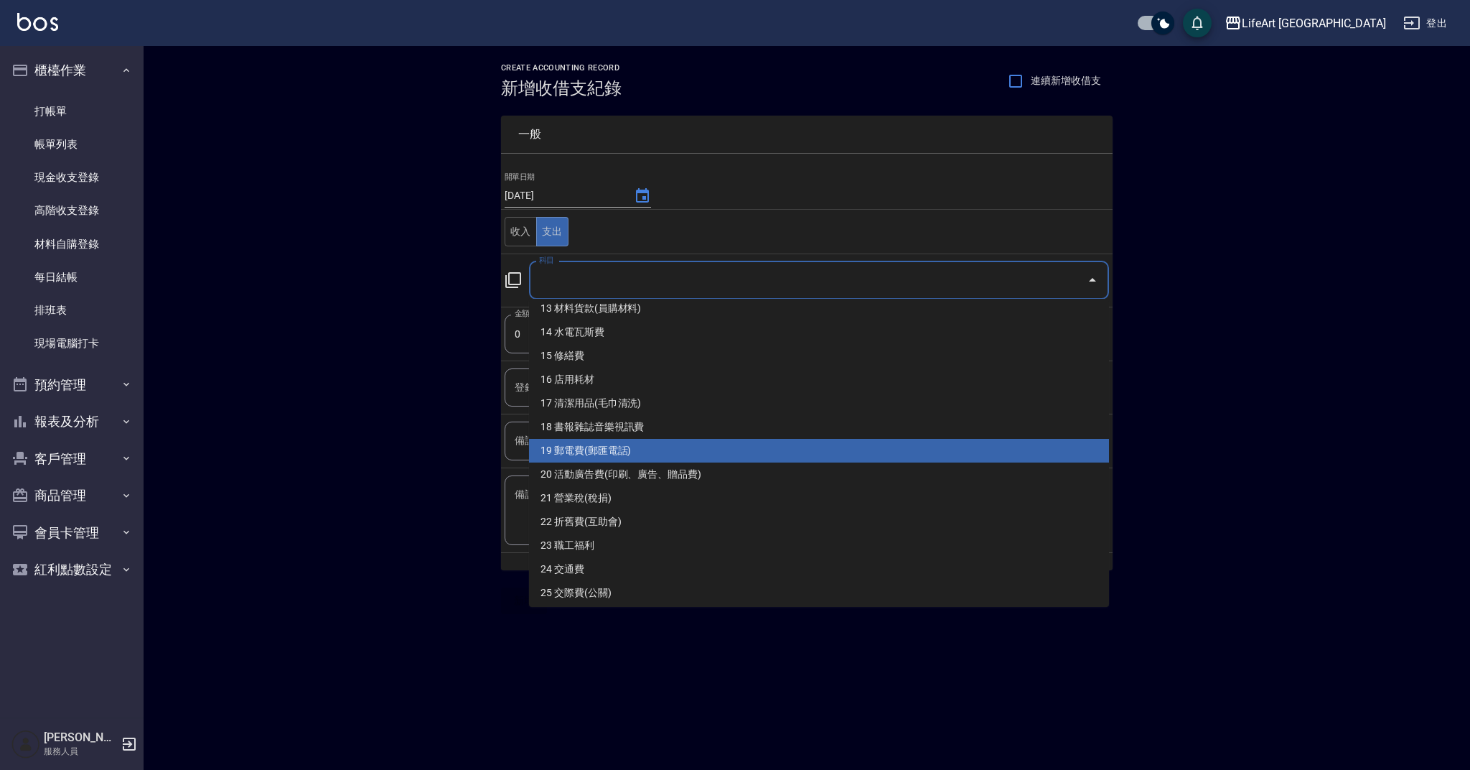
click at [1005, 449] on li "19 郵電費(郵匯電話)" at bounding box center [819, 451] width 580 height 24
type input "19 郵電費(郵匯電話)"
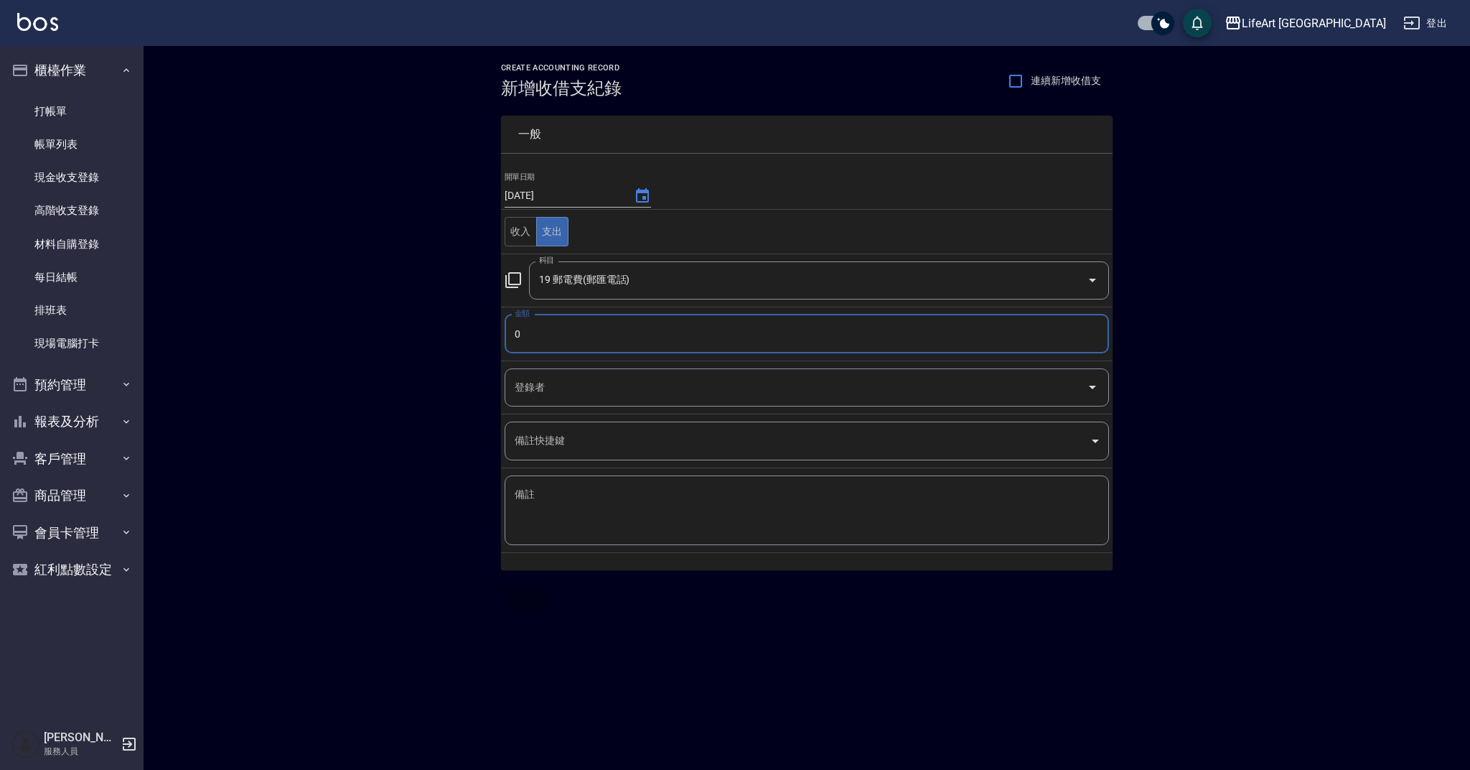
click at [676, 332] on input "0" at bounding box center [807, 333] width 604 height 39
click at [676, 331] on input "0" at bounding box center [807, 333] width 604 height 39
drag, startPoint x: 519, startPoint y: 335, endPoint x: 510, endPoint y: 335, distance: 8.6
click at [510, 335] on input "0957" at bounding box center [807, 333] width 604 height 39
type input "957"
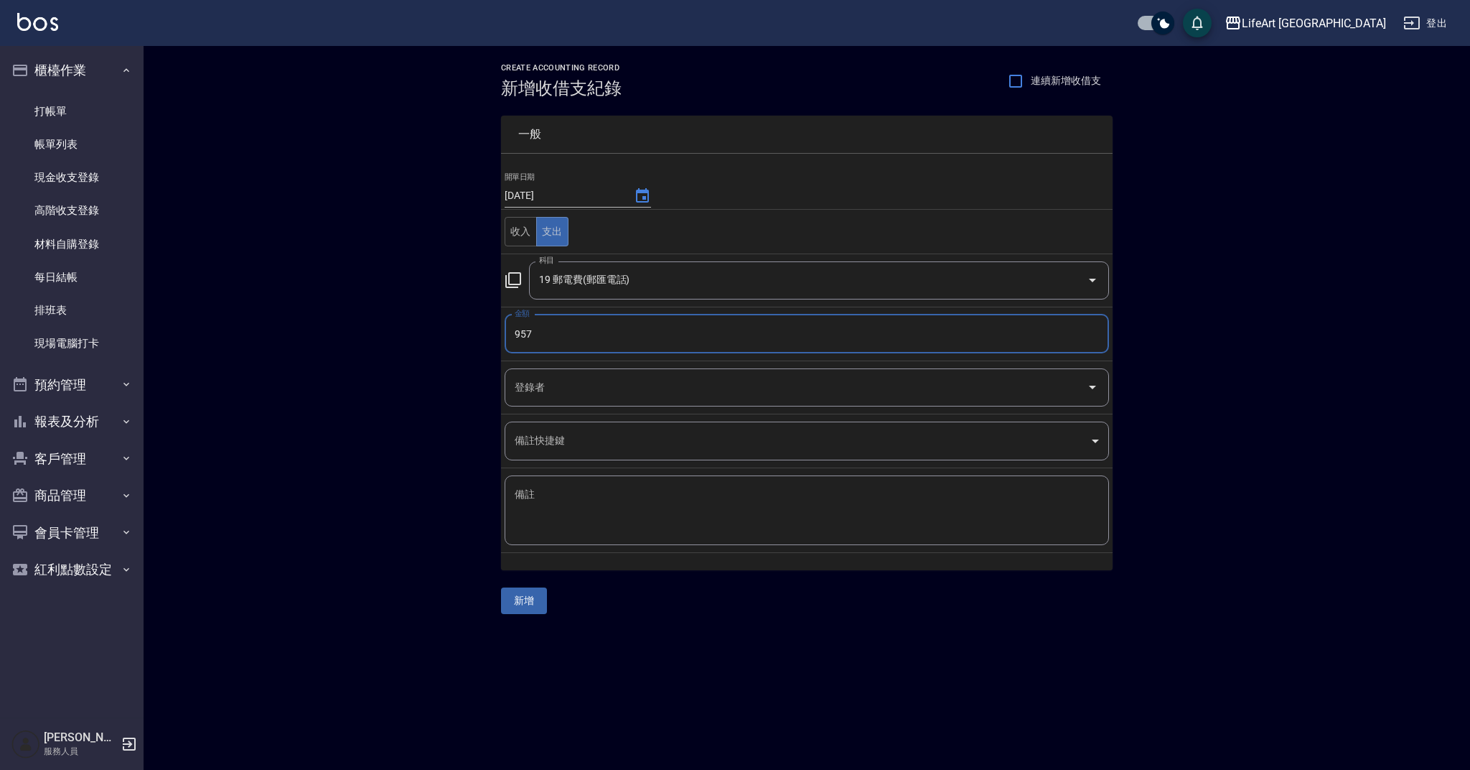
click at [534, 381] on input "登錄者" at bounding box center [796, 387] width 570 height 25
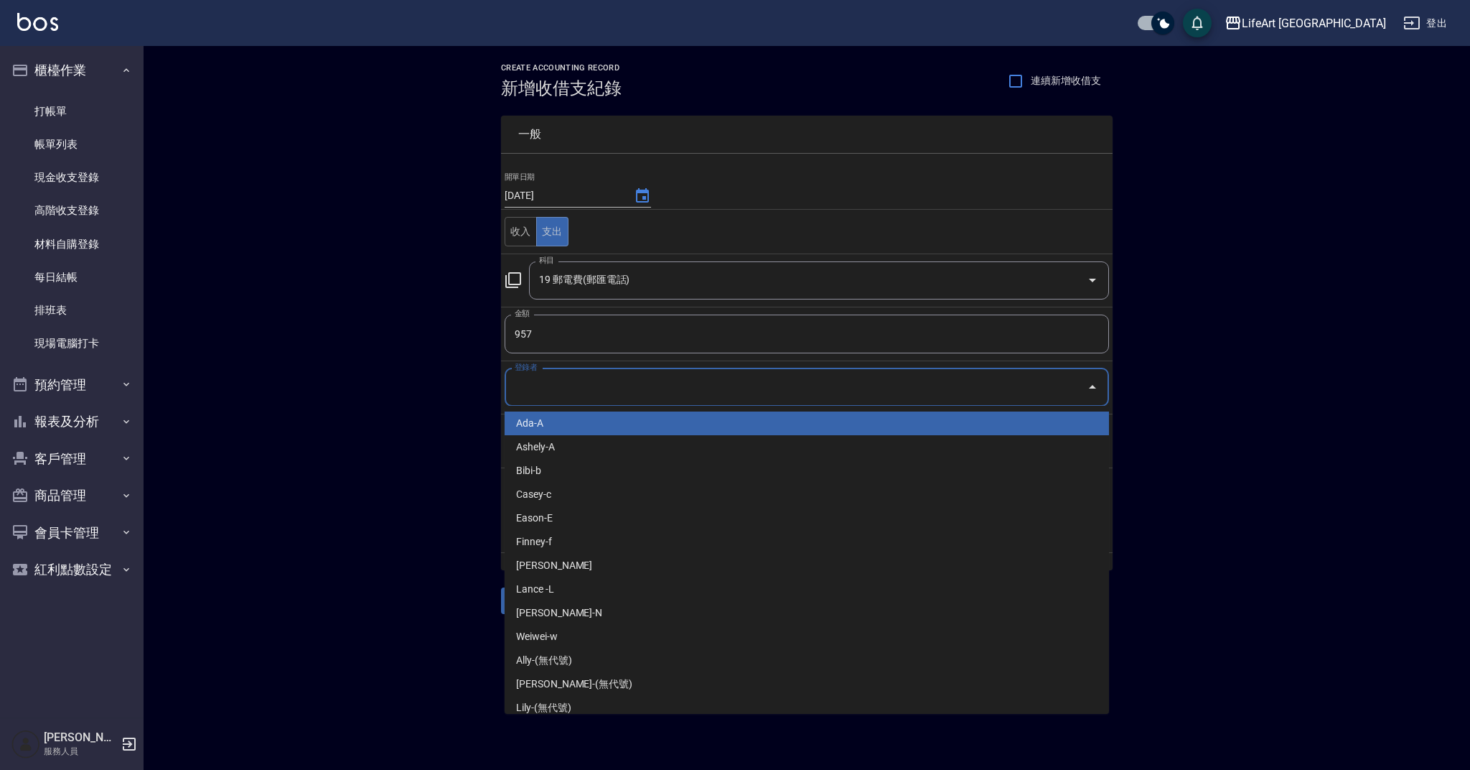
click at [556, 424] on li "Ada-A" at bounding box center [807, 423] width 604 height 24
type input "Ada-A"
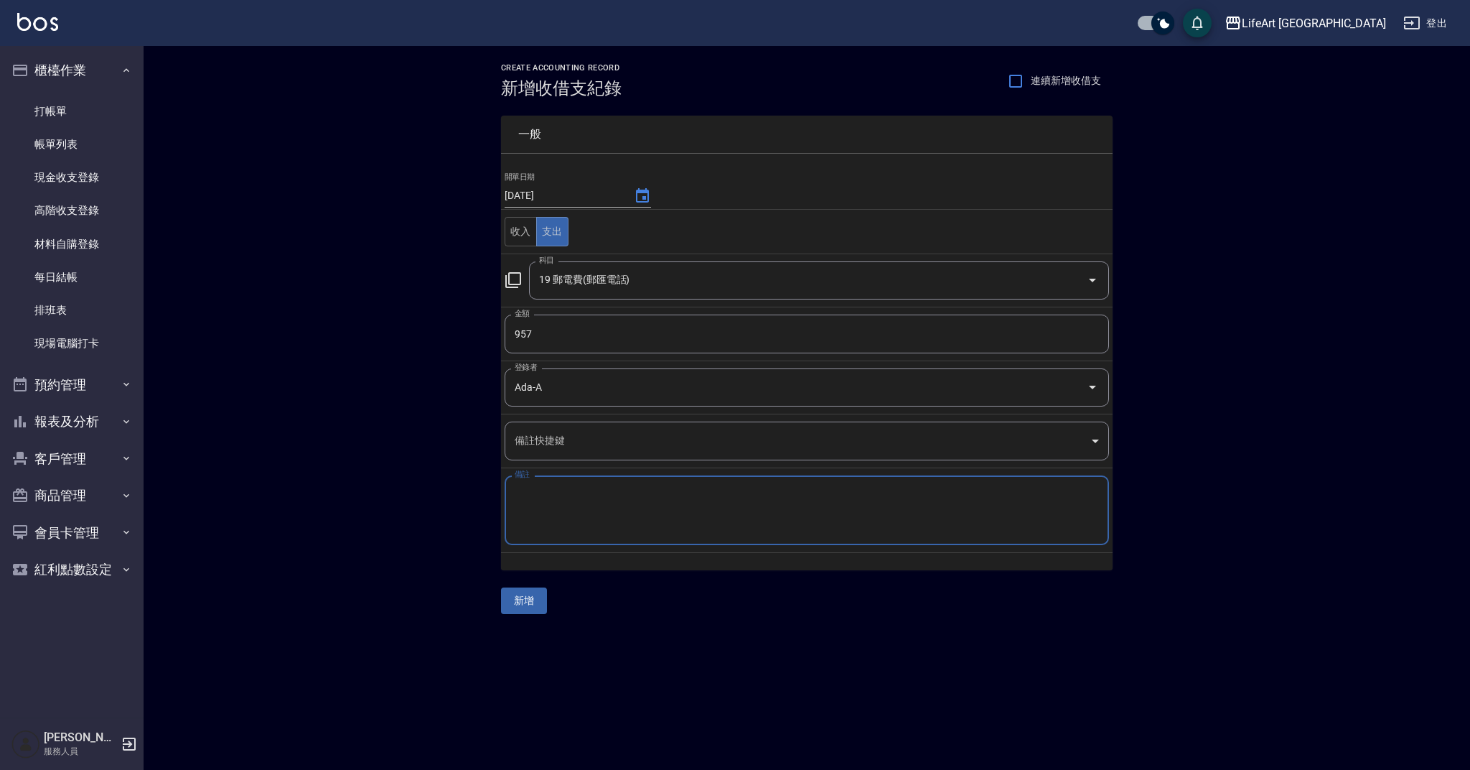
click at [614, 521] on textarea "備註" at bounding box center [807, 510] width 584 height 46
type textarea "d"
type textarea "ㄋ"
type textarea "114/06/21-114/07/20"
click at [534, 597] on button "新增" at bounding box center [524, 600] width 46 height 27
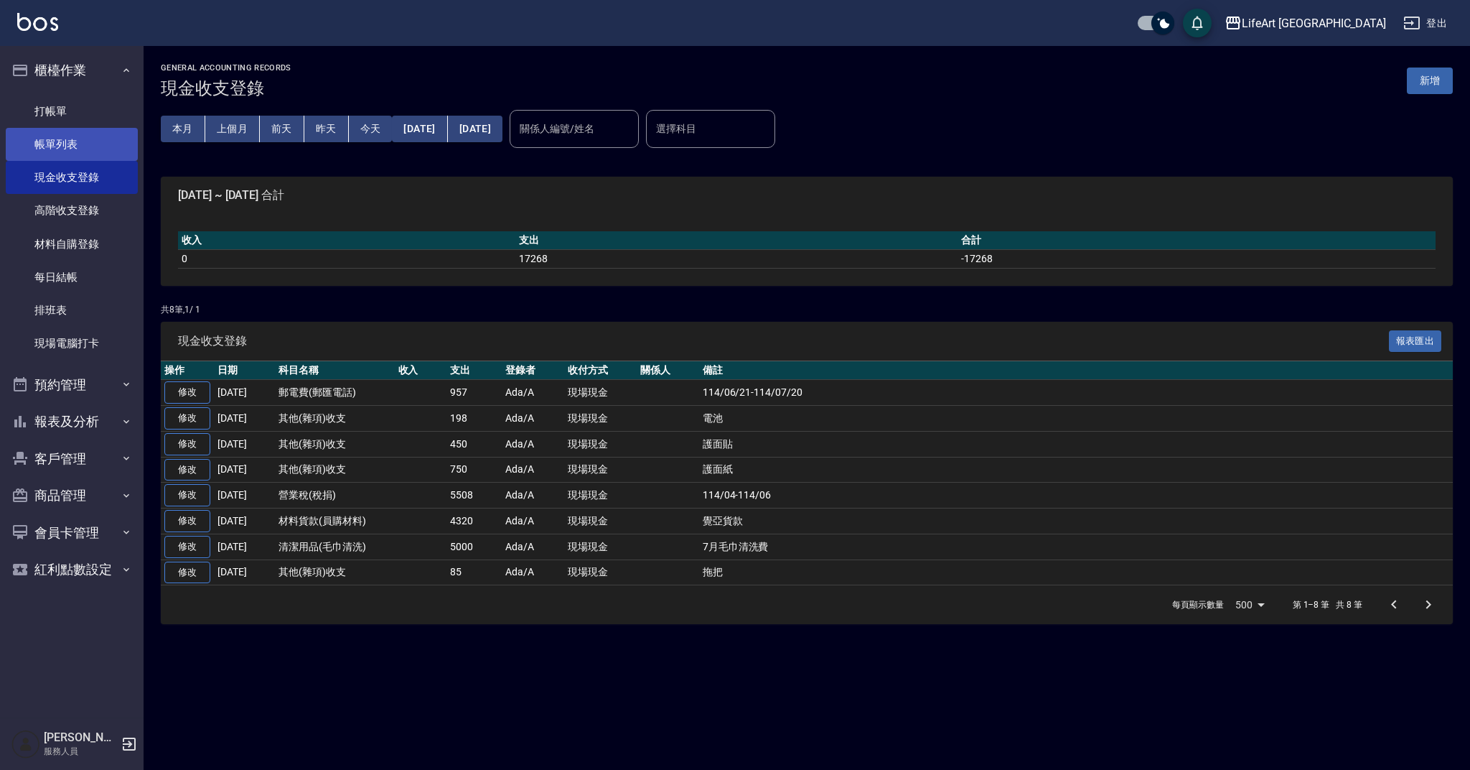
click at [79, 146] on link "帳單列表" at bounding box center [72, 144] width 132 height 33
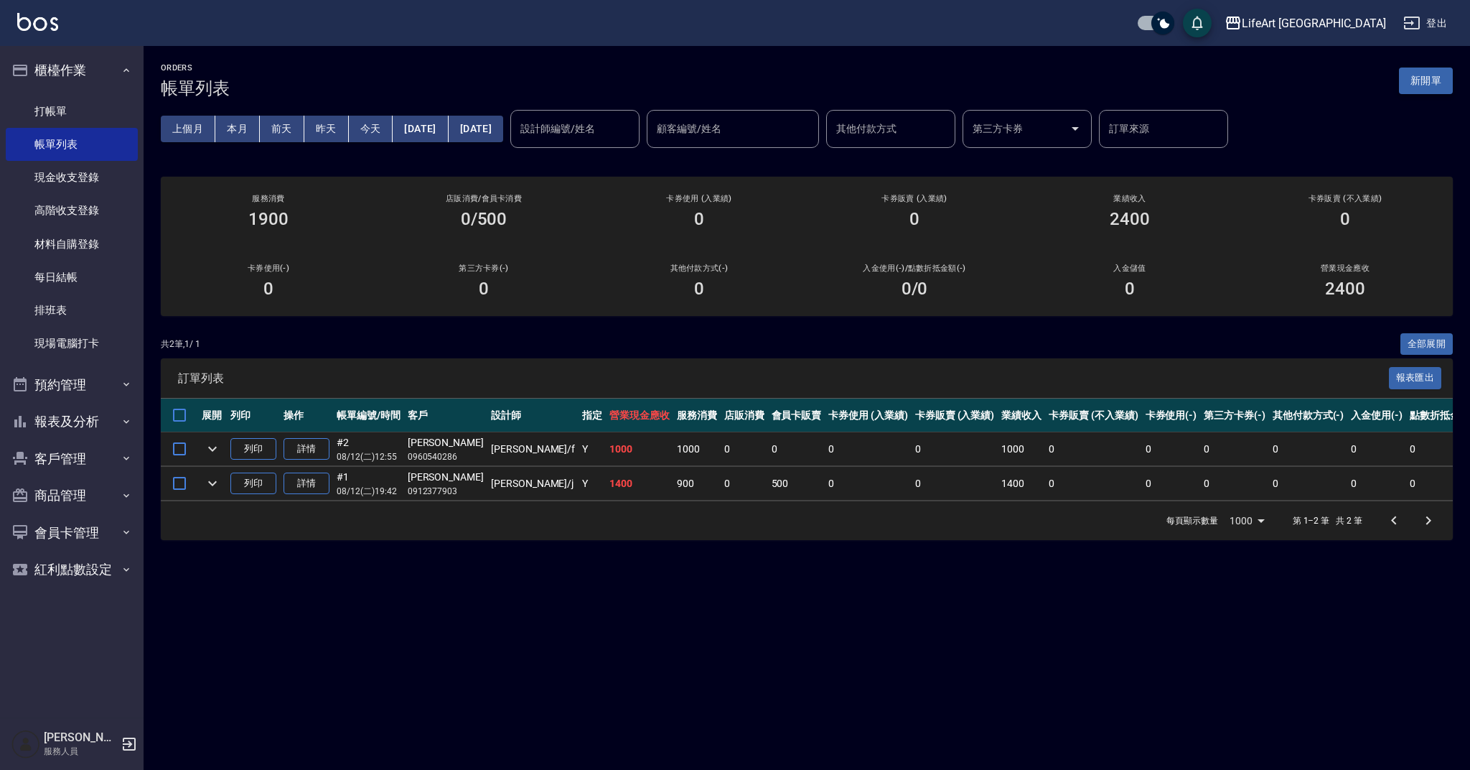
click at [1418, 85] on button "新開單" at bounding box center [1426, 80] width 54 height 27
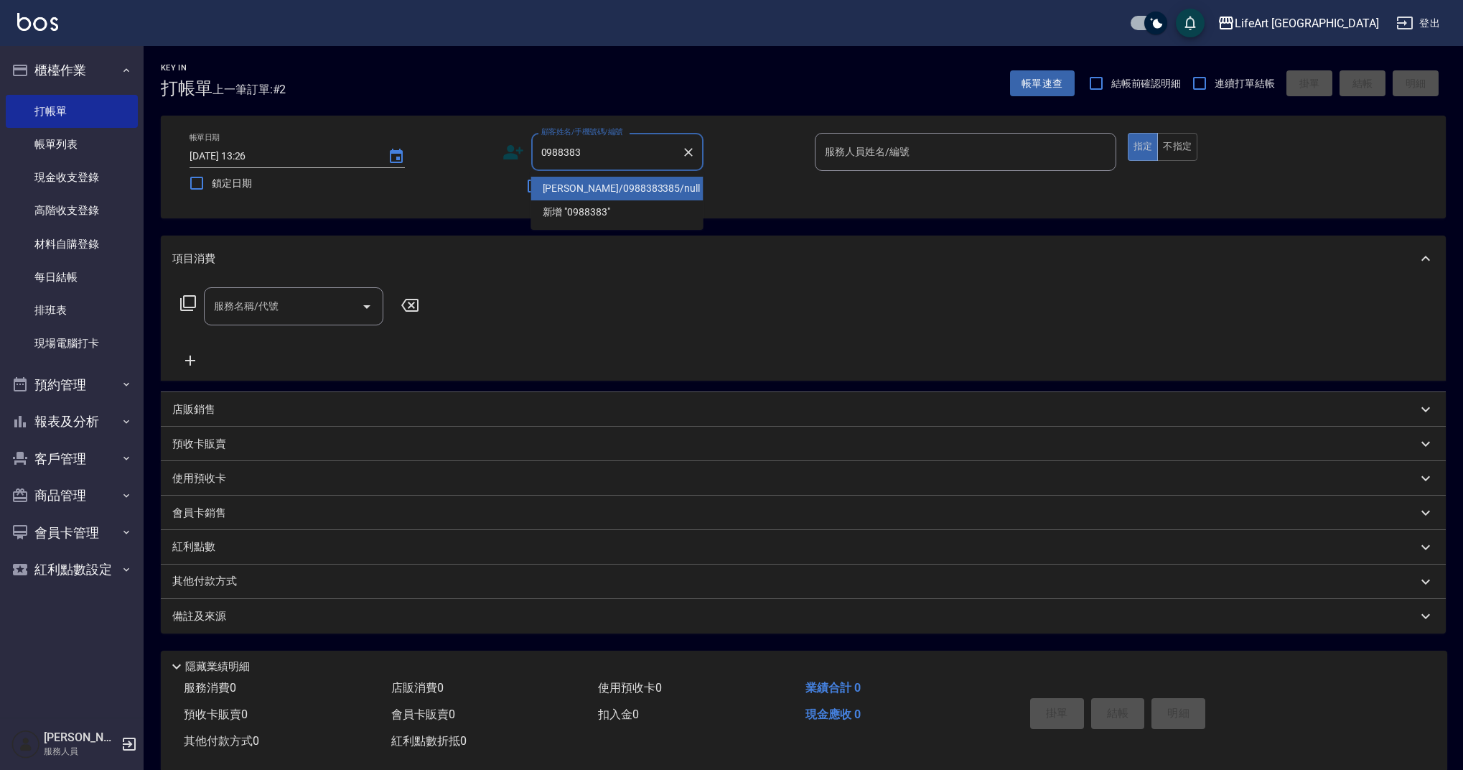
click at [616, 187] on li "李奕儒/0988383385/null" at bounding box center [617, 189] width 172 height 24
type input "李奕儒/0988383385/null"
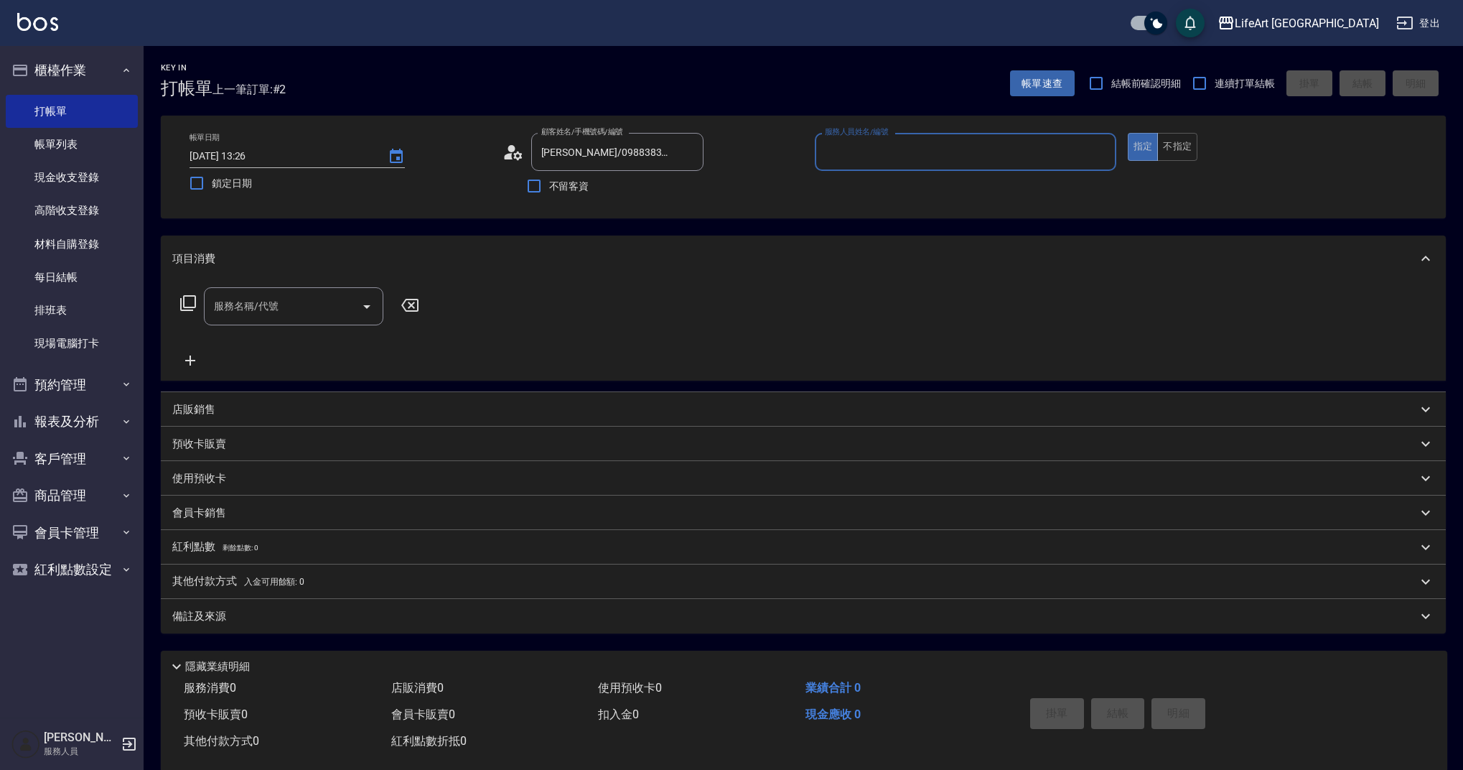
click at [848, 155] on input "服務人員姓名/編號" at bounding box center [965, 151] width 289 height 25
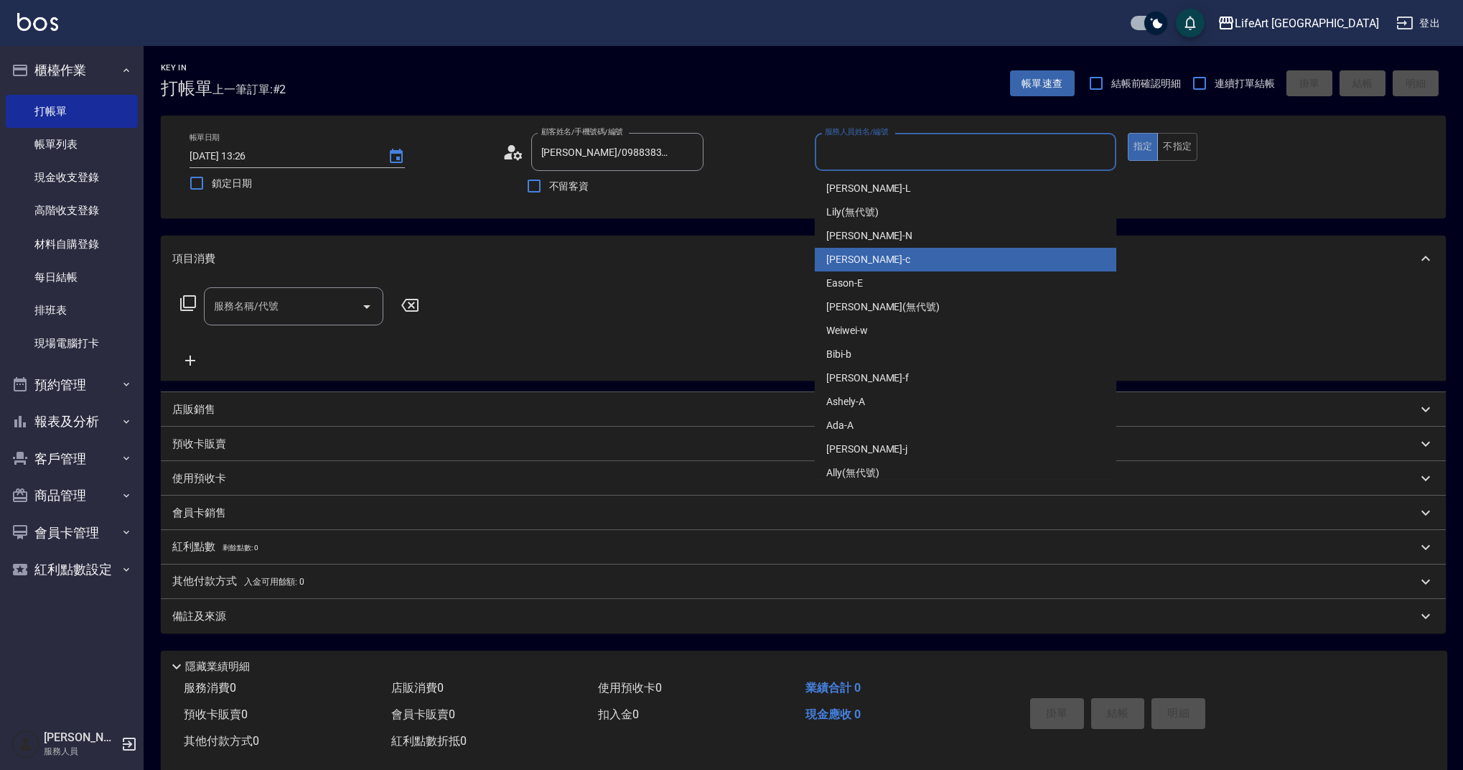
click at [853, 264] on span "Casey -c" at bounding box center [868, 259] width 84 height 15
type input "Casey-c"
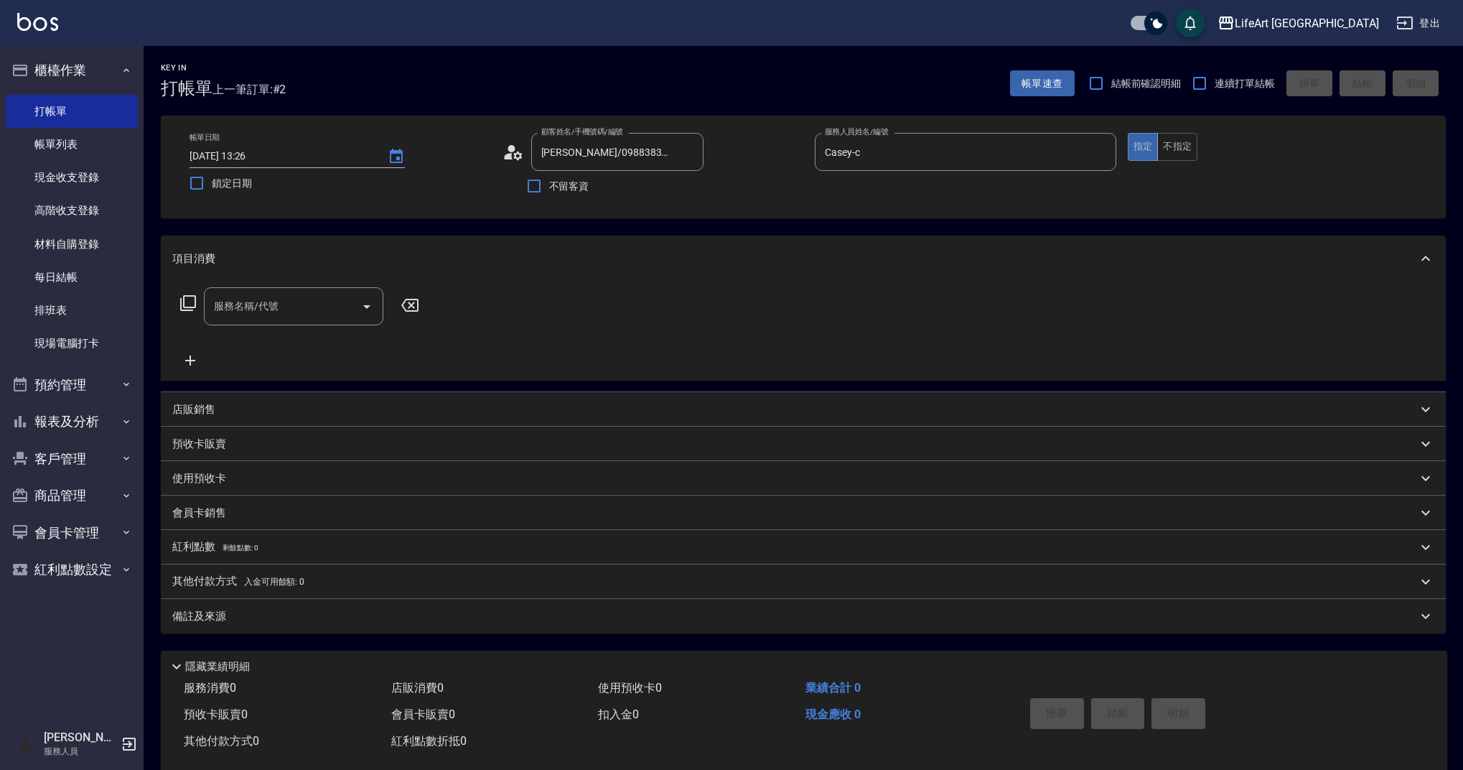
click at [233, 413] on div "店販銷售" at bounding box center [794, 409] width 1245 height 15
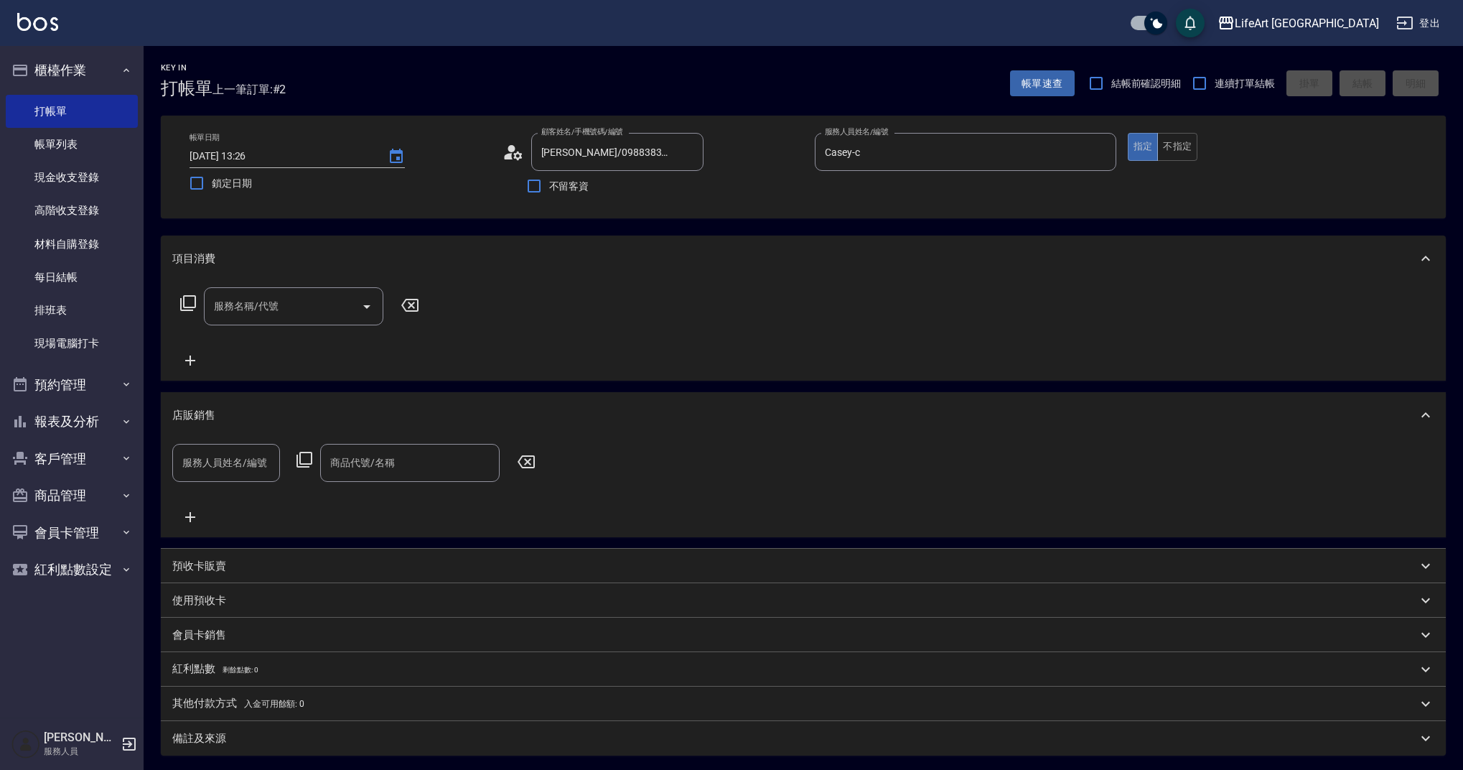
click at [264, 488] on div "服務人員姓名/編號 服務人員姓名/編號 商品代號/名稱 商品代號/名稱" at bounding box center [803, 485] width 1262 height 82
drag, startPoint x: 274, startPoint y: 459, endPoint x: 233, endPoint y: 449, distance: 43.0
click at [274, 460] on div "服務人員姓名/編號" at bounding box center [226, 463] width 108 height 38
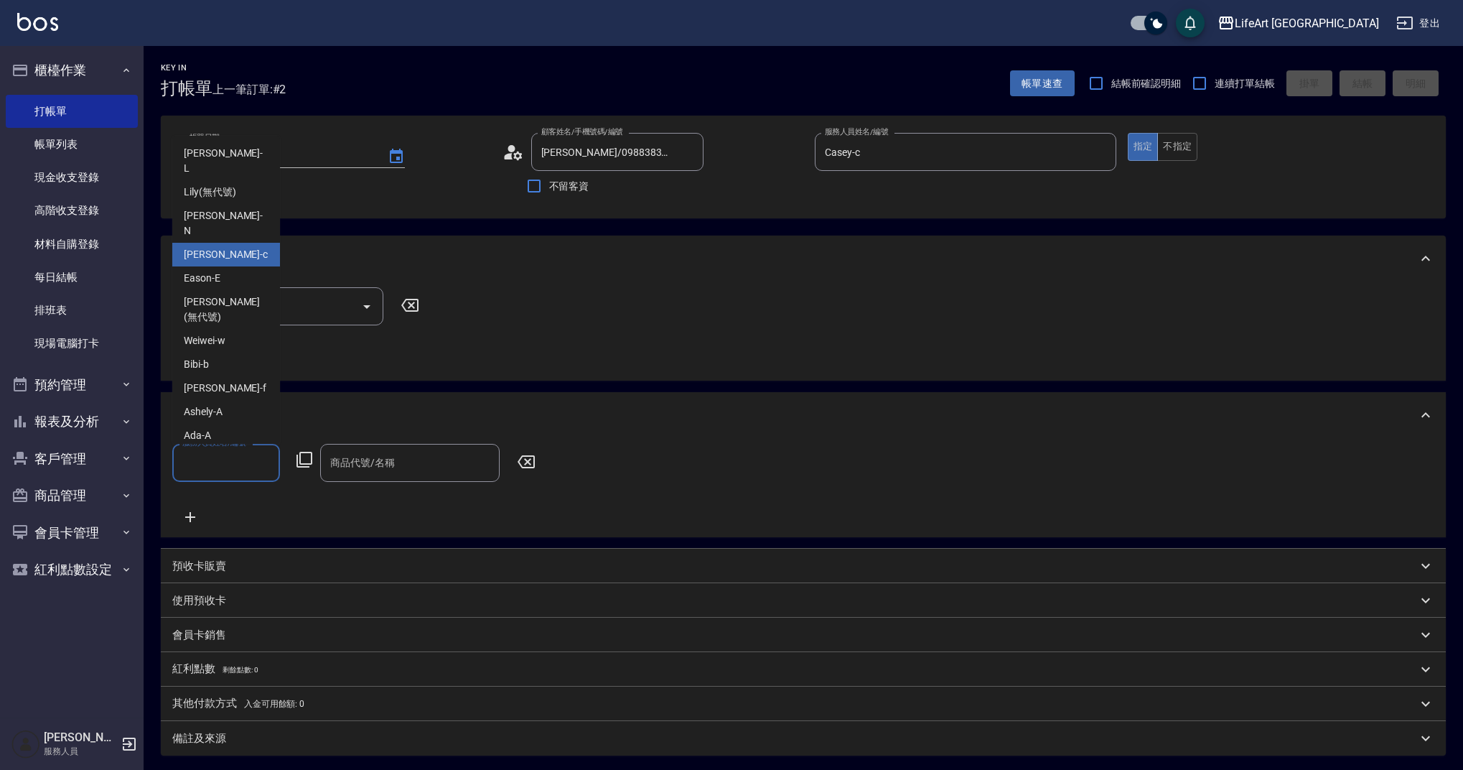
click at [256, 243] on div "Casey -c" at bounding box center [226, 255] width 108 height 24
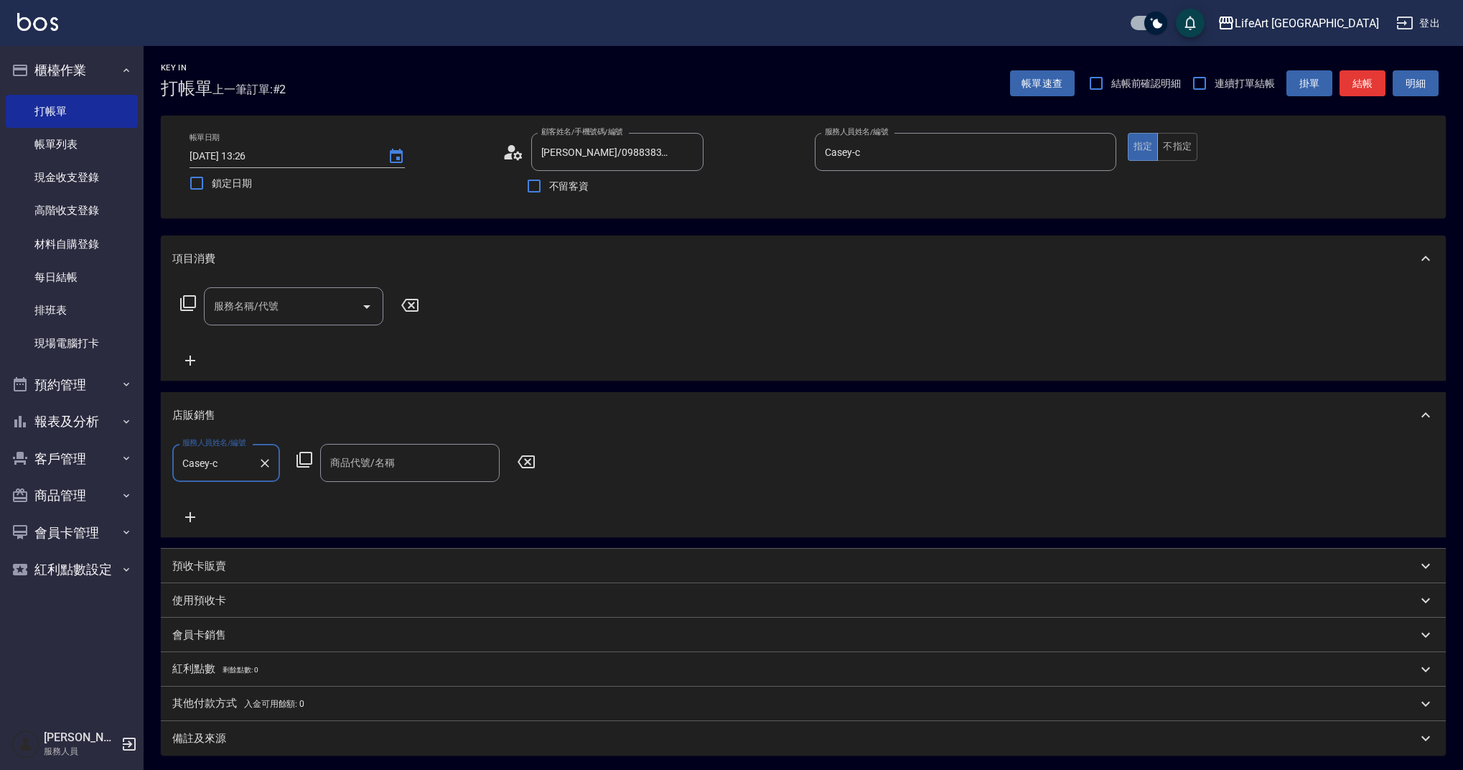
type input "Casey-c"
click at [424, 462] on input "商品代號/名稱" at bounding box center [410, 462] width 167 height 25
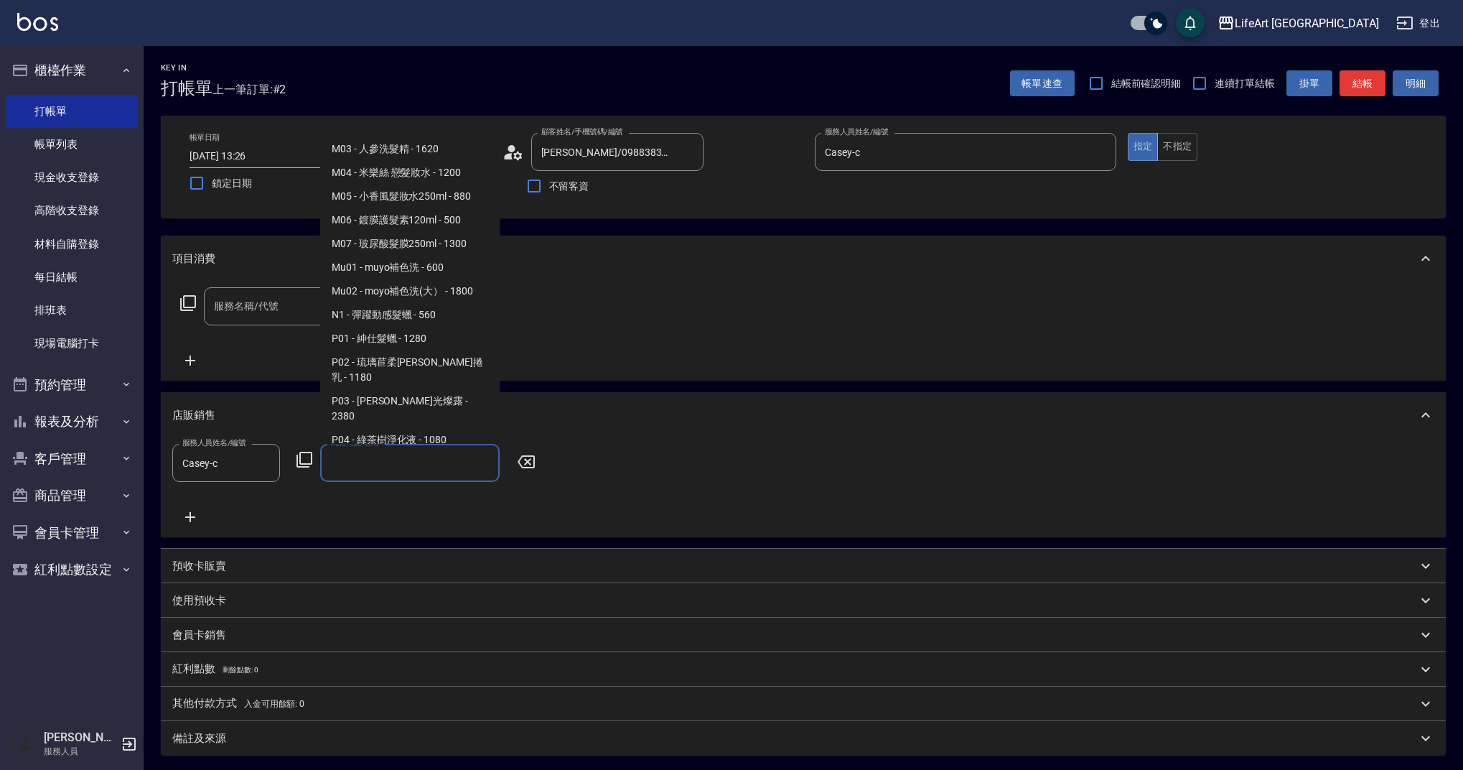
scroll to position [827, 0]
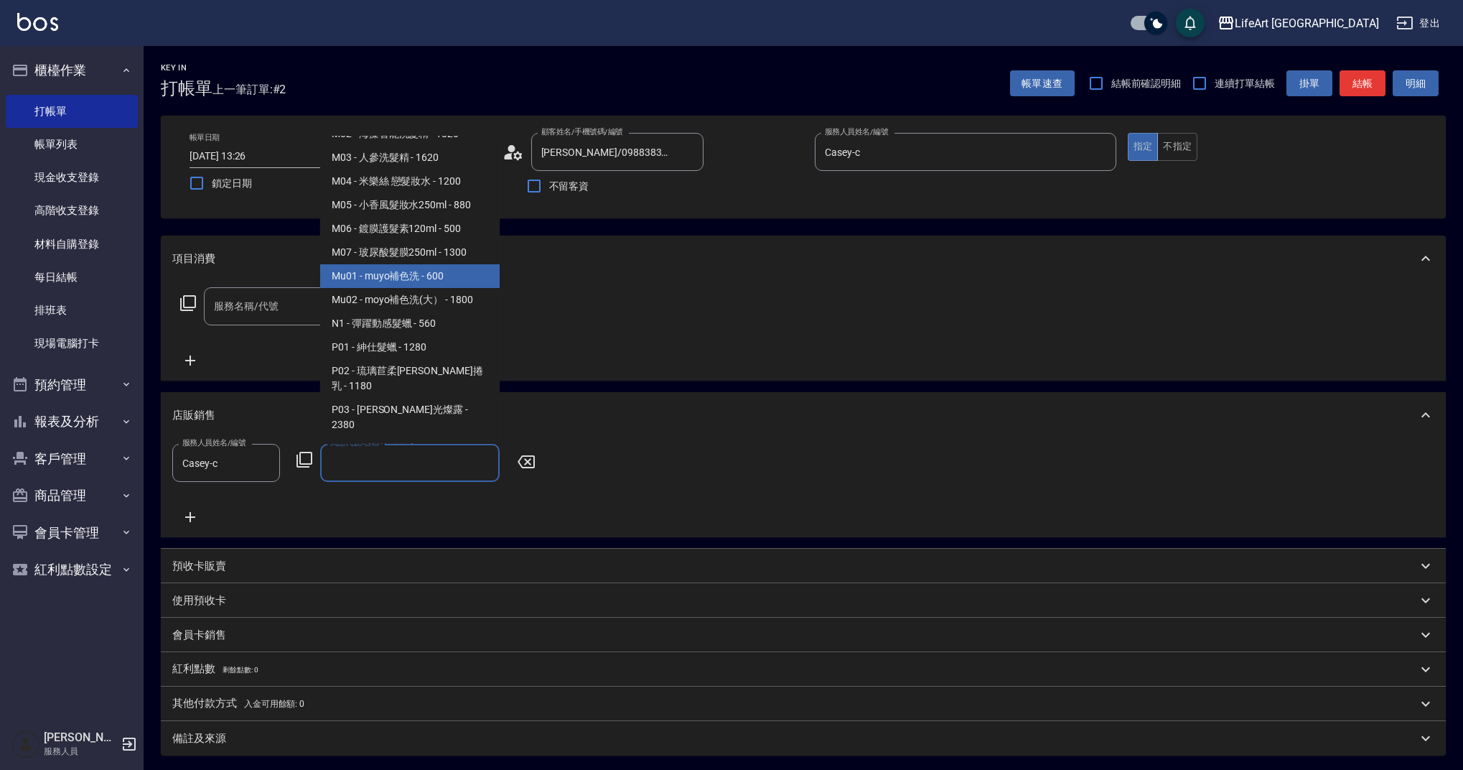
click at [424, 288] on span "Mu01 - muyo補色洗 - 600" at bounding box center [409, 276] width 179 height 24
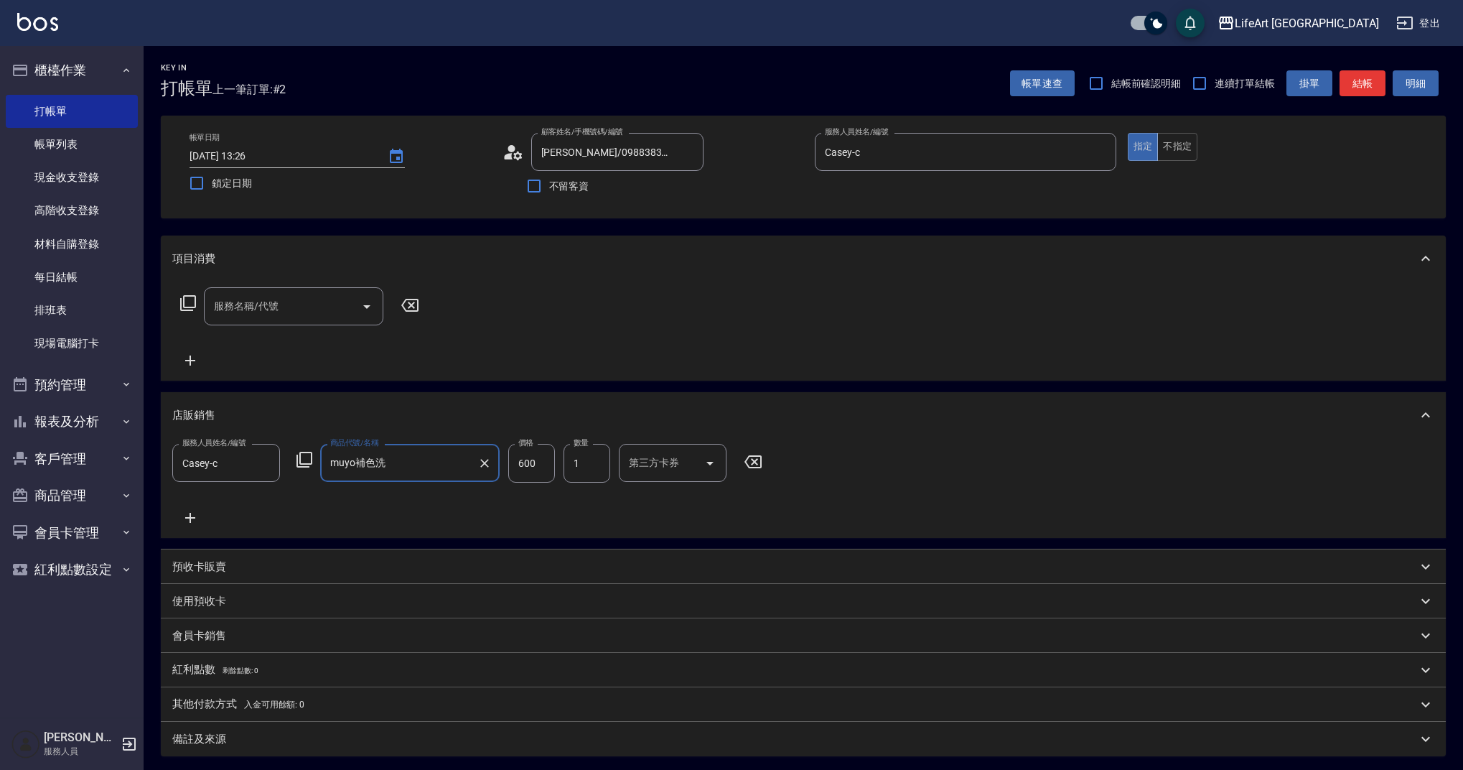
type input "muyo補色洗"
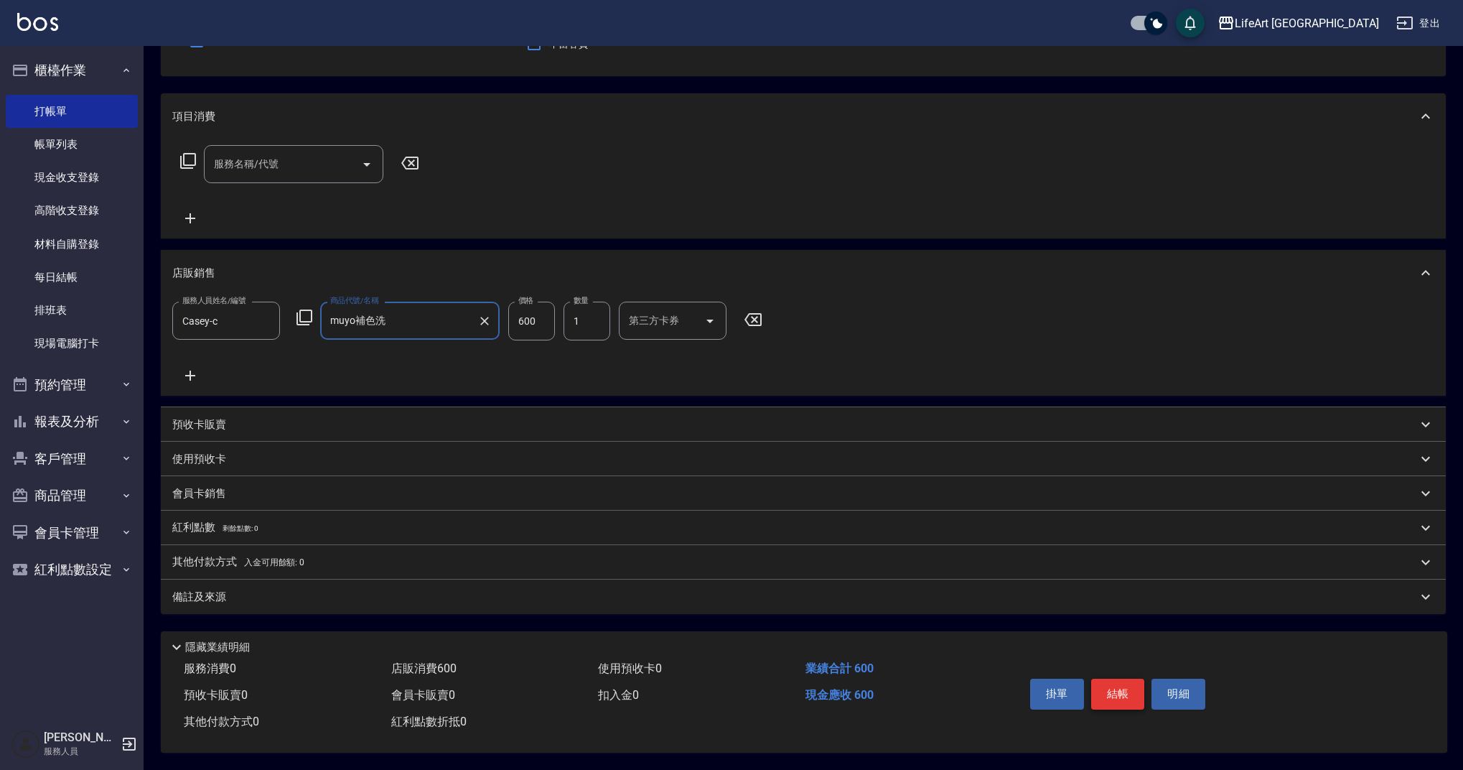
click at [1112, 696] on button "結帳" at bounding box center [1118, 693] width 54 height 30
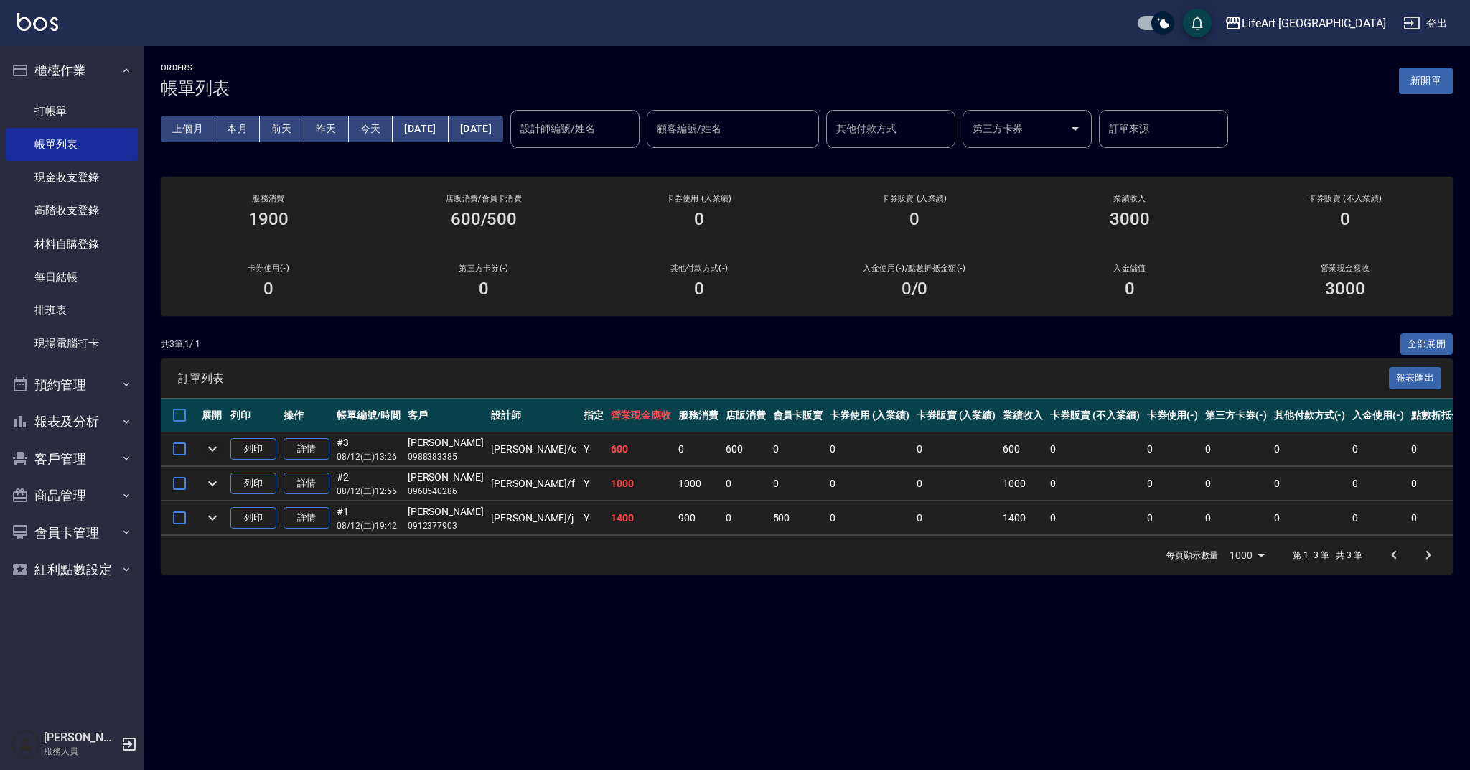
click at [215, 445] on icon "expand row" at bounding box center [212, 448] width 17 height 17
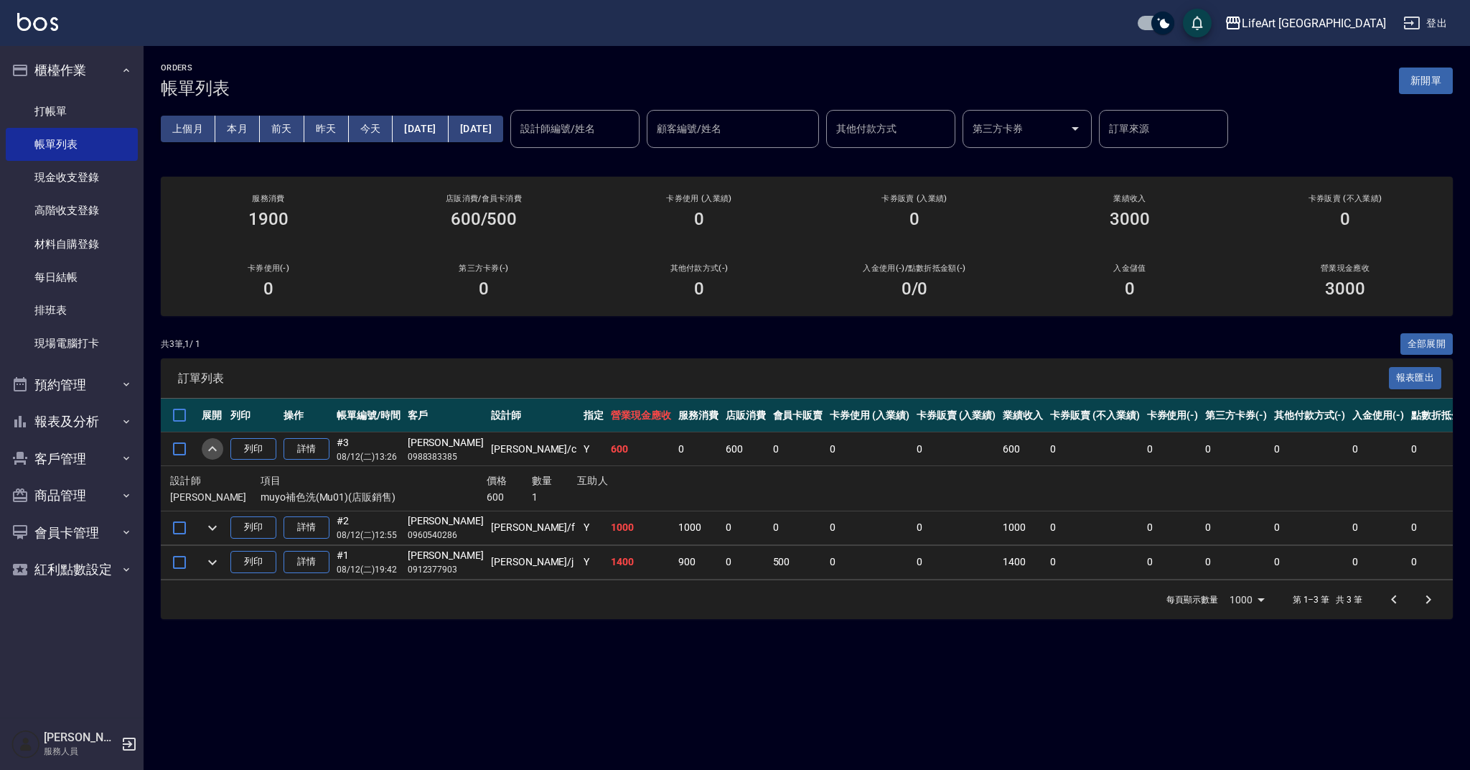
click at [215, 445] on icon "expand row" at bounding box center [212, 448] width 17 height 17
